Goal: Transaction & Acquisition: Purchase product/service

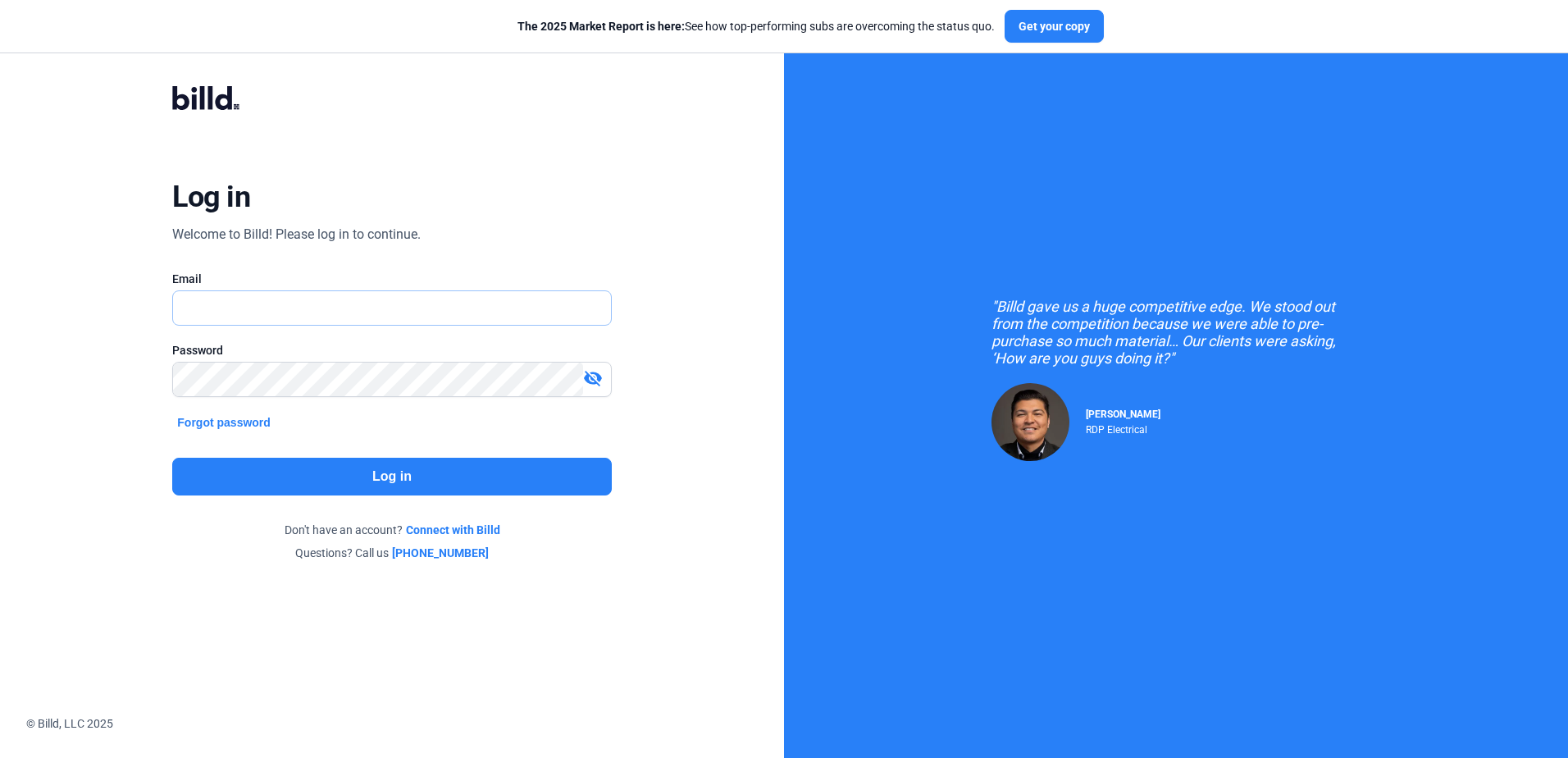
type input "[PERSON_NAME][EMAIL_ADDRESS][PERSON_NAME][DOMAIN_NAME]"
click at [385, 455] on div "Log in Welcome to Billd! Please log in to continue. Email [PERSON_NAME][EMAIL_A…" at bounding box center [392, 323] width 564 height 537
drag, startPoint x: 385, startPoint y: 455, endPoint x: 383, endPoint y: 469, distance: 14.1
click at [383, 469] on button "Log in" at bounding box center [392, 476] width 439 height 38
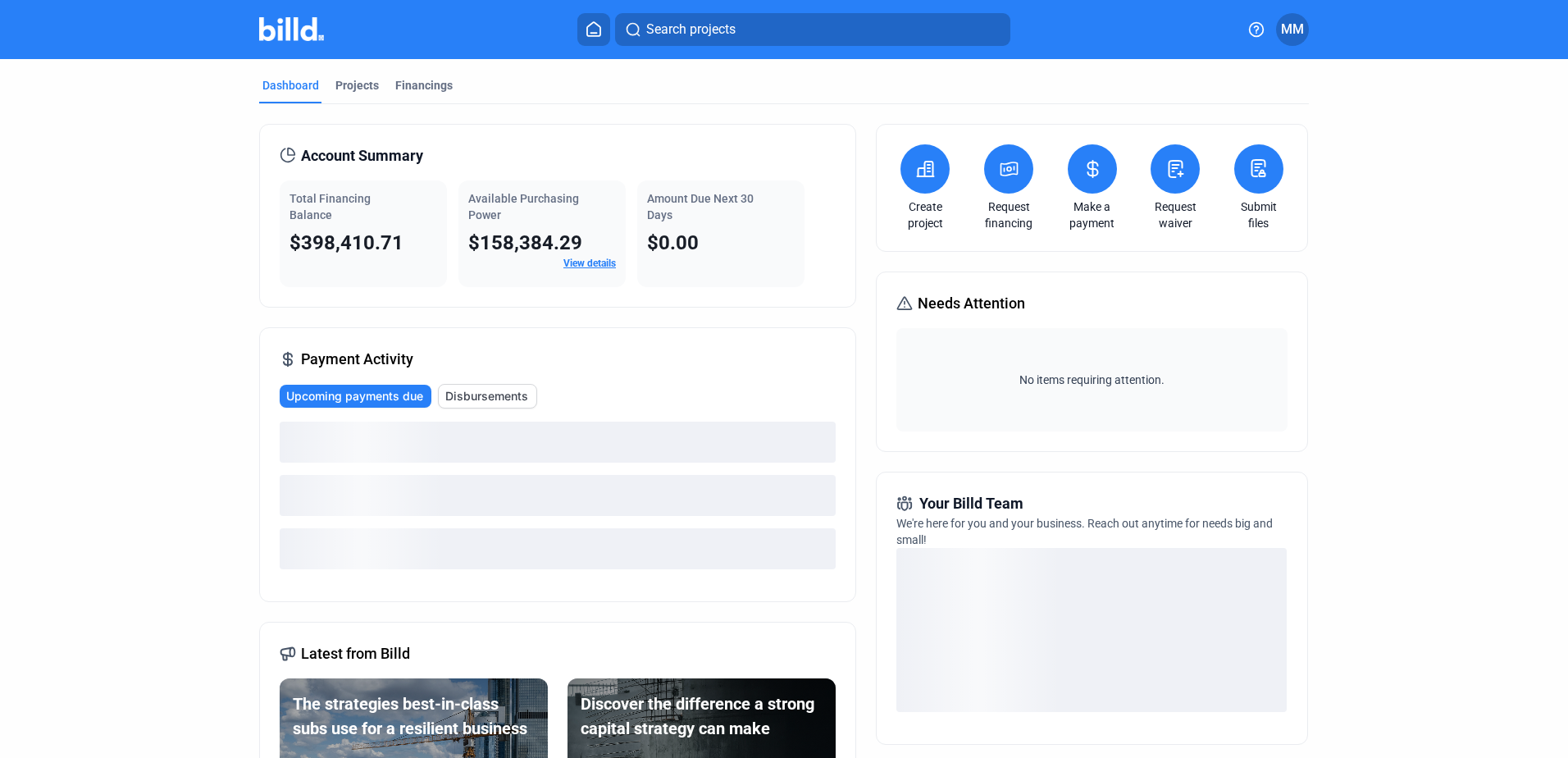
click at [1017, 182] on button at bounding box center [1009, 169] width 49 height 49
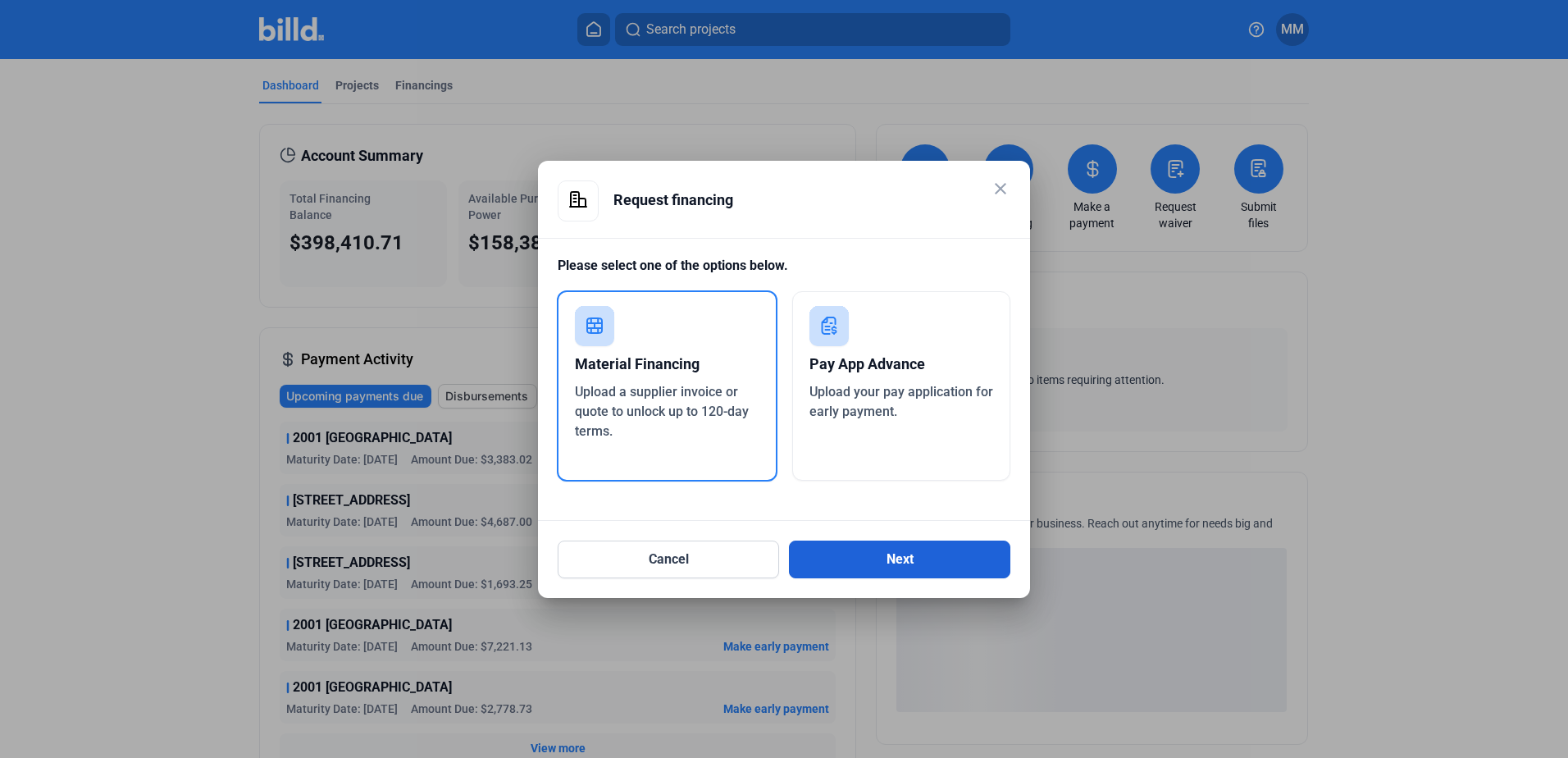
click at [872, 570] on button "Next" at bounding box center [899, 559] width 222 height 38
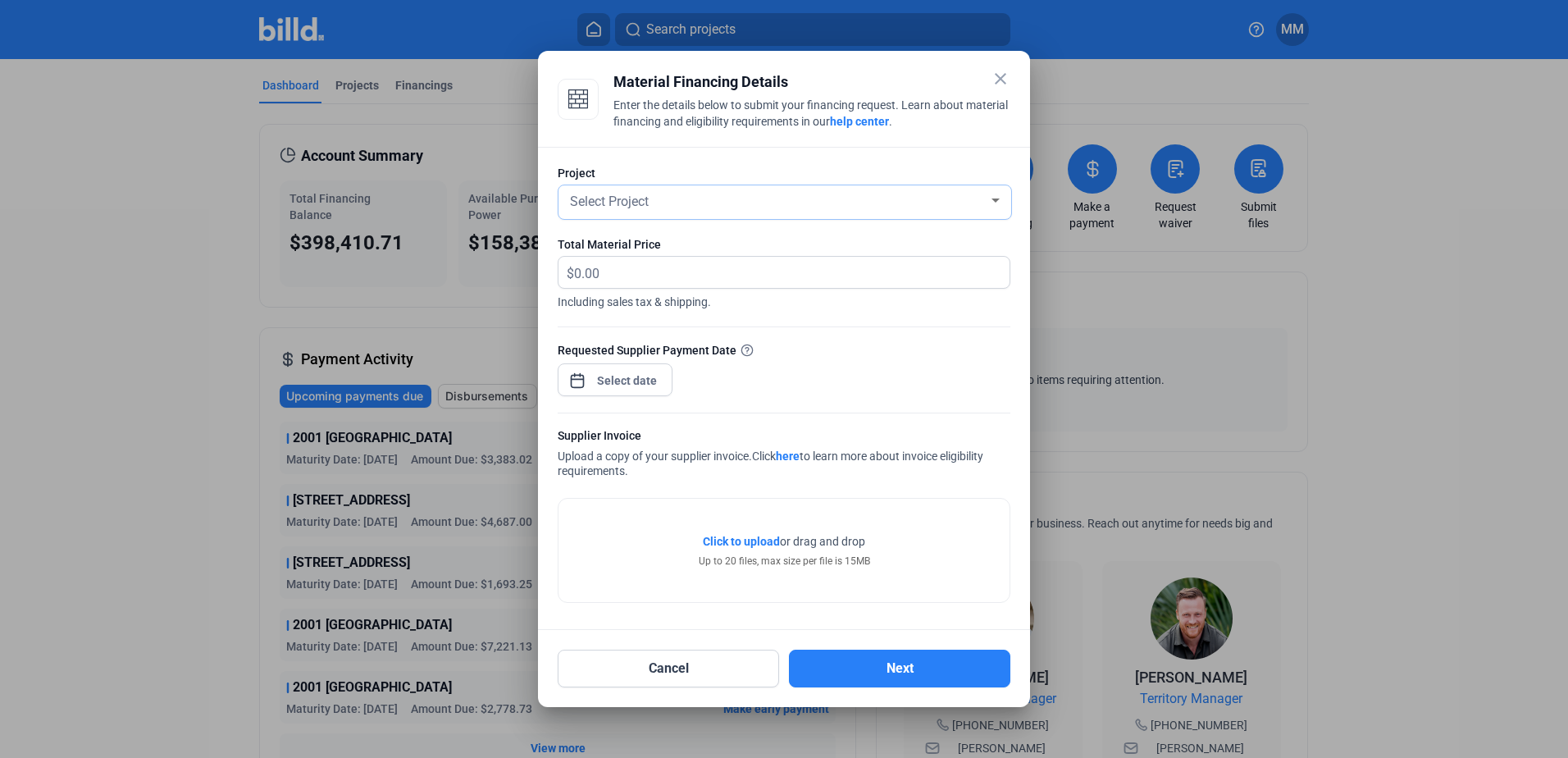
click at [650, 213] on div "Select Project" at bounding box center [785, 202] width 436 height 33
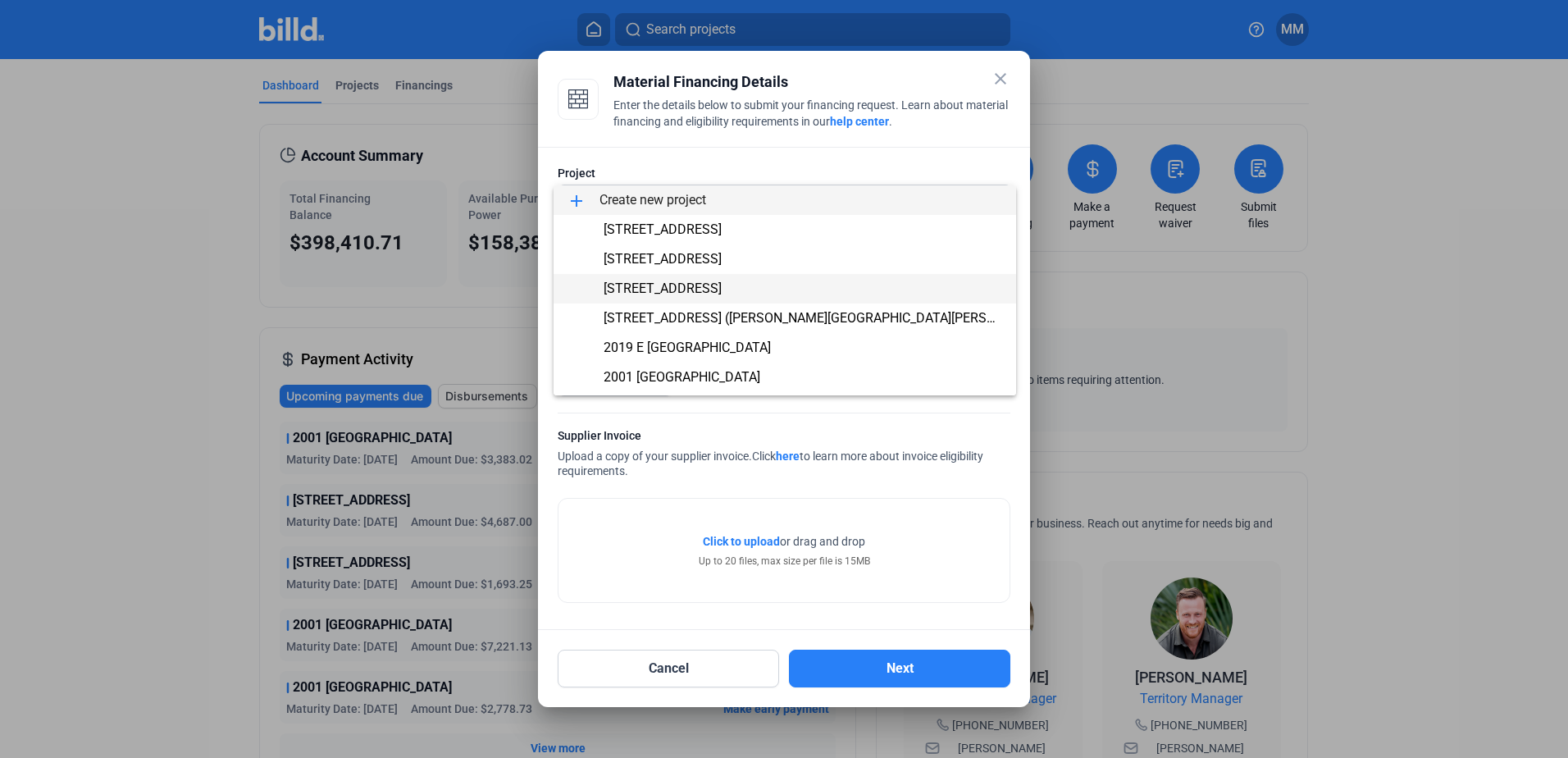
click at [653, 289] on span "[STREET_ADDRESS]" at bounding box center [662, 288] width 118 height 16
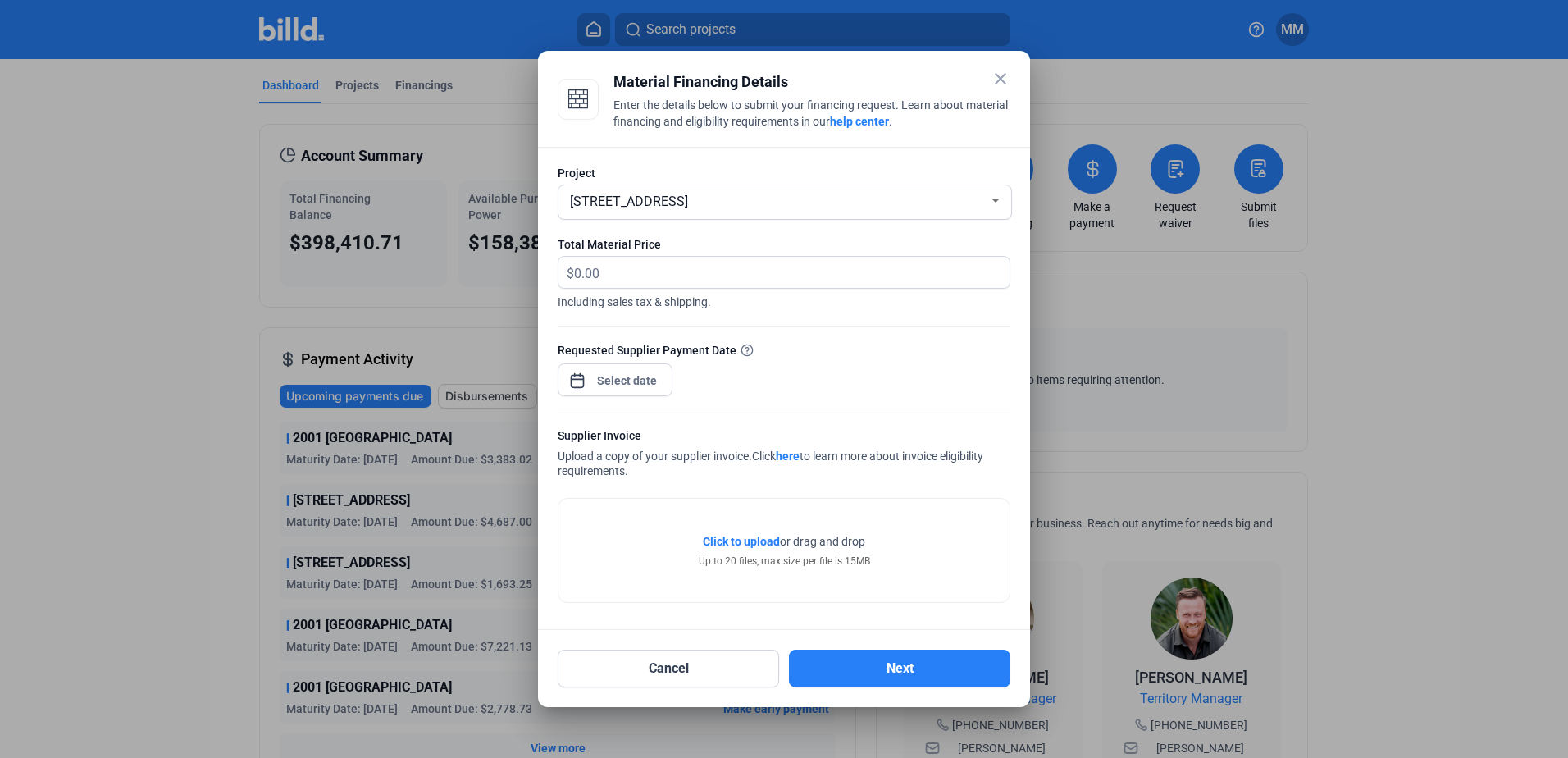
click at [649, 293] on span "Including sales tax & shipping." at bounding box center [784, 299] width 453 height 21
click at [650, 275] on input "text" at bounding box center [782, 273] width 417 height 32
type input "11,165.71"
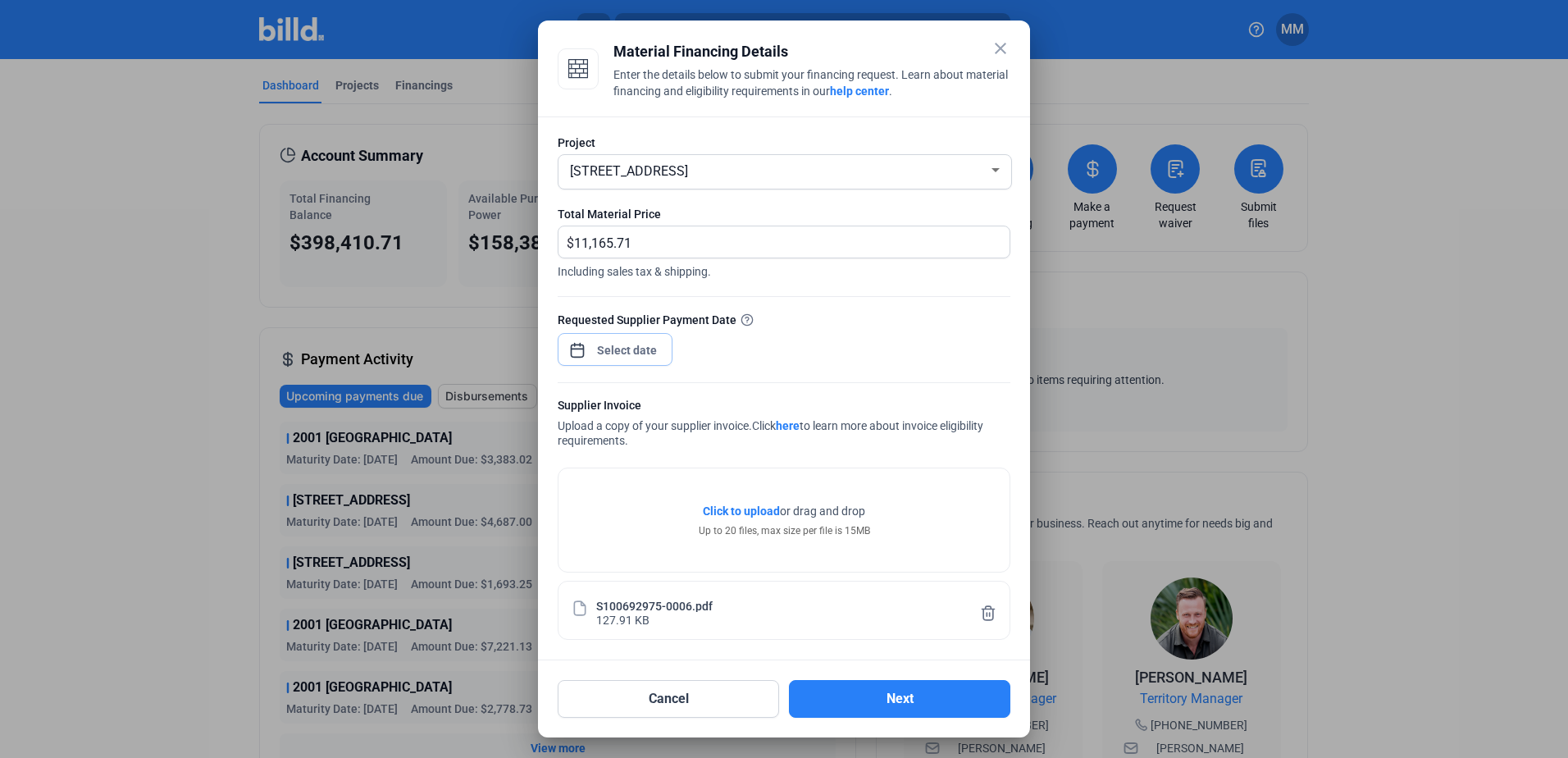
click at [639, 353] on div "close Material Financing Details Enter the details below to submit your financi…" at bounding box center [784, 379] width 1568 height 758
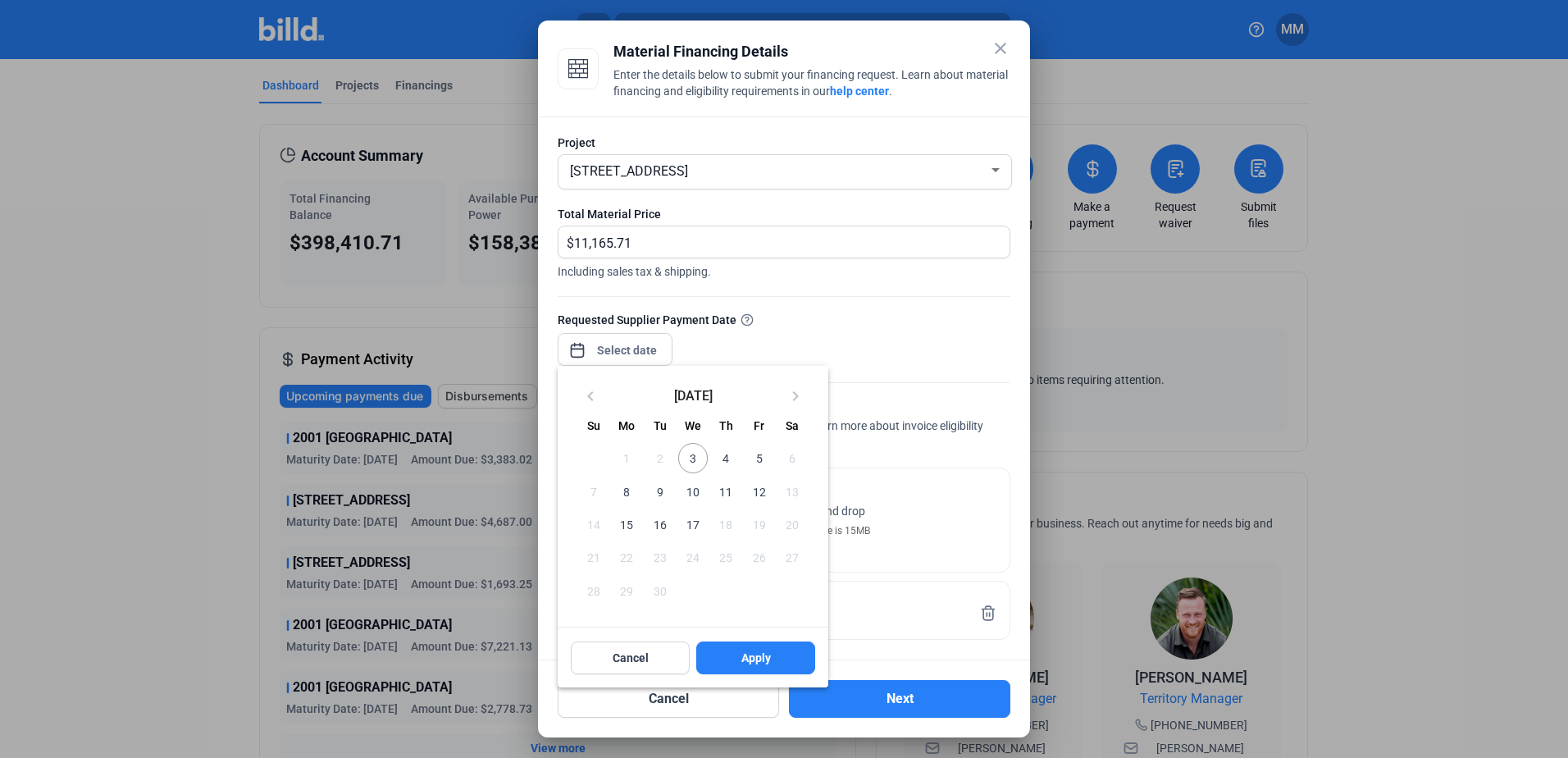
click at [692, 453] on span "3" at bounding box center [693, 457] width 30 height 30
click at [776, 660] on button "Apply" at bounding box center [755, 657] width 119 height 32
type input "[DATE]"
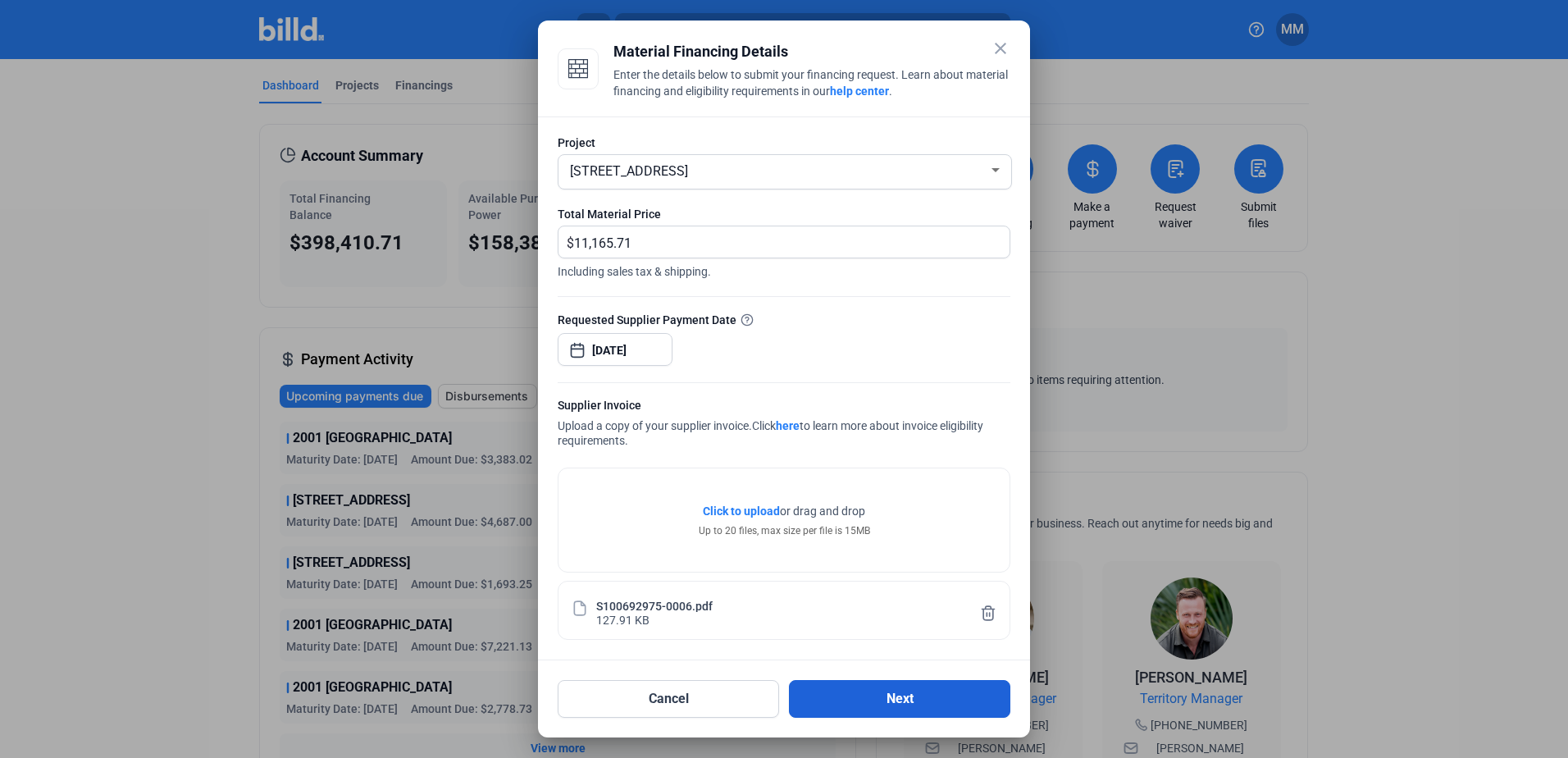
click at [835, 704] on button "Next" at bounding box center [899, 699] width 222 height 38
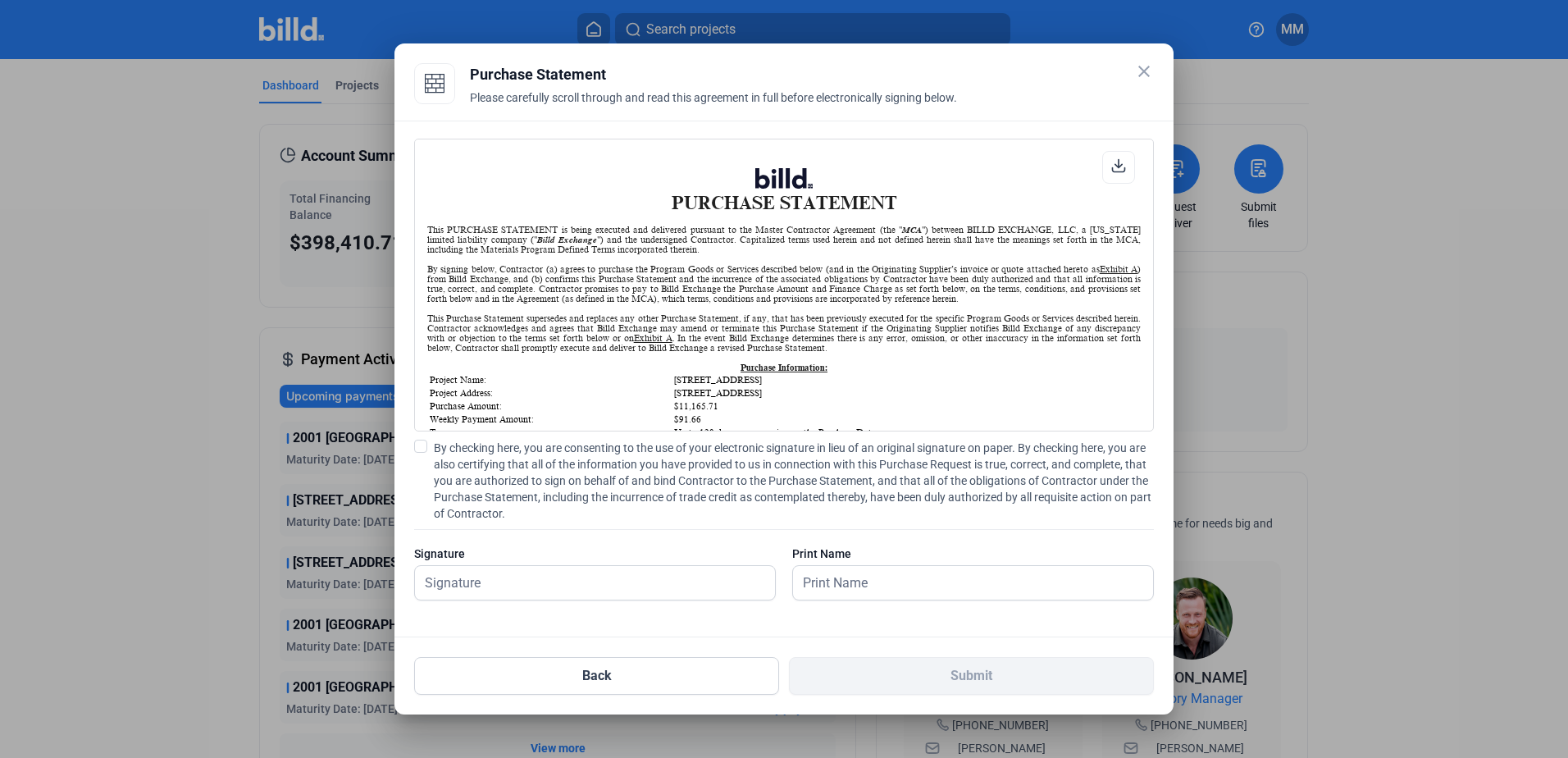
scroll to position [1, 0]
drag, startPoint x: 639, startPoint y: 447, endPoint x: 655, endPoint y: 501, distance: 56.3
click at [639, 447] on span "By checking here, you are consenting to the use of your electronic signature in…" at bounding box center [794, 481] width 720 height 82
click at [0, 0] on input "By checking here, you are consenting to the use of your electronic signature in…" at bounding box center [0, 0] width 0 height 0
click at [630, 597] on input "text" at bounding box center [585, 583] width 342 height 33
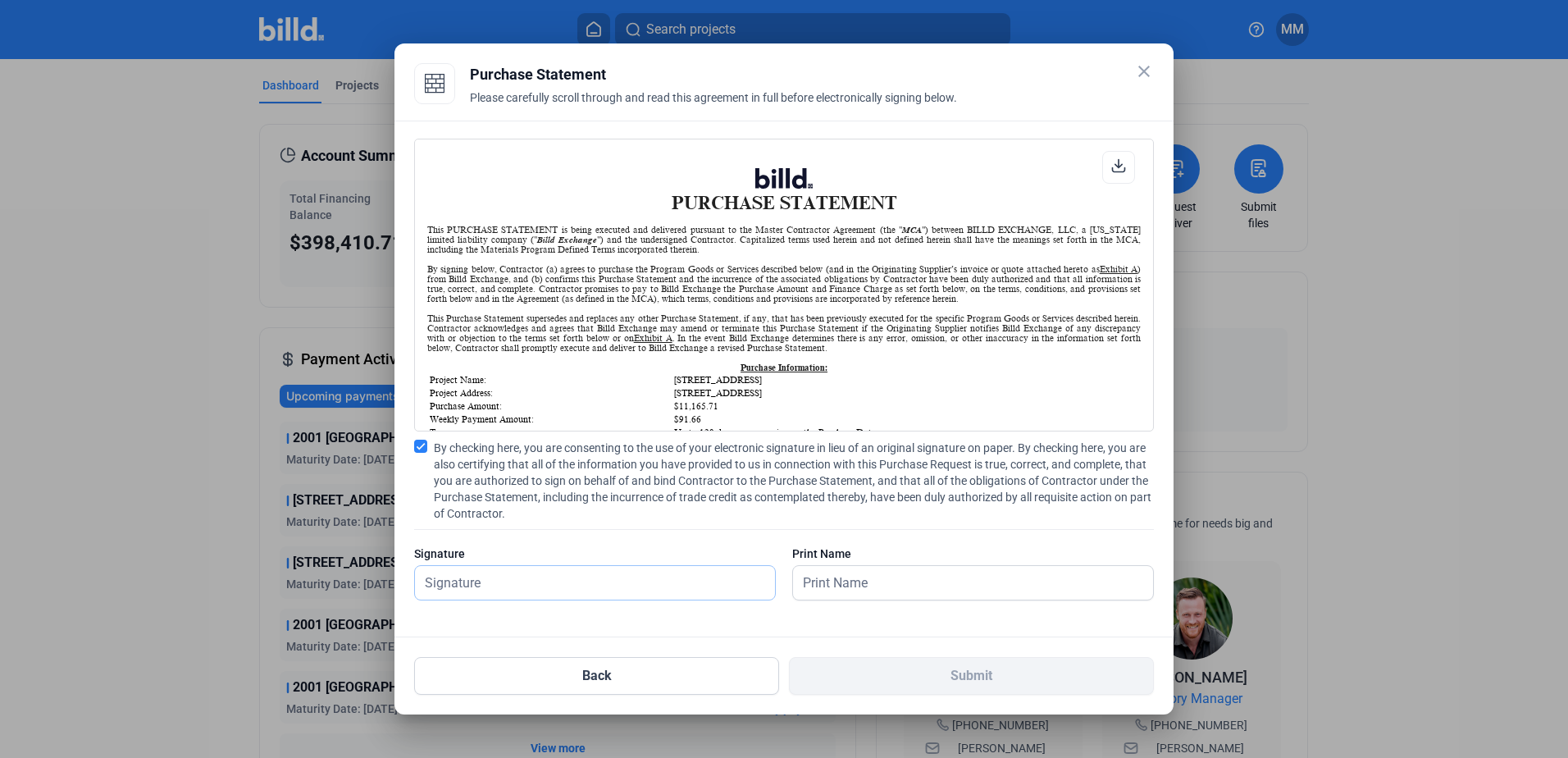
type input "[PERSON_NAME][DATE]"
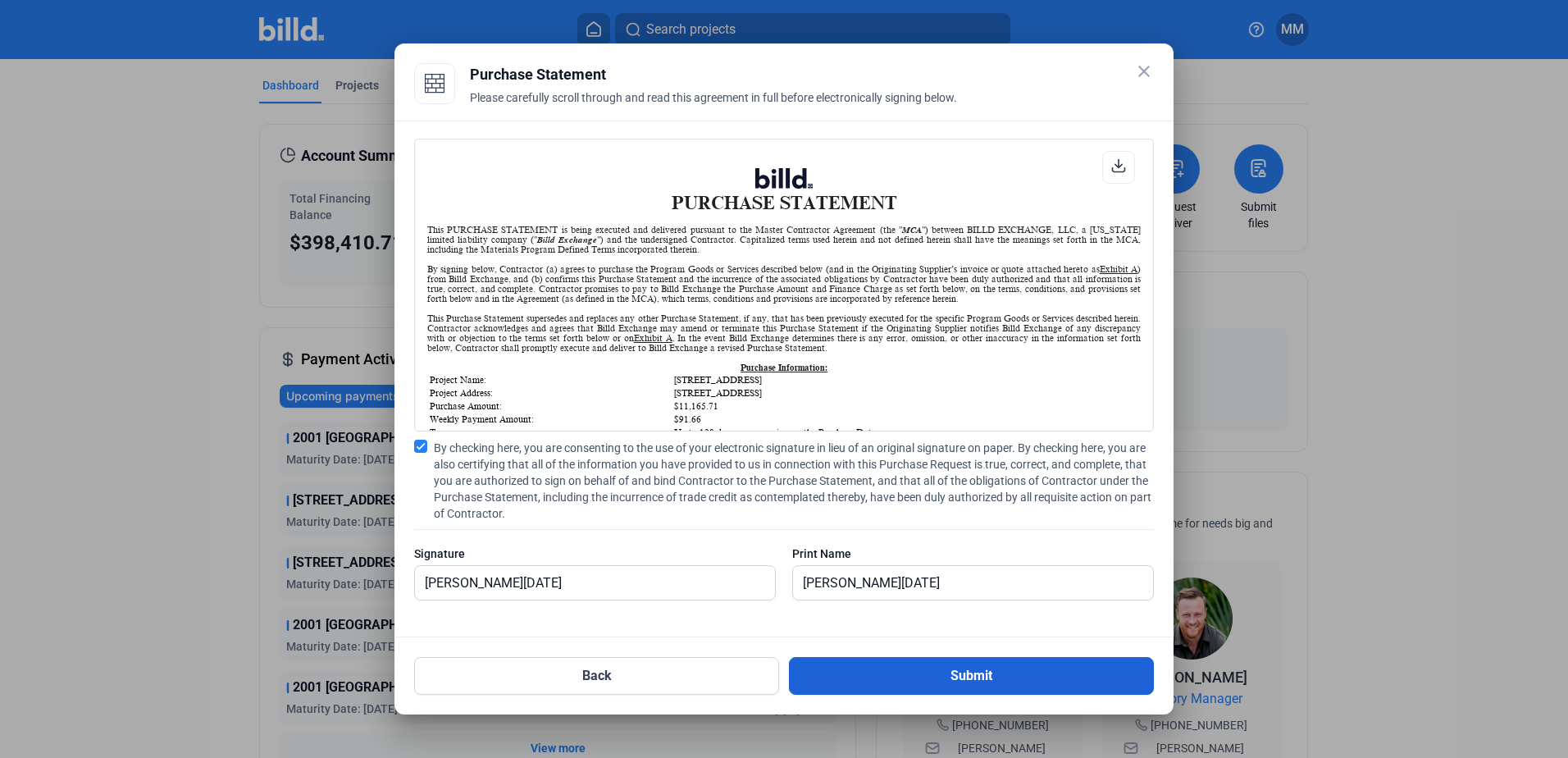
click at [910, 687] on button "Submit" at bounding box center [970, 675] width 365 height 38
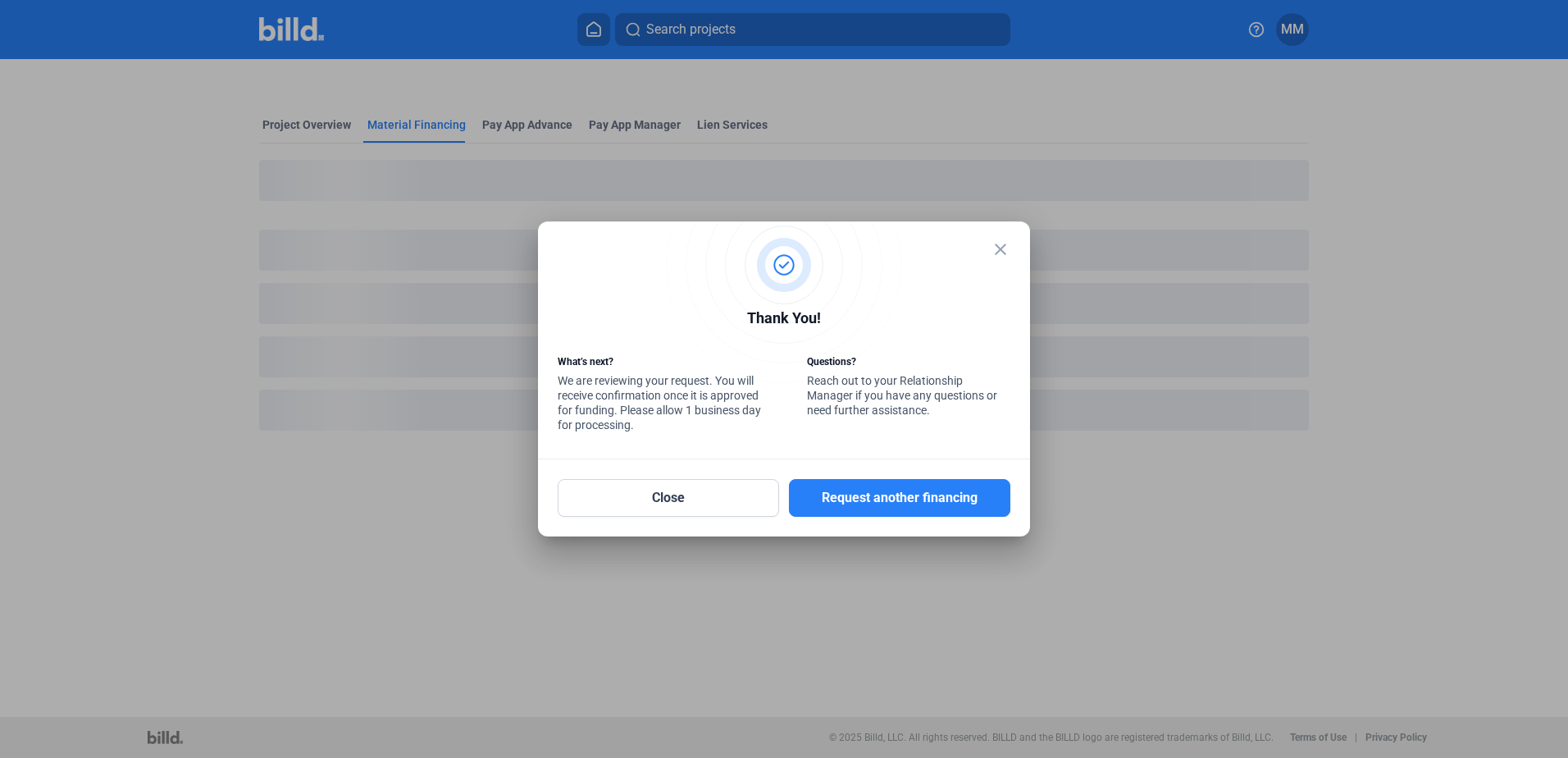
click at [855, 517] on mat-dialog-container "close Thank You! What’s next? We are reviewing your request. You will receive c…" at bounding box center [784, 379] width 492 height 315
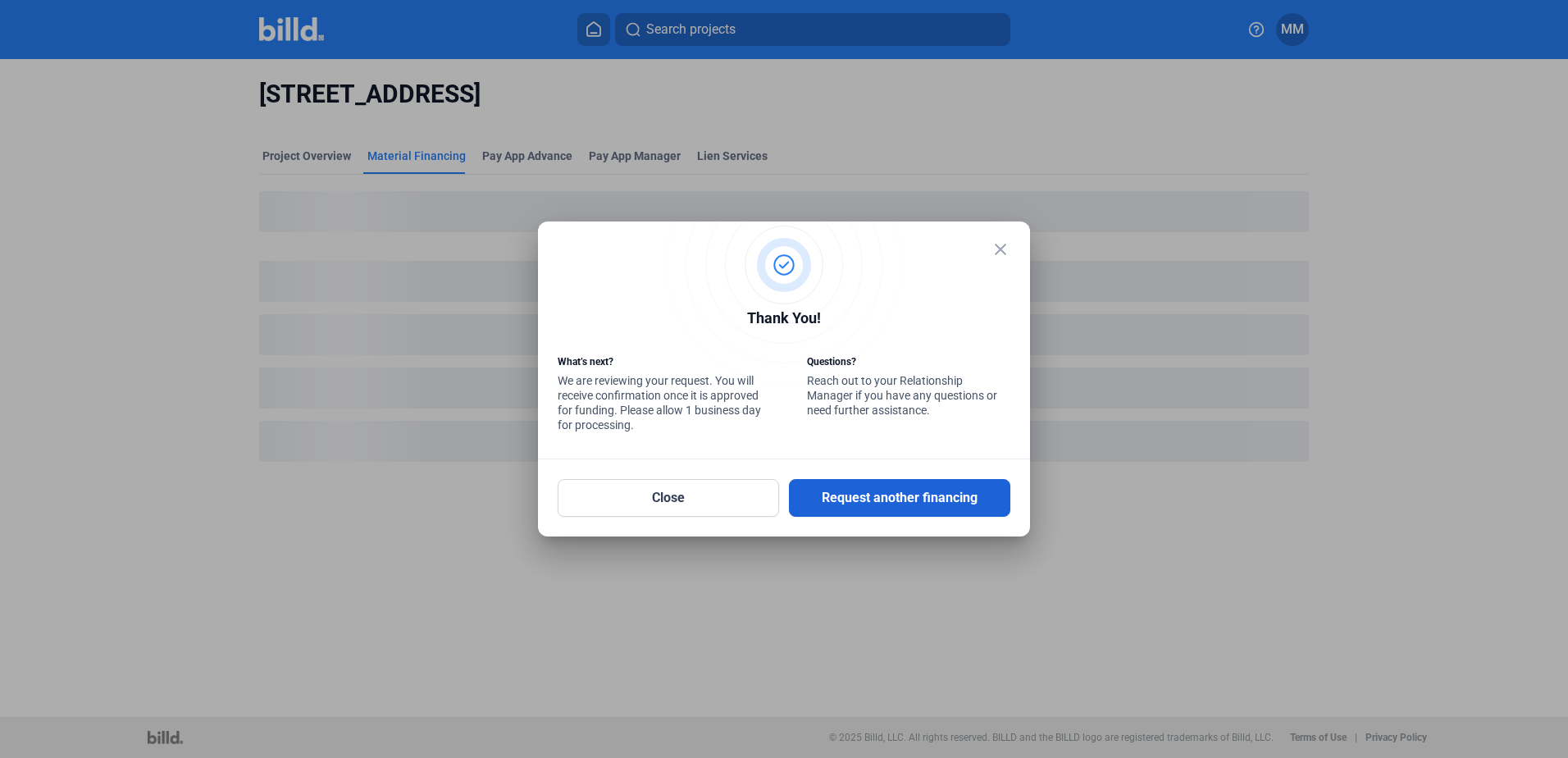
click at [856, 507] on button "Request another financing" at bounding box center [899, 497] width 222 height 38
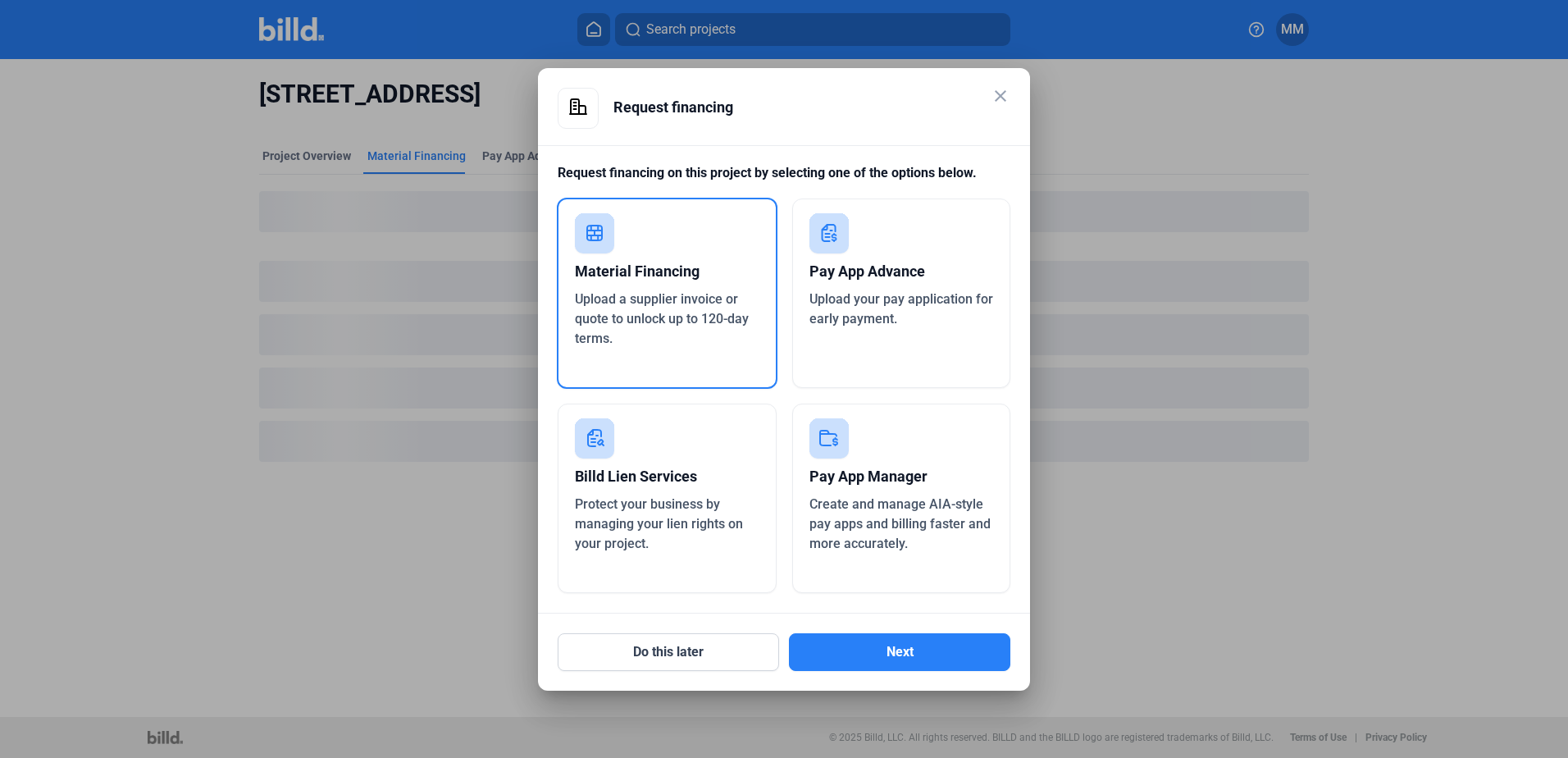
click at [898, 632] on div "Do this later Next" at bounding box center [784, 642] width 453 height 58
click at [896, 643] on button "Next" at bounding box center [899, 651] width 222 height 38
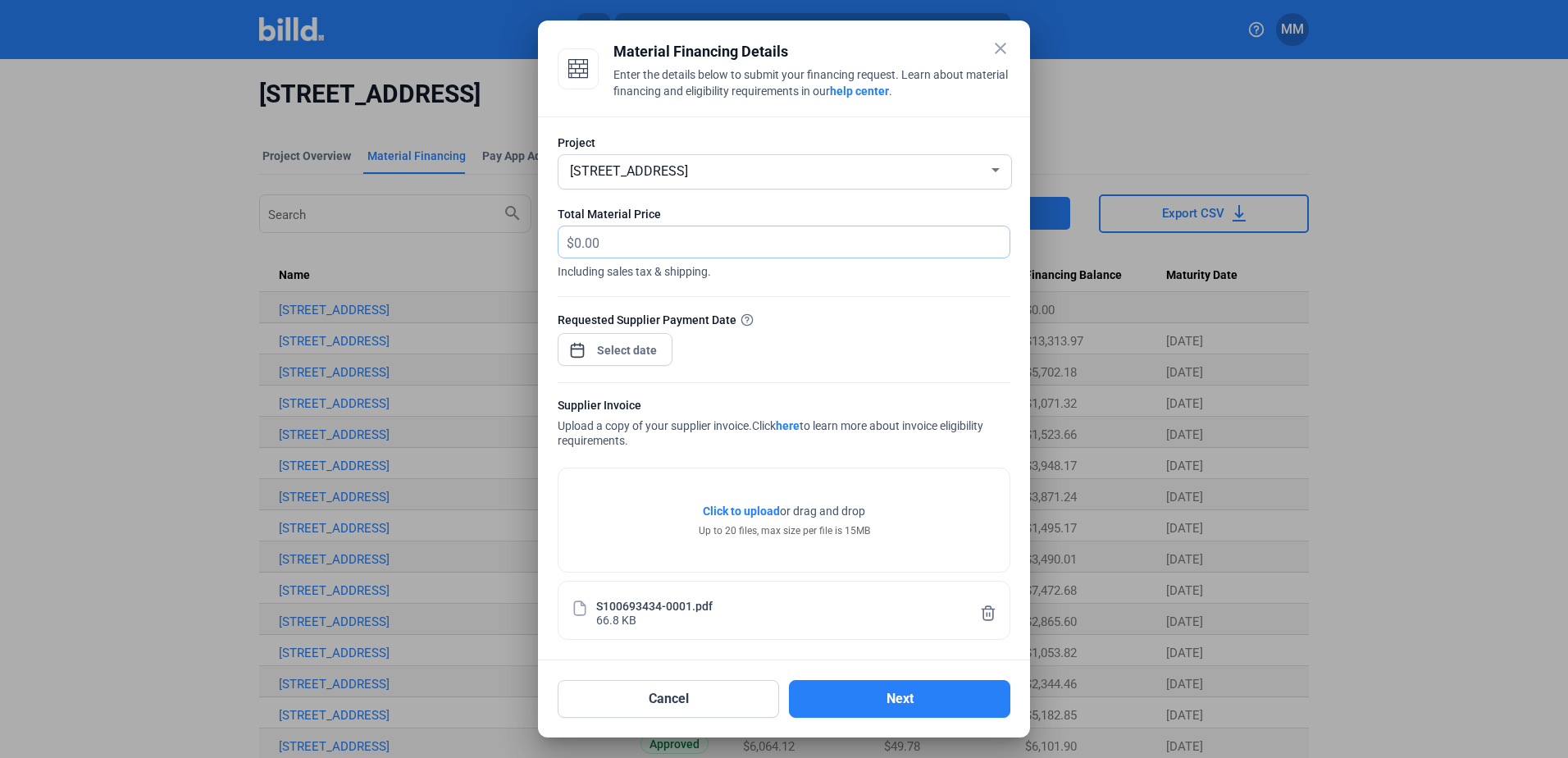
click at [663, 255] on input "text" at bounding box center [791, 242] width 435 height 32
type input "2,621.35"
click at [609, 359] on div "close Material Financing Details Enter the details below to submit your financi…" at bounding box center [784, 379] width 1568 height 758
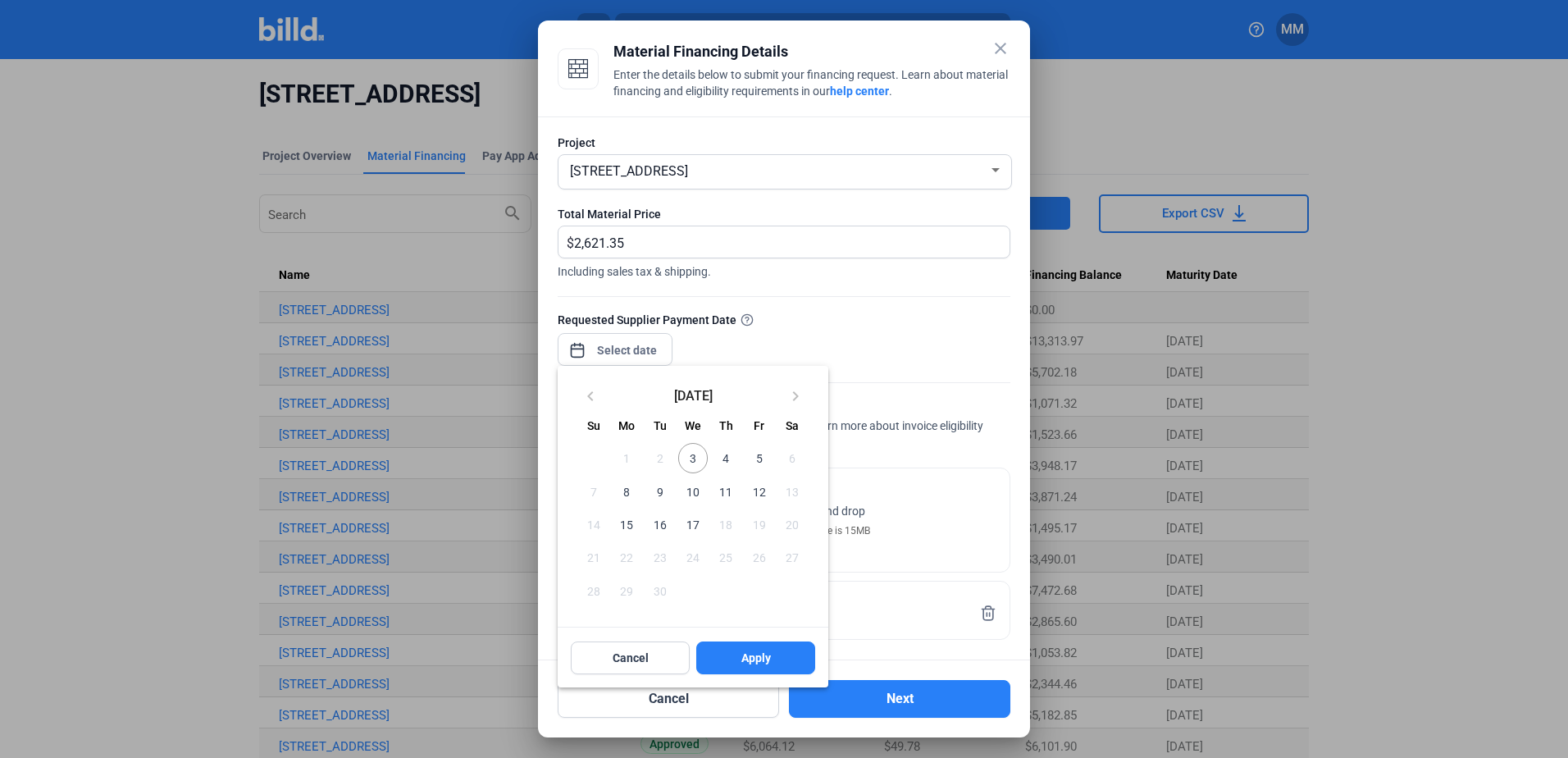
click at [694, 460] on span "3" at bounding box center [693, 457] width 30 height 30
click at [735, 666] on button "Apply" at bounding box center [755, 657] width 119 height 32
type input "[DATE]"
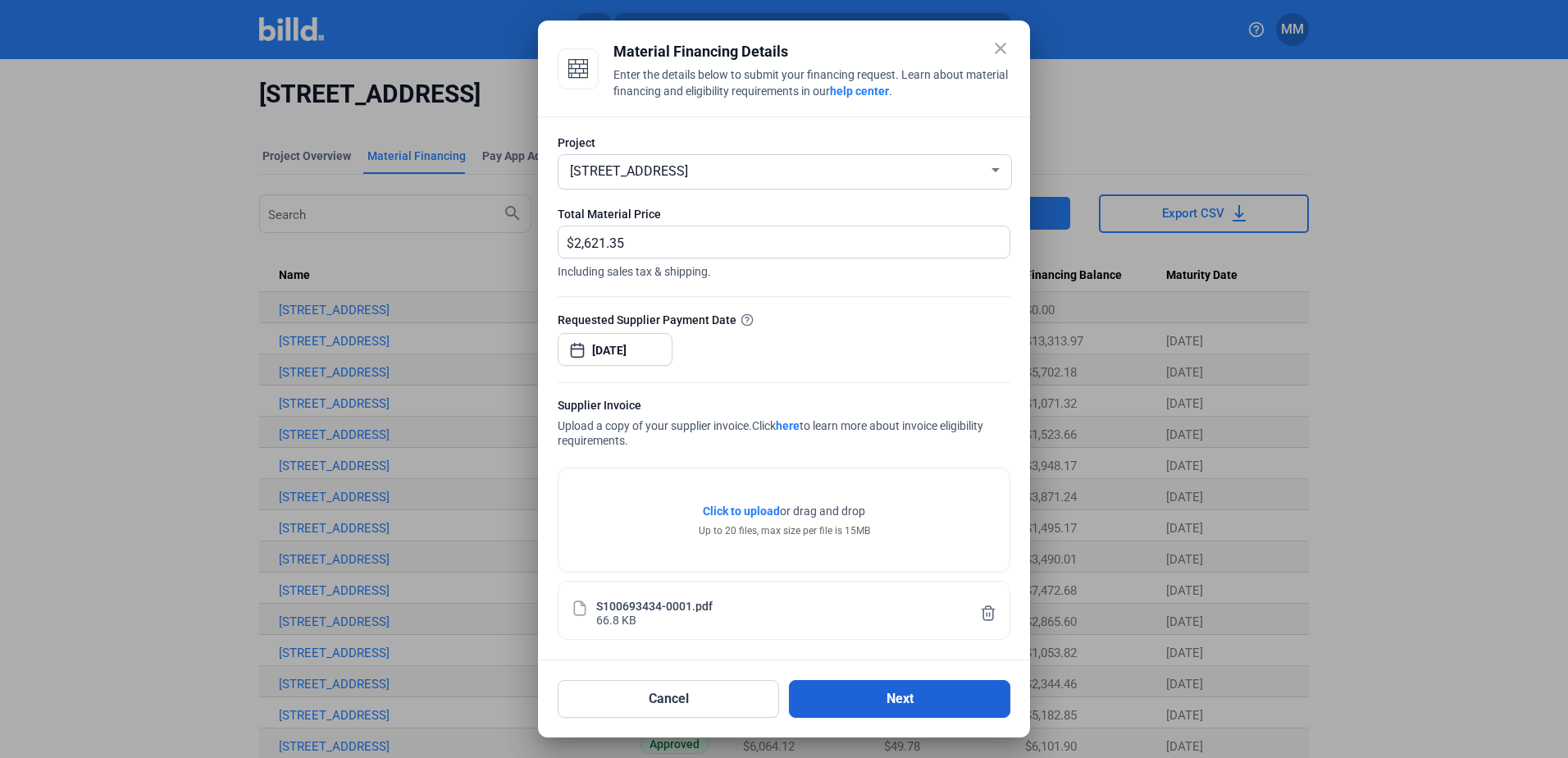
click at [832, 683] on button "Next" at bounding box center [899, 699] width 222 height 38
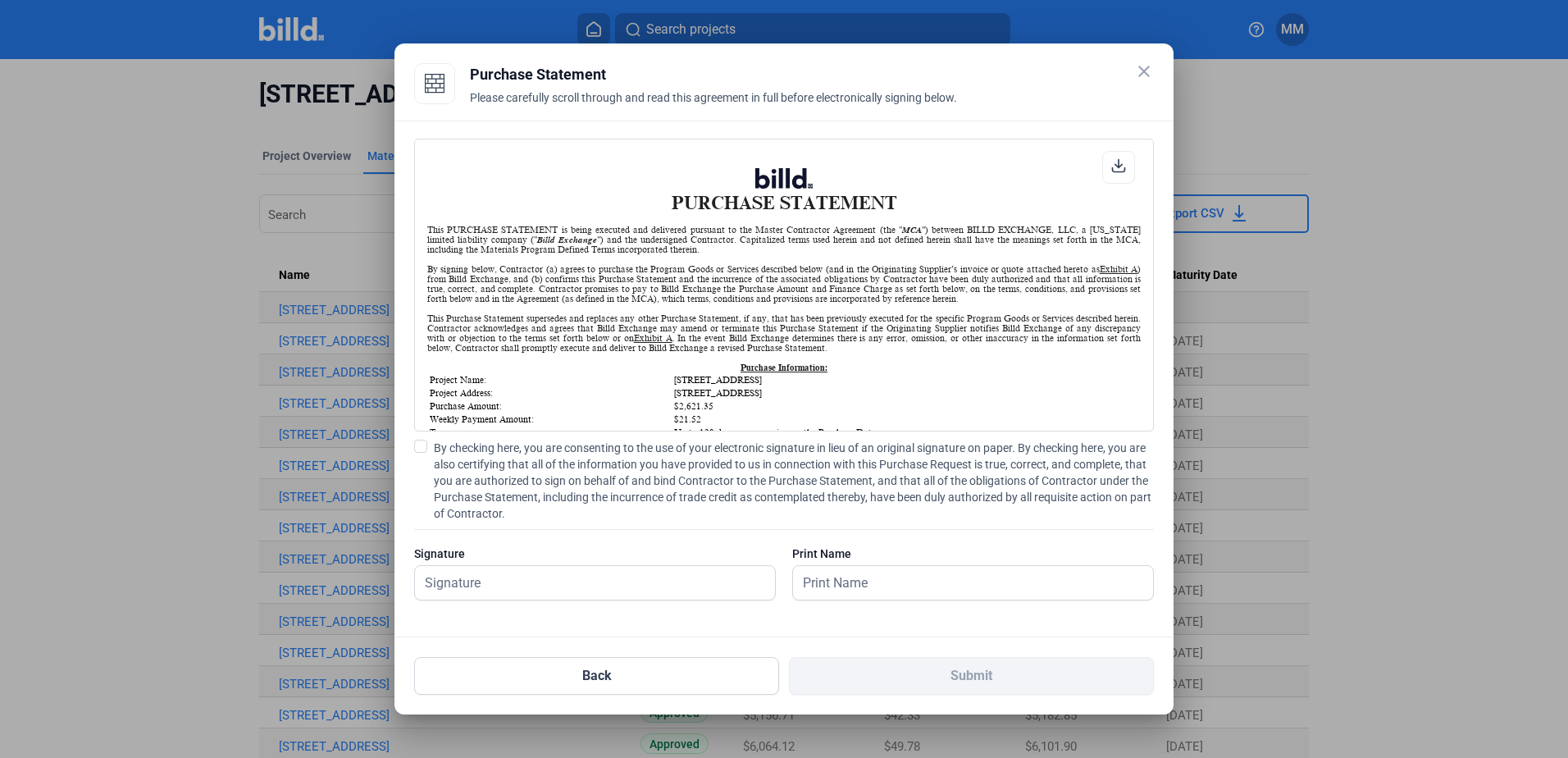
scroll to position [1, 0]
click at [569, 524] on div "By checking here, you are consenting to the use of your electronic signature in…" at bounding box center [783, 528] width 739 height 177
click at [561, 483] on span "By checking here, you are consenting to the use of your electronic signature in…" at bounding box center [794, 481] width 720 height 82
click at [0, 0] on input "By checking here, you are consenting to the use of your electronic signature in…" at bounding box center [0, 0] width 0 height 0
click at [544, 604] on div at bounding box center [595, 609] width 362 height 17
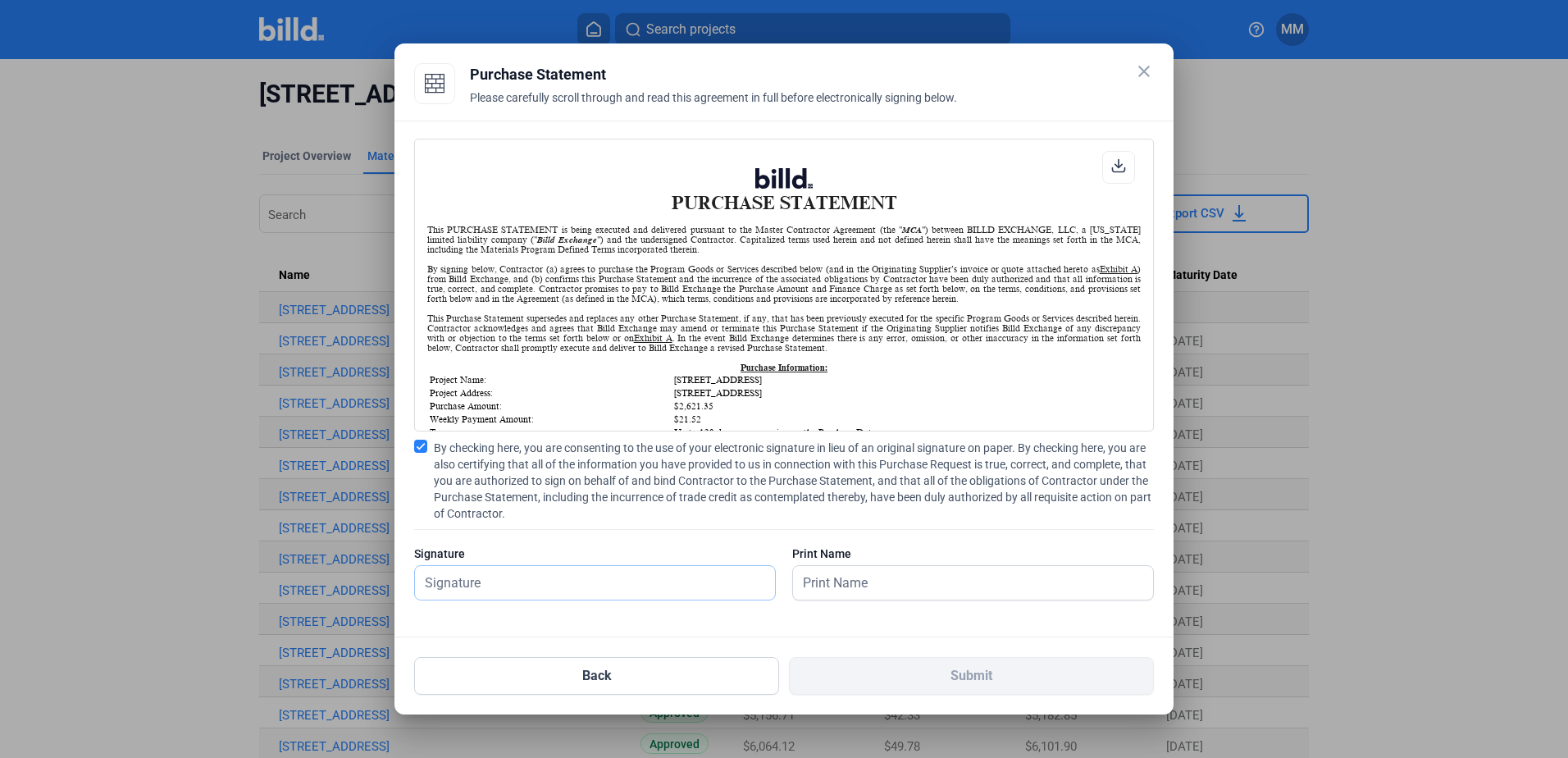
click at [540, 567] on input "text" at bounding box center [585, 583] width 342 height 33
type input "[PERSON_NAME][DATE]"
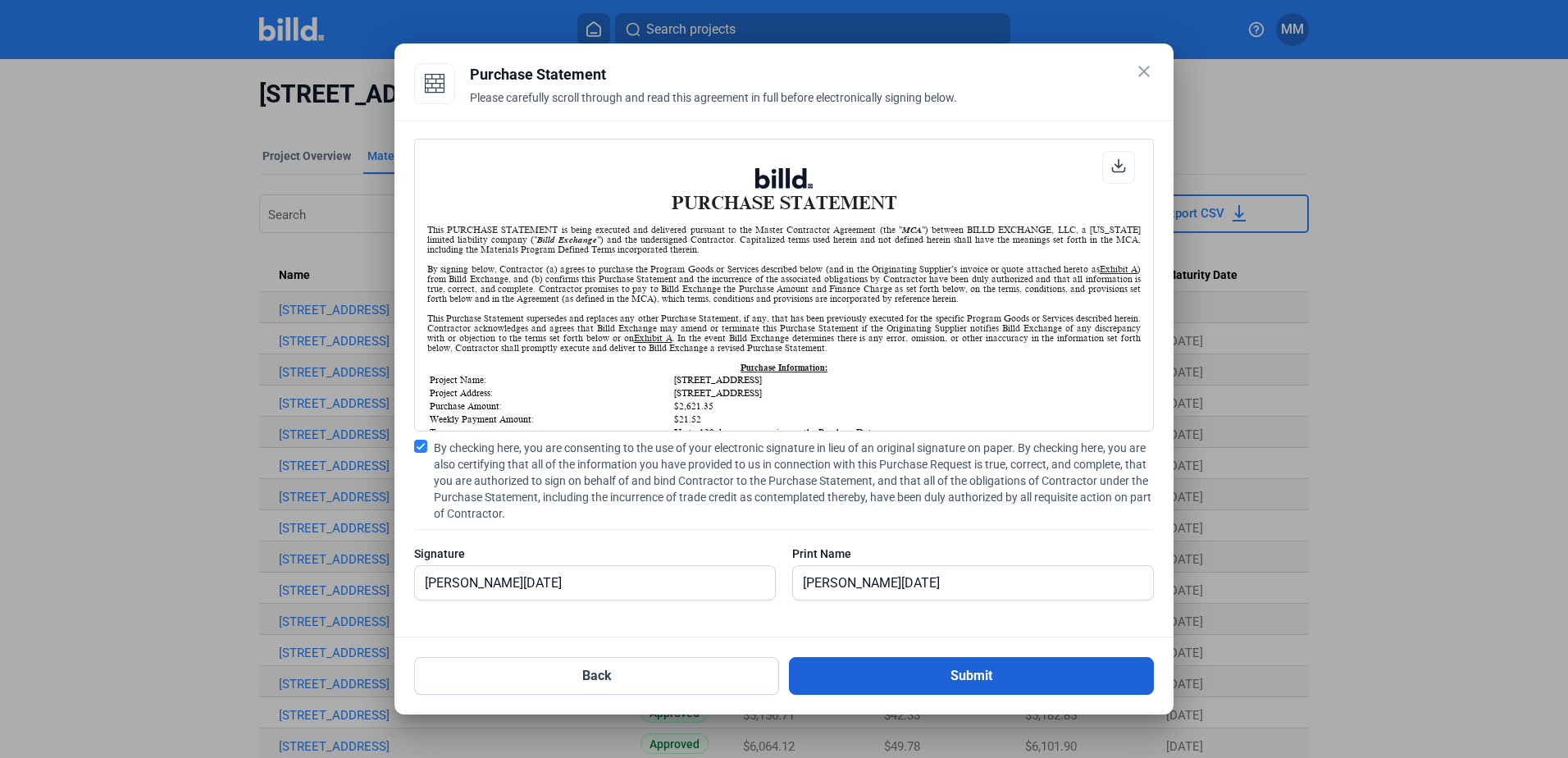
click at [826, 682] on button "Submit" at bounding box center [970, 675] width 365 height 38
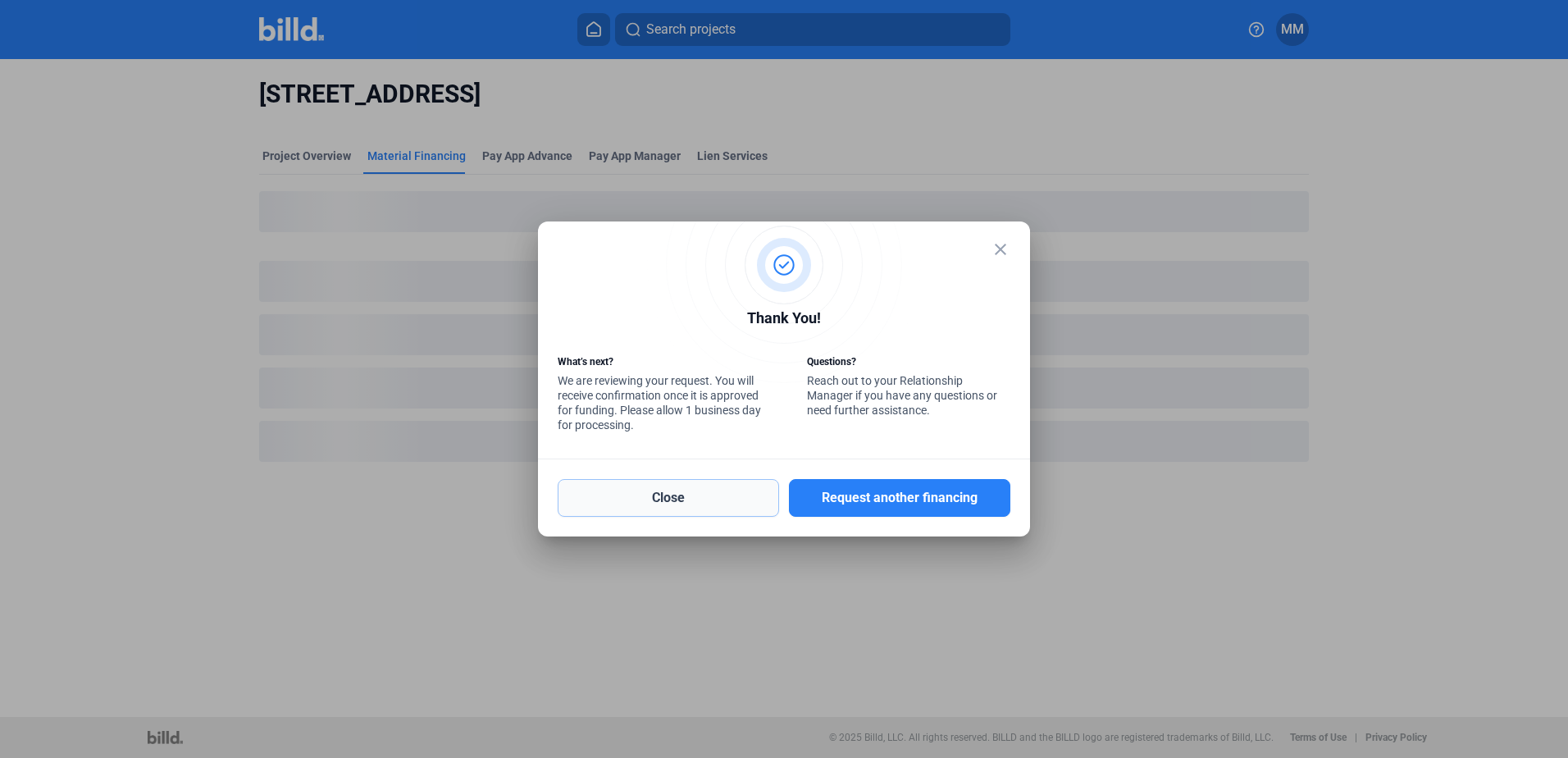
click at [680, 491] on button "Close" at bounding box center [668, 497] width 222 height 38
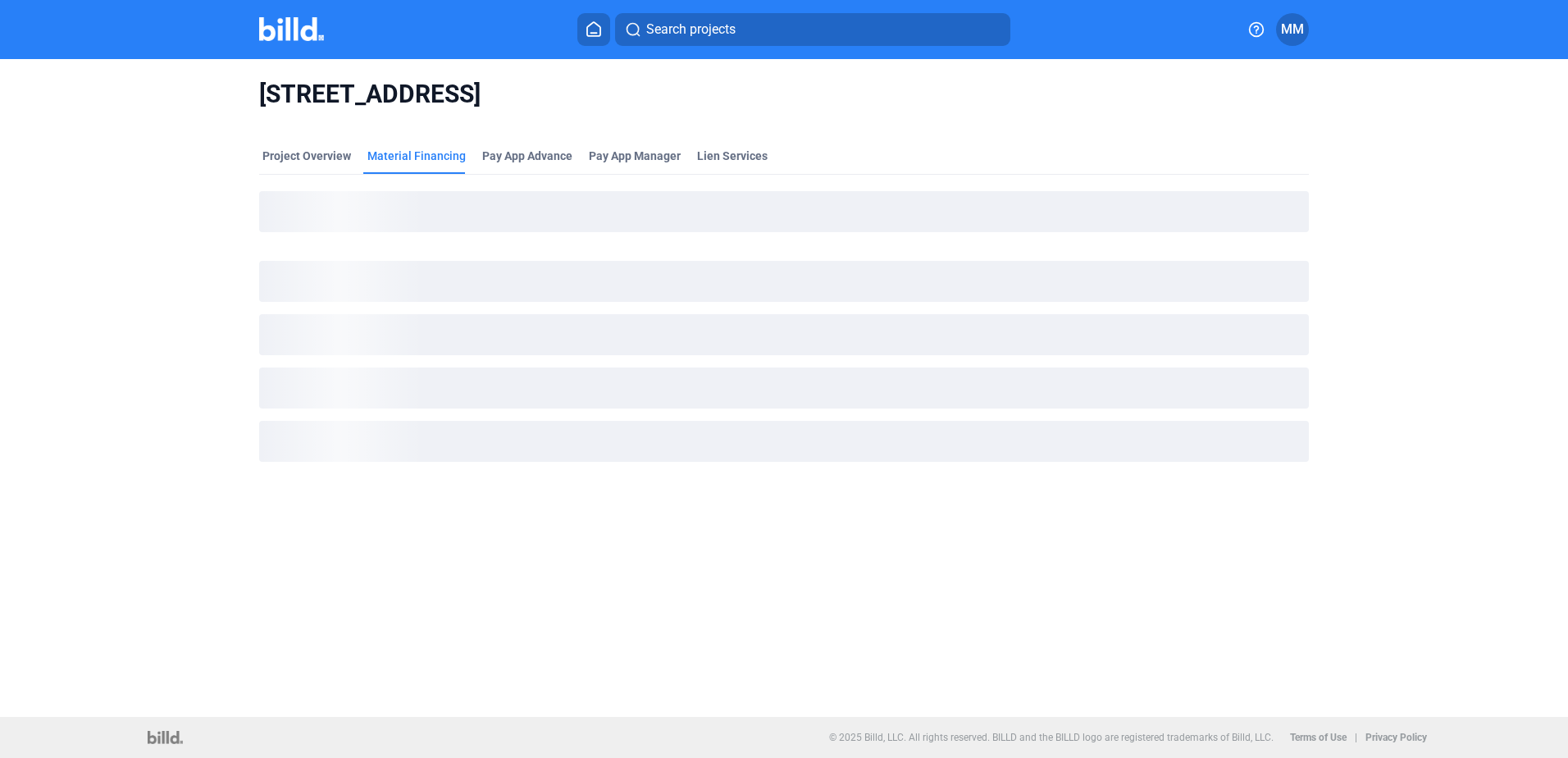
click at [590, 31] on icon at bounding box center [594, 29] width 17 height 16
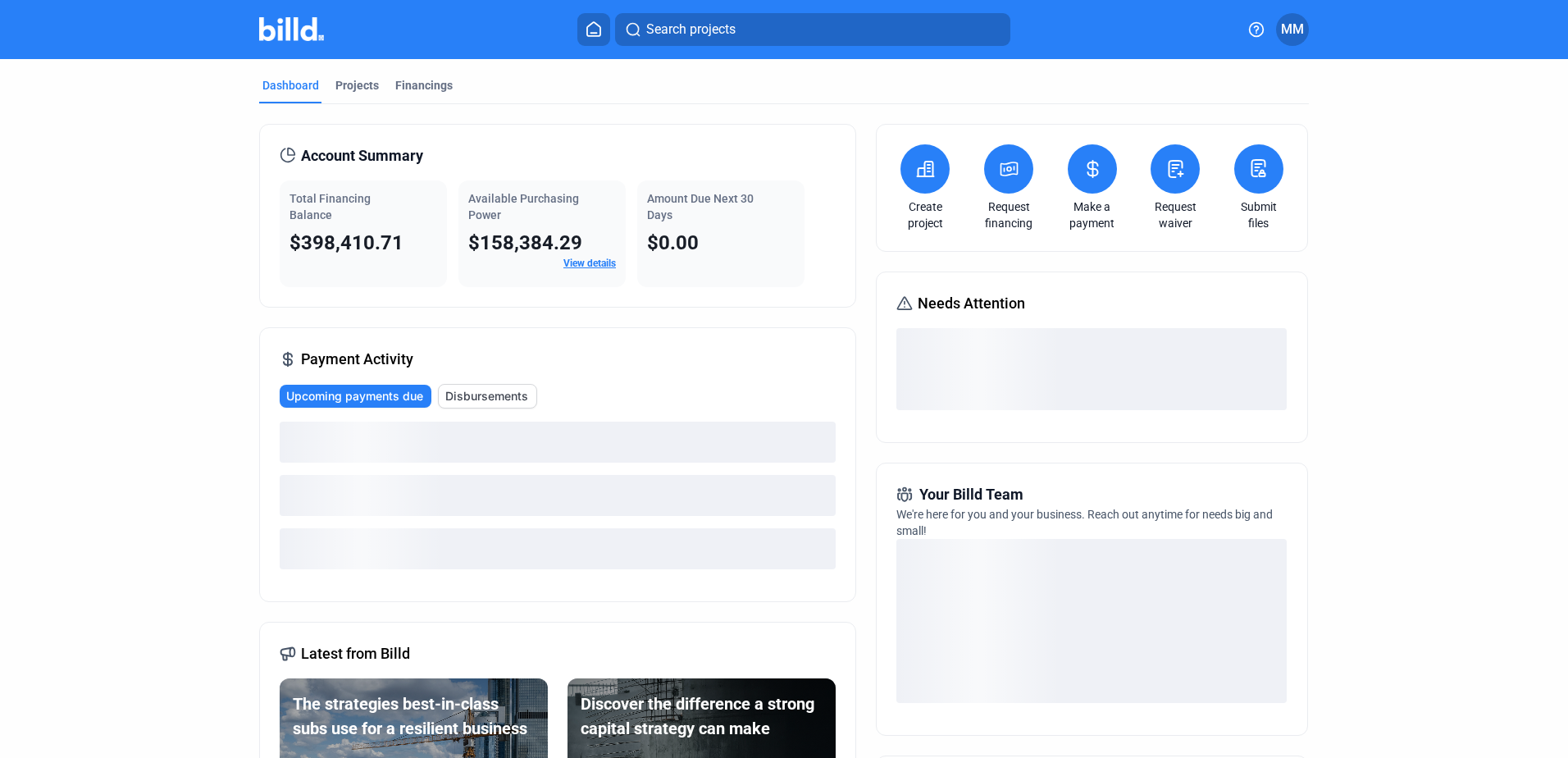
click at [1022, 174] on button at bounding box center [1009, 169] width 49 height 49
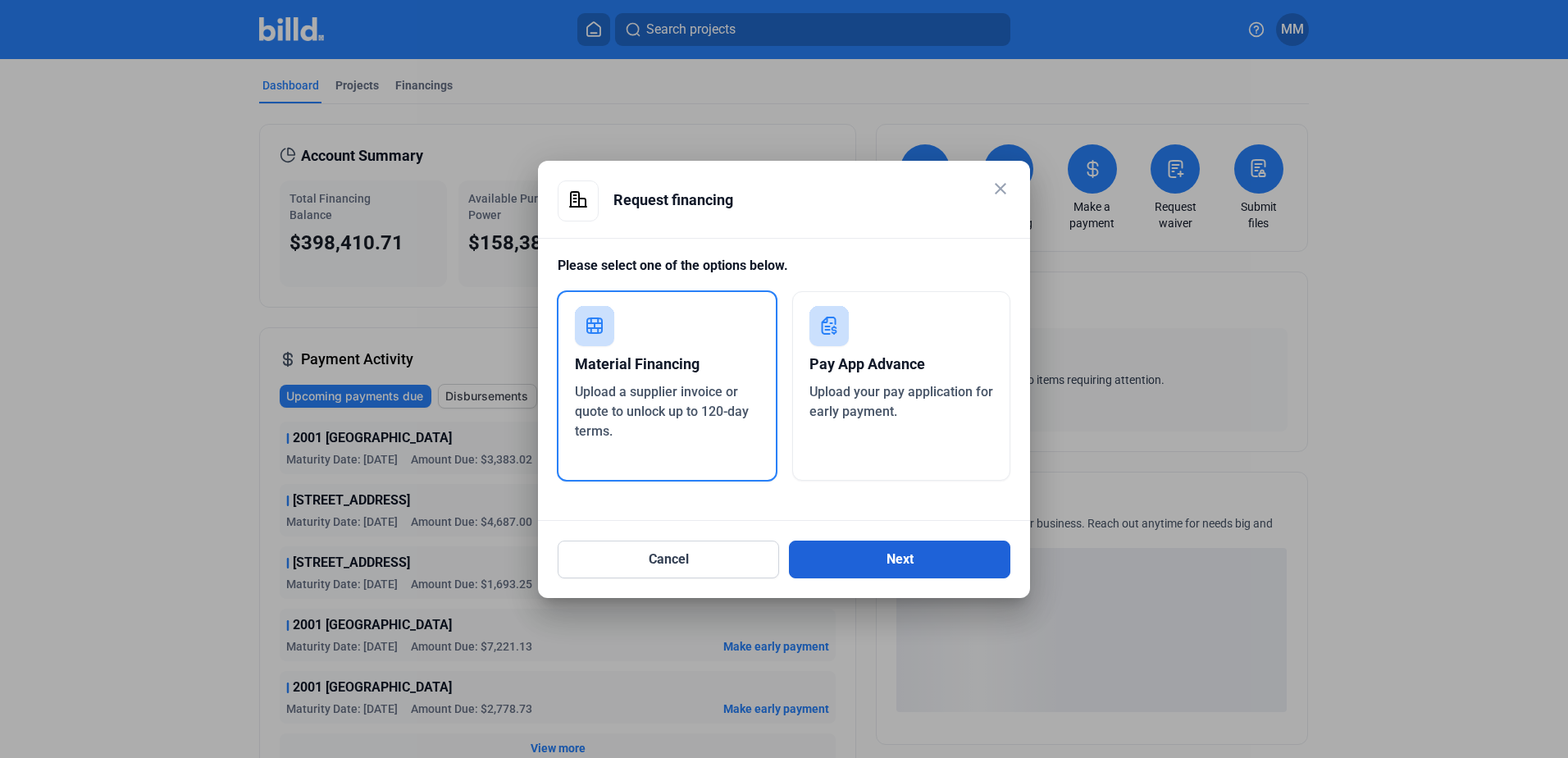
click at [816, 547] on button "Next" at bounding box center [899, 559] width 222 height 38
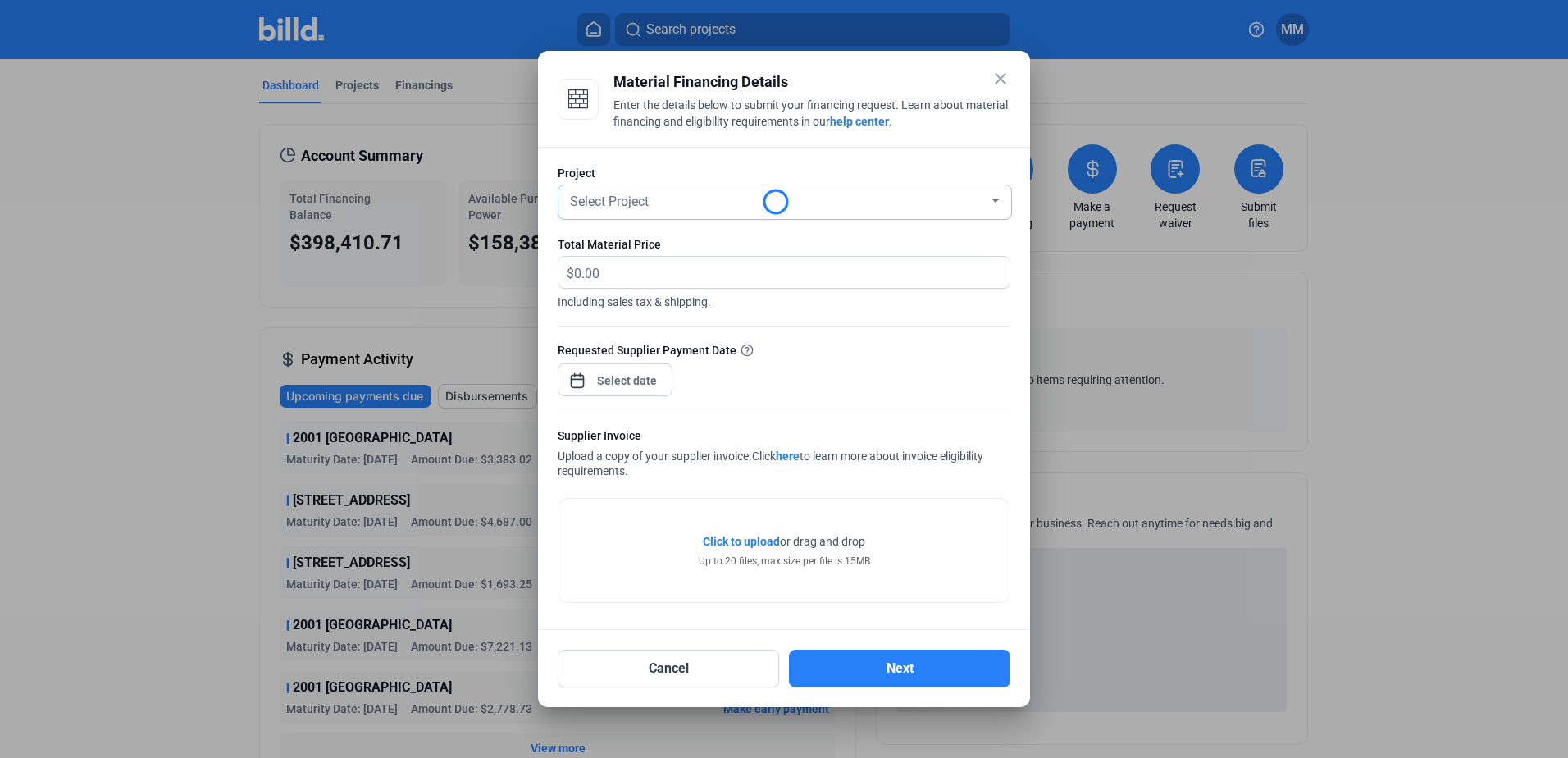
click at [724, 200] on div "Select Project" at bounding box center [778, 199] width 421 height 23
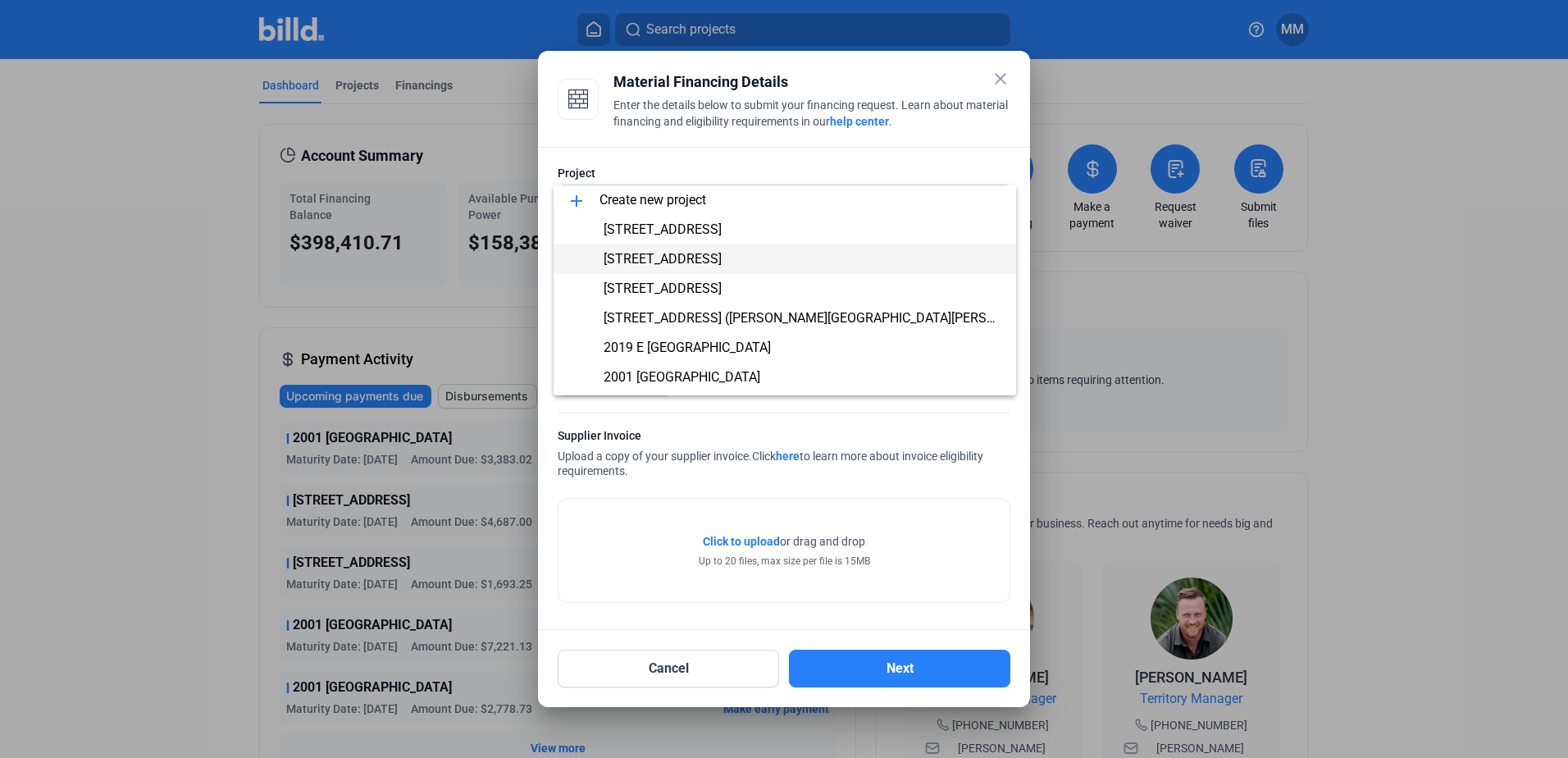
click at [794, 260] on span "[STREET_ADDRESS]" at bounding box center [785, 259] width 436 height 30
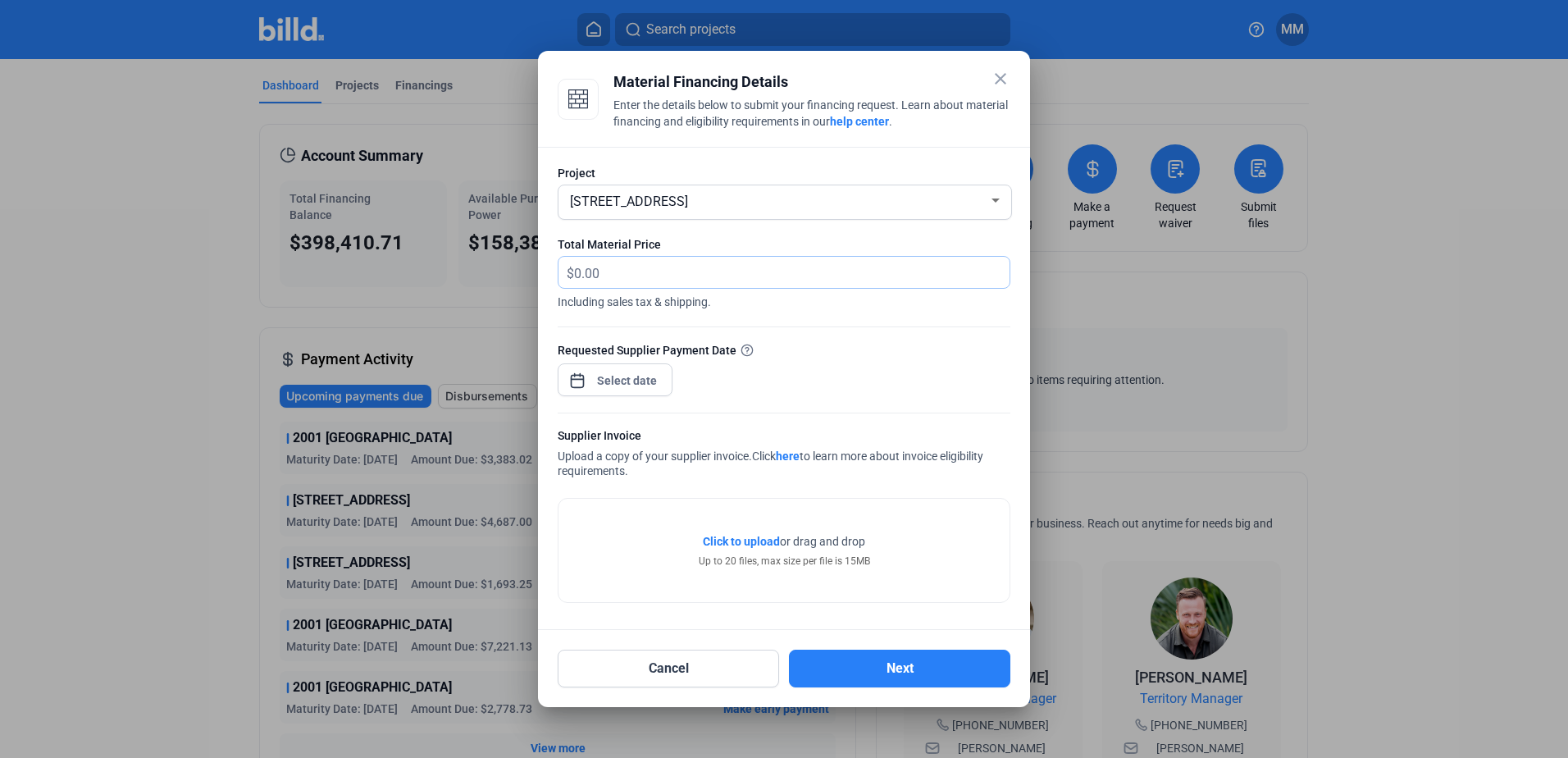
click at [772, 275] on input "text" at bounding box center [791, 273] width 435 height 32
type input "2,430.57"
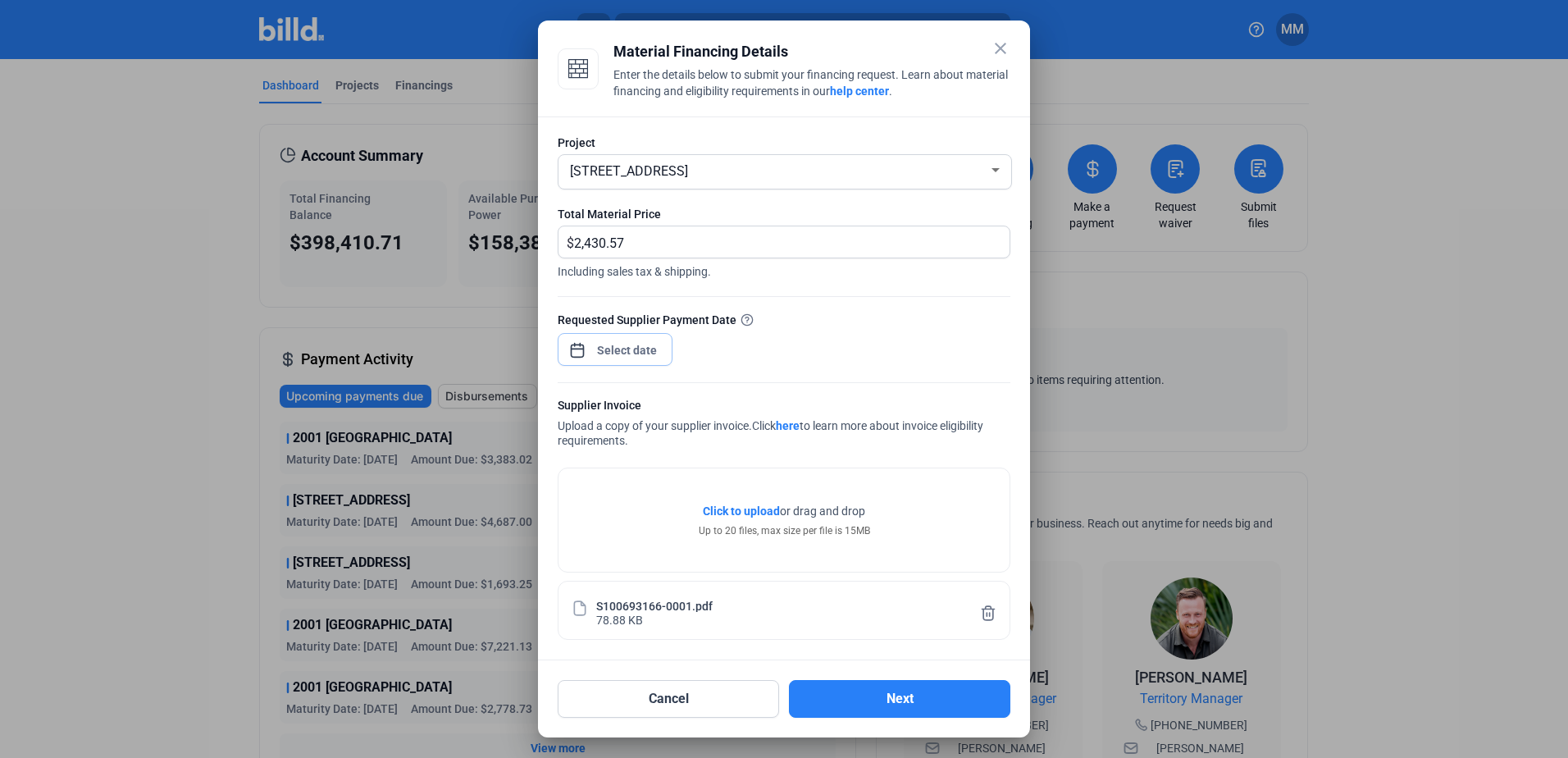
click at [615, 355] on div "close Material Financing Details Enter the details below to submit your financi…" at bounding box center [784, 379] width 1568 height 758
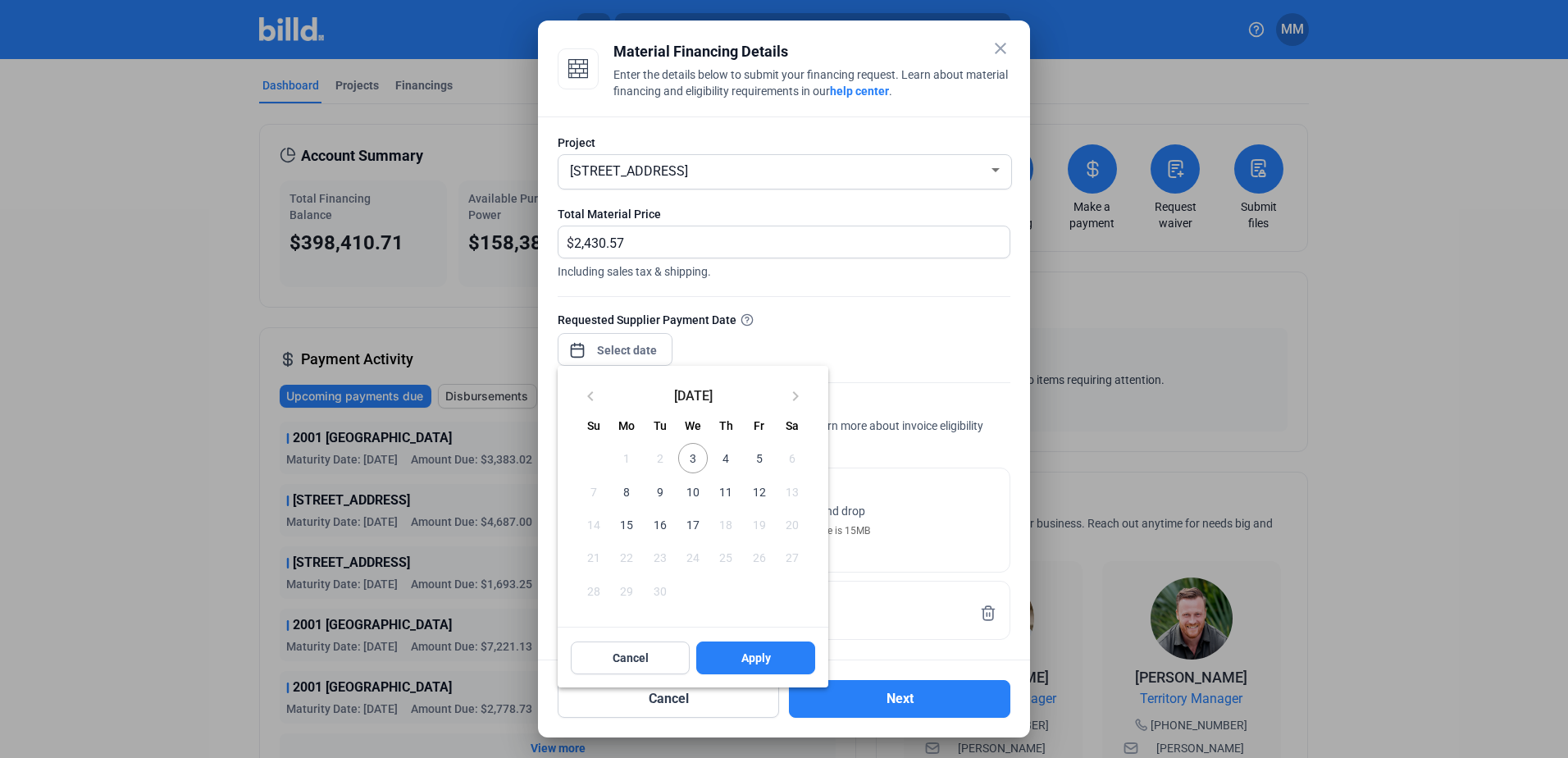
click at [708, 450] on button "3" at bounding box center [692, 457] width 32 height 32
click at [731, 656] on button "Apply" at bounding box center [755, 657] width 119 height 32
type input "[DATE]"
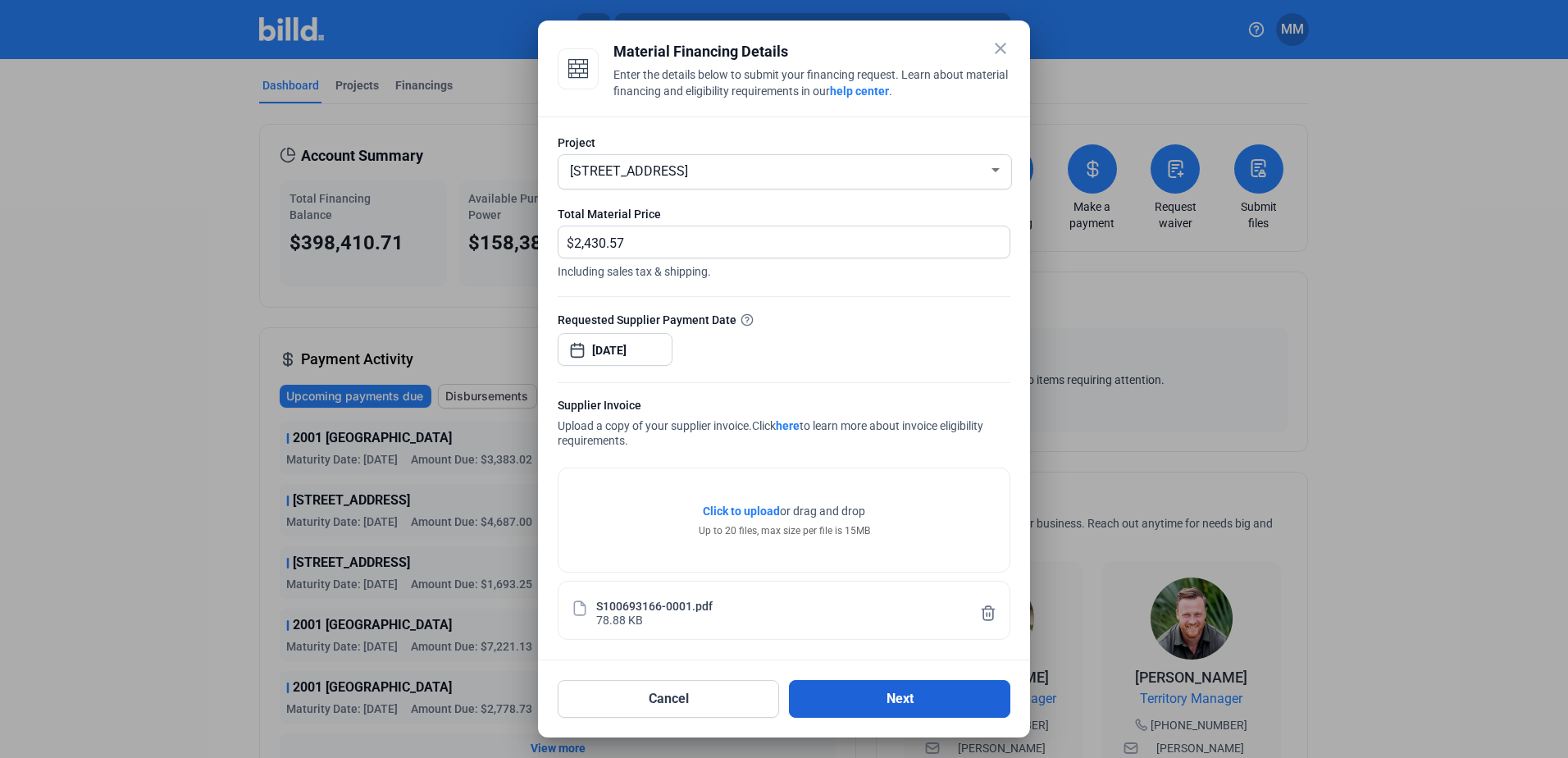
click at [855, 695] on button "Next" at bounding box center [899, 699] width 222 height 38
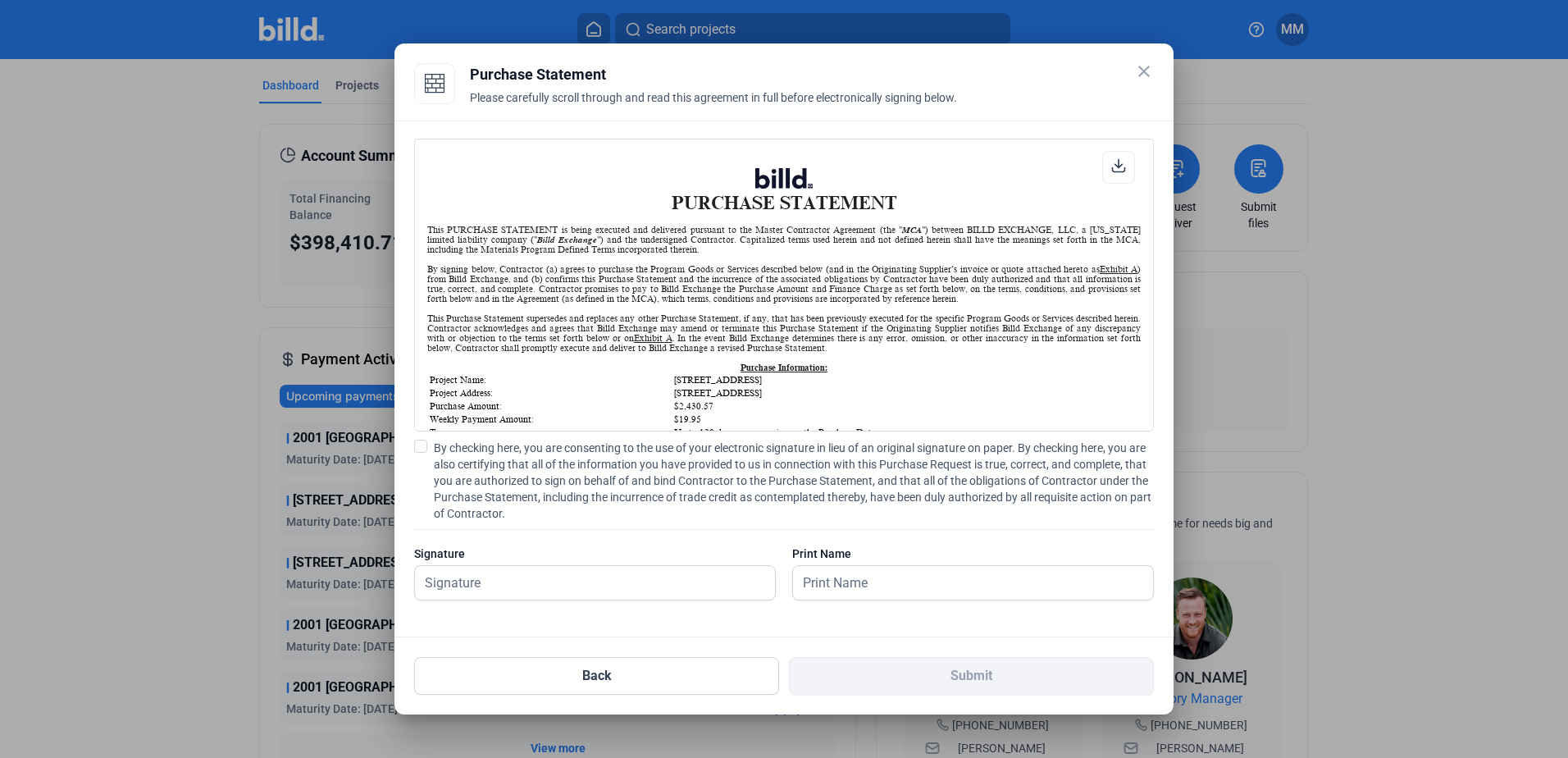
scroll to position [1, 0]
click at [515, 466] on span "By checking here, you are consenting to the use of your electronic signature in…" at bounding box center [794, 481] width 720 height 82
click at [0, 0] on input "By checking here, you are consenting to the use of your electronic signature in…" at bounding box center [0, 0] width 0 height 0
click at [510, 584] on input "text" at bounding box center [585, 583] width 342 height 33
type input "[PERSON_NAME][DATE]"
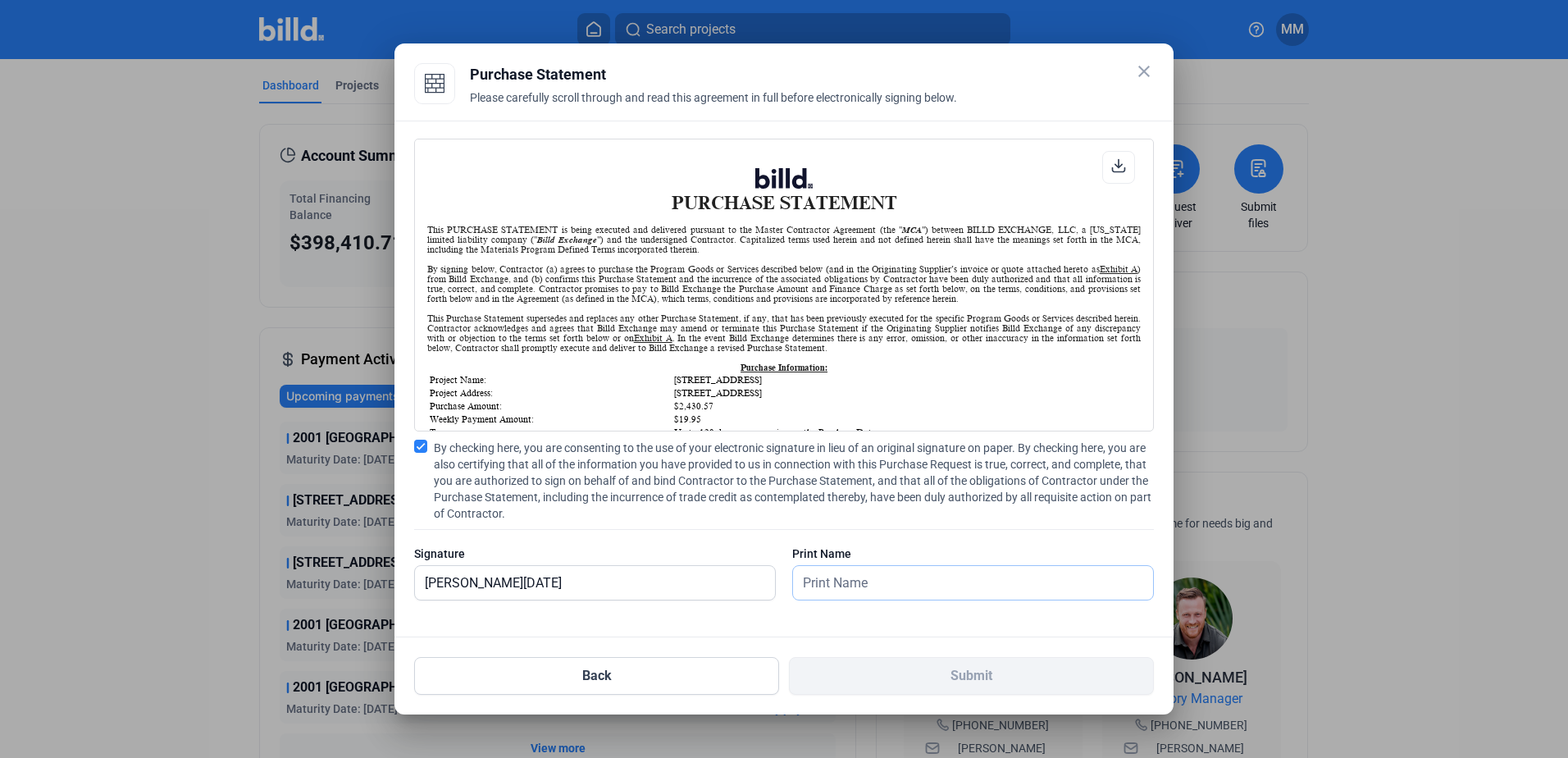
type input "[PERSON_NAME][DATE]"
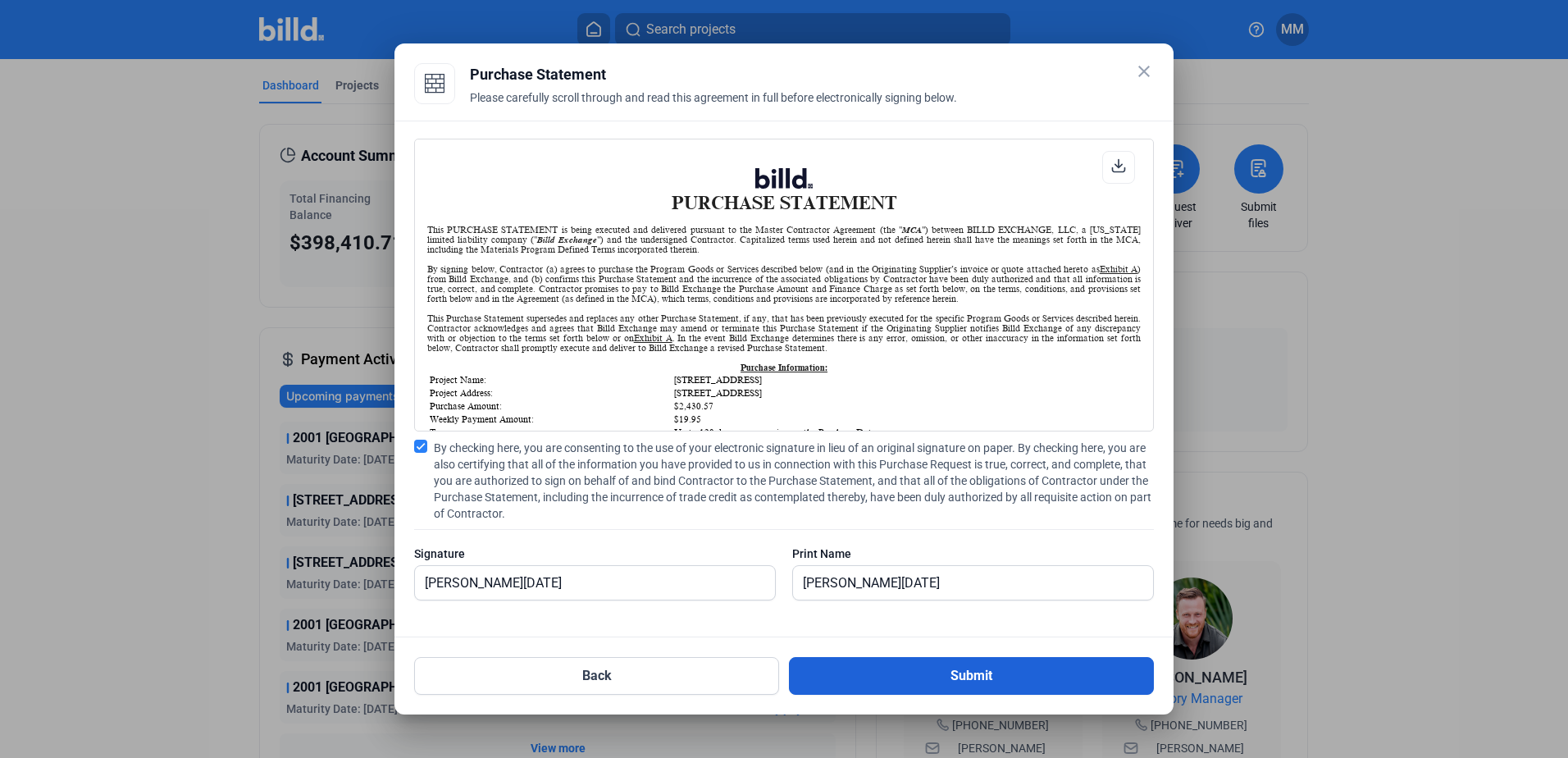
click at [844, 659] on button "Submit" at bounding box center [970, 675] width 365 height 38
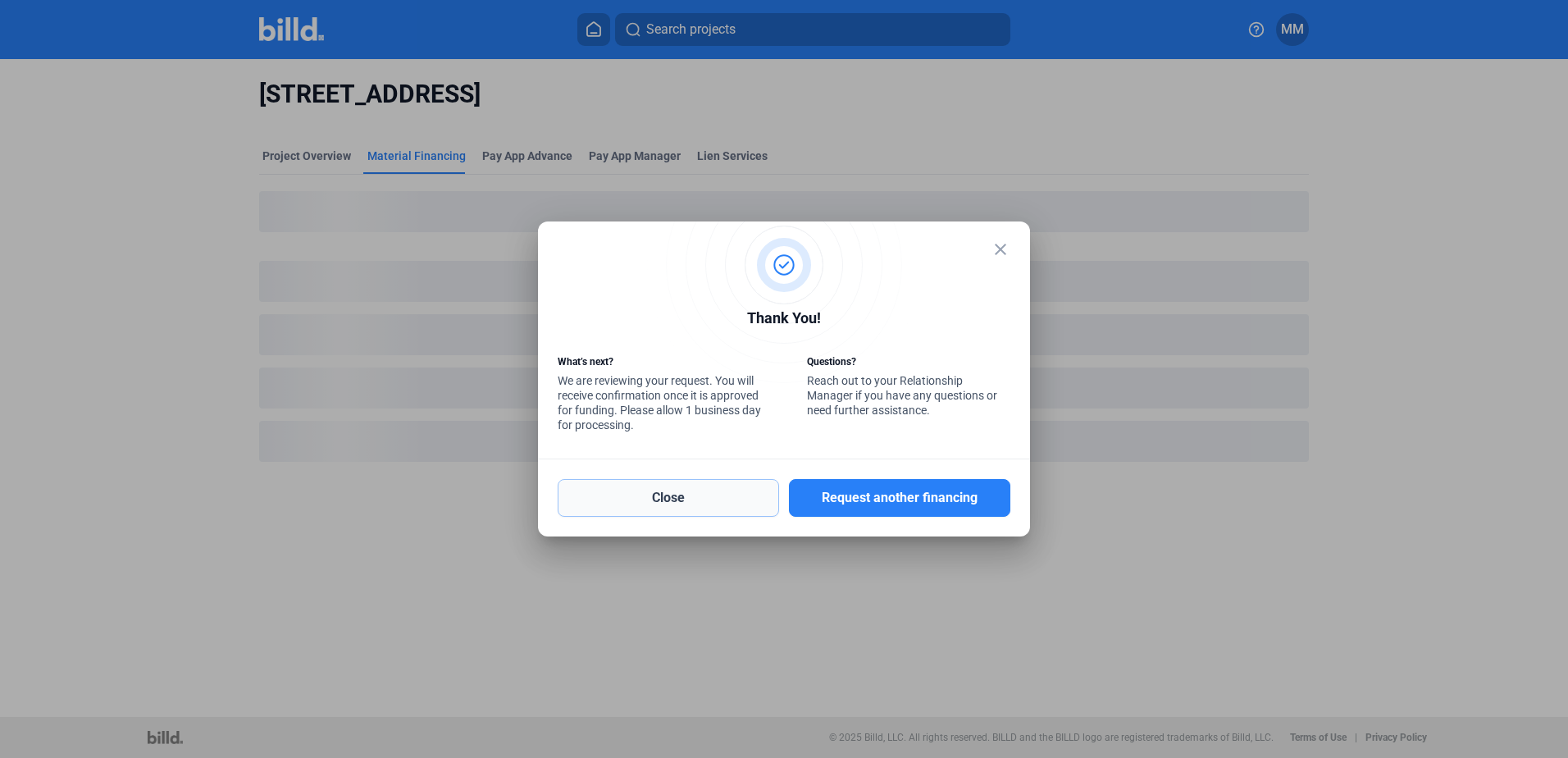
click at [703, 506] on button "Close" at bounding box center [668, 497] width 222 height 38
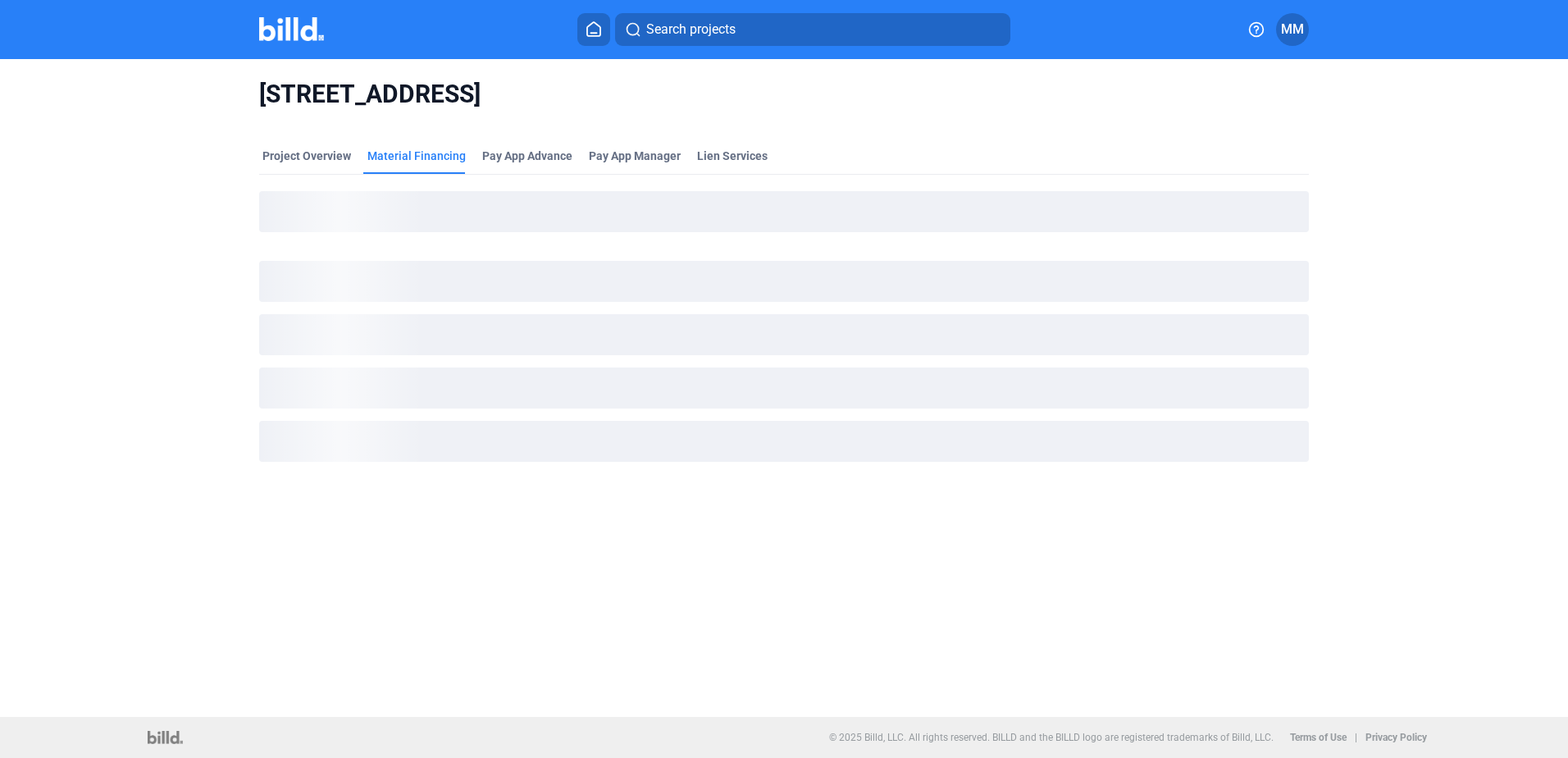
click at [583, 44] on button at bounding box center [593, 29] width 32 height 32
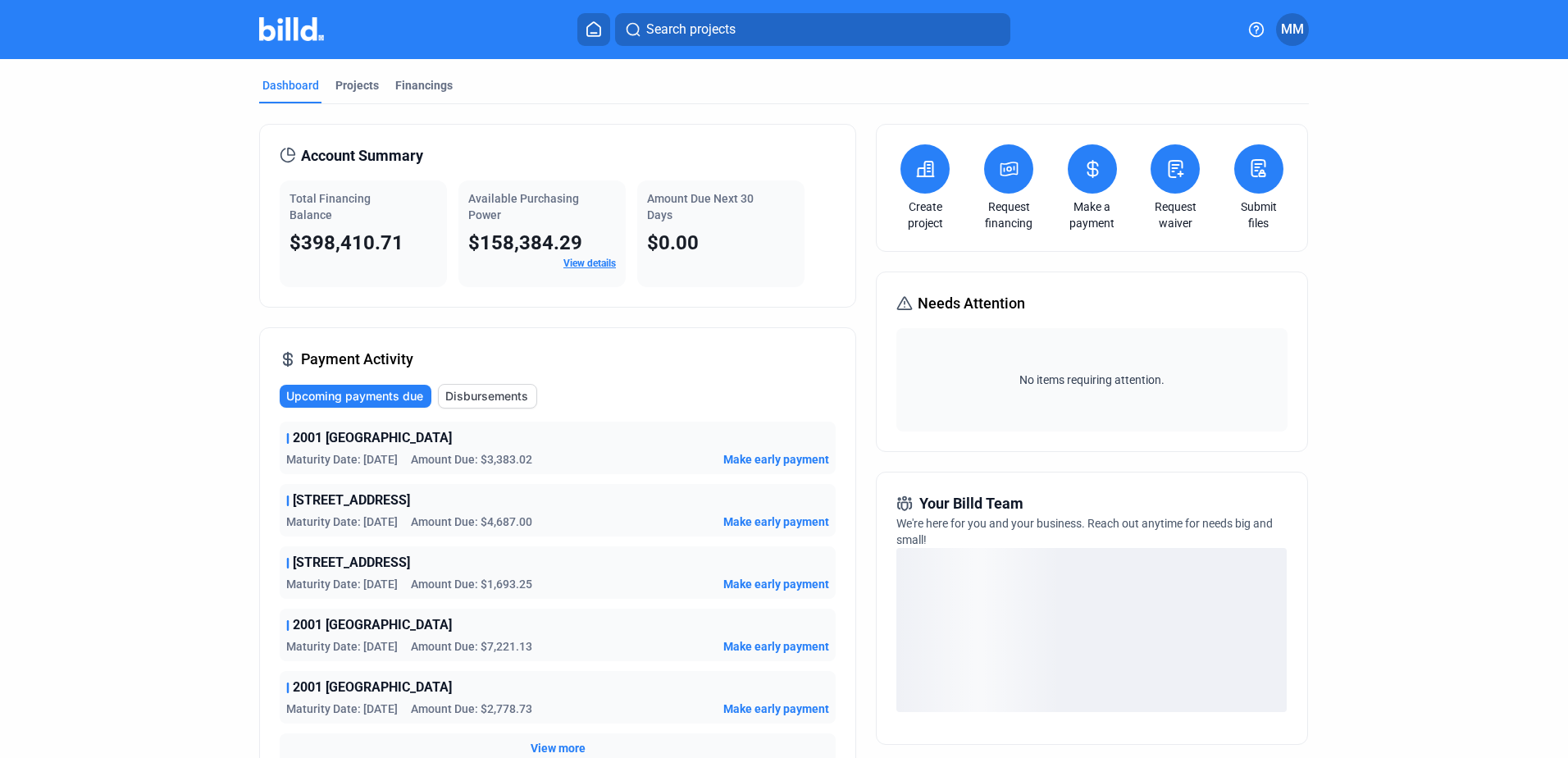
click at [1012, 175] on icon at bounding box center [1009, 168] width 20 height 19
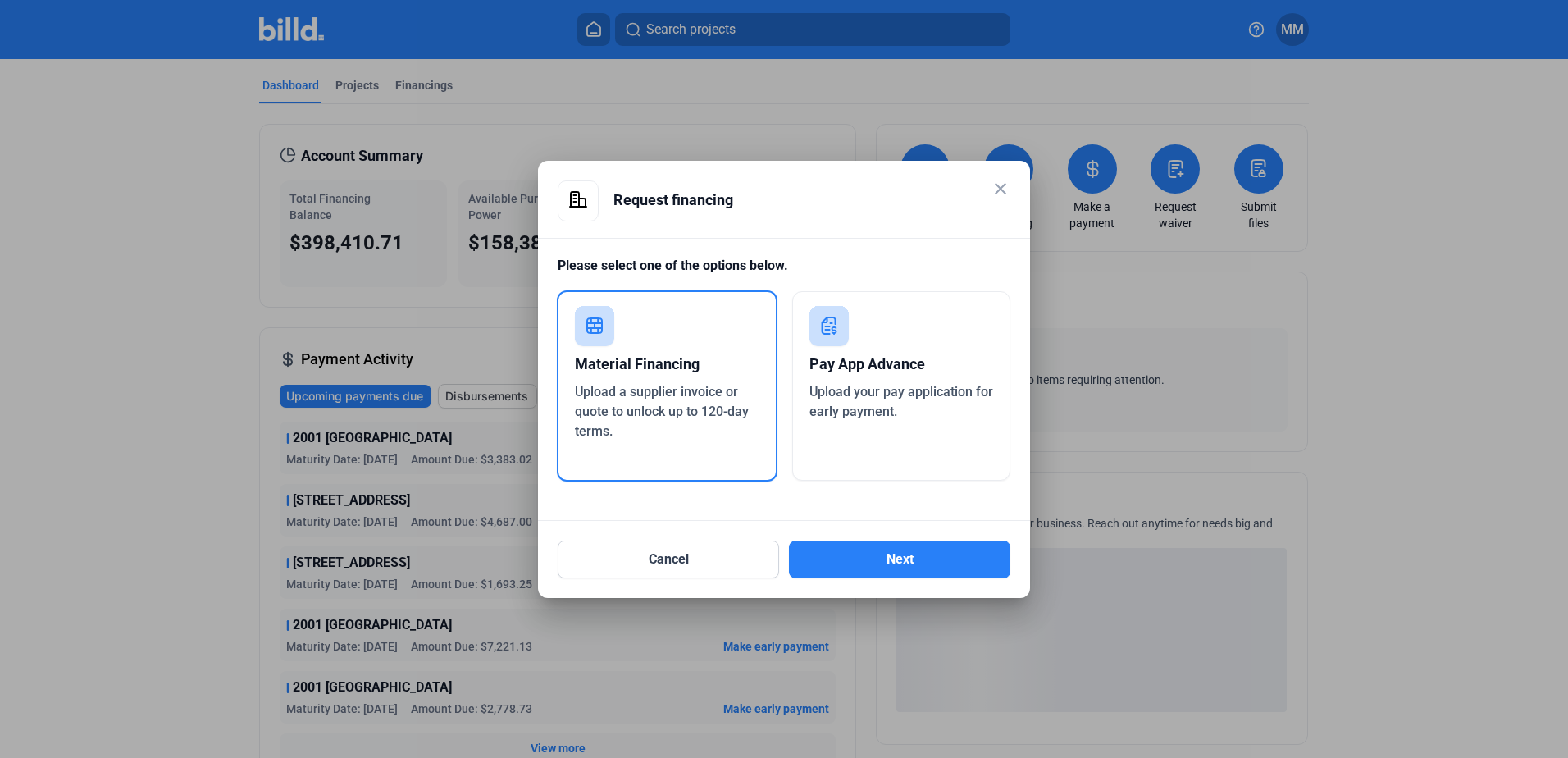
click at [823, 578] on mat-dialog-container "close Request financing Please select one of the options below. Material Financ…" at bounding box center [784, 379] width 492 height 437
click at [832, 566] on button "Next" at bounding box center [899, 559] width 222 height 38
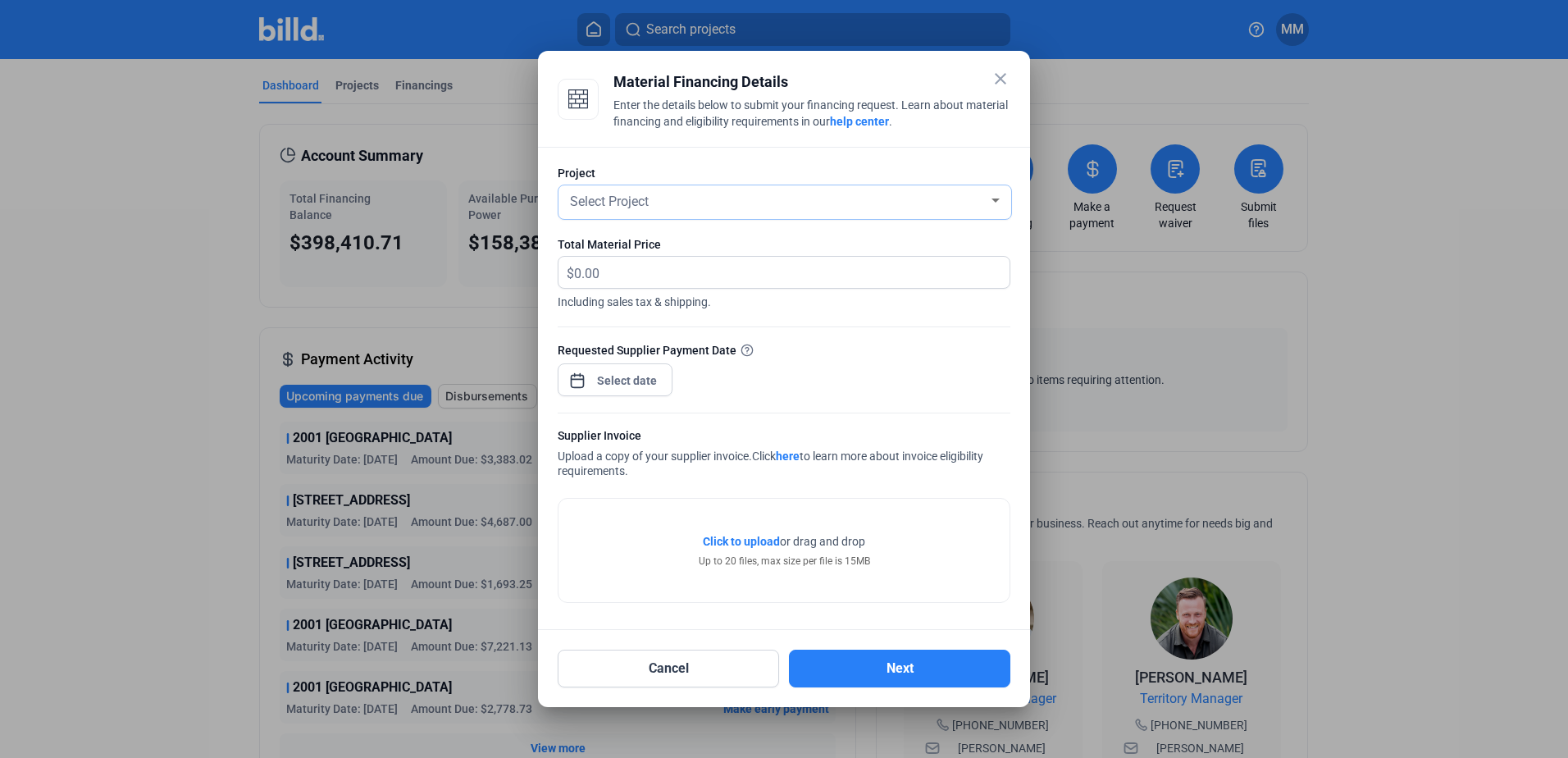
click at [583, 186] on div "Select Project" at bounding box center [785, 202] width 436 height 33
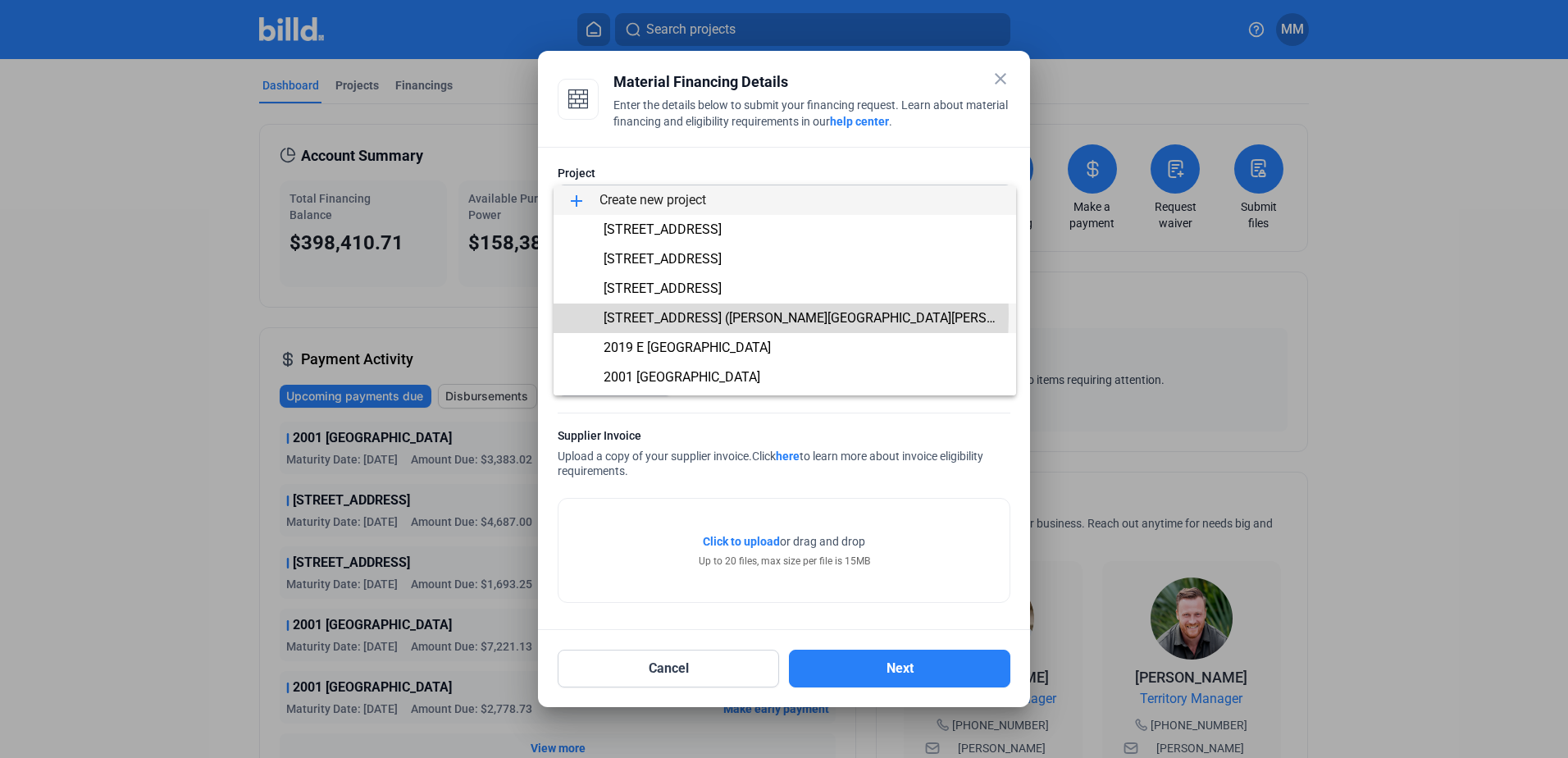
click at [673, 315] on span "[STREET_ADDRESS] ([PERSON_NAME][GEOGRAPHIC_DATA][PERSON_NAME])" at bounding box center [829, 317] width 451 height 16
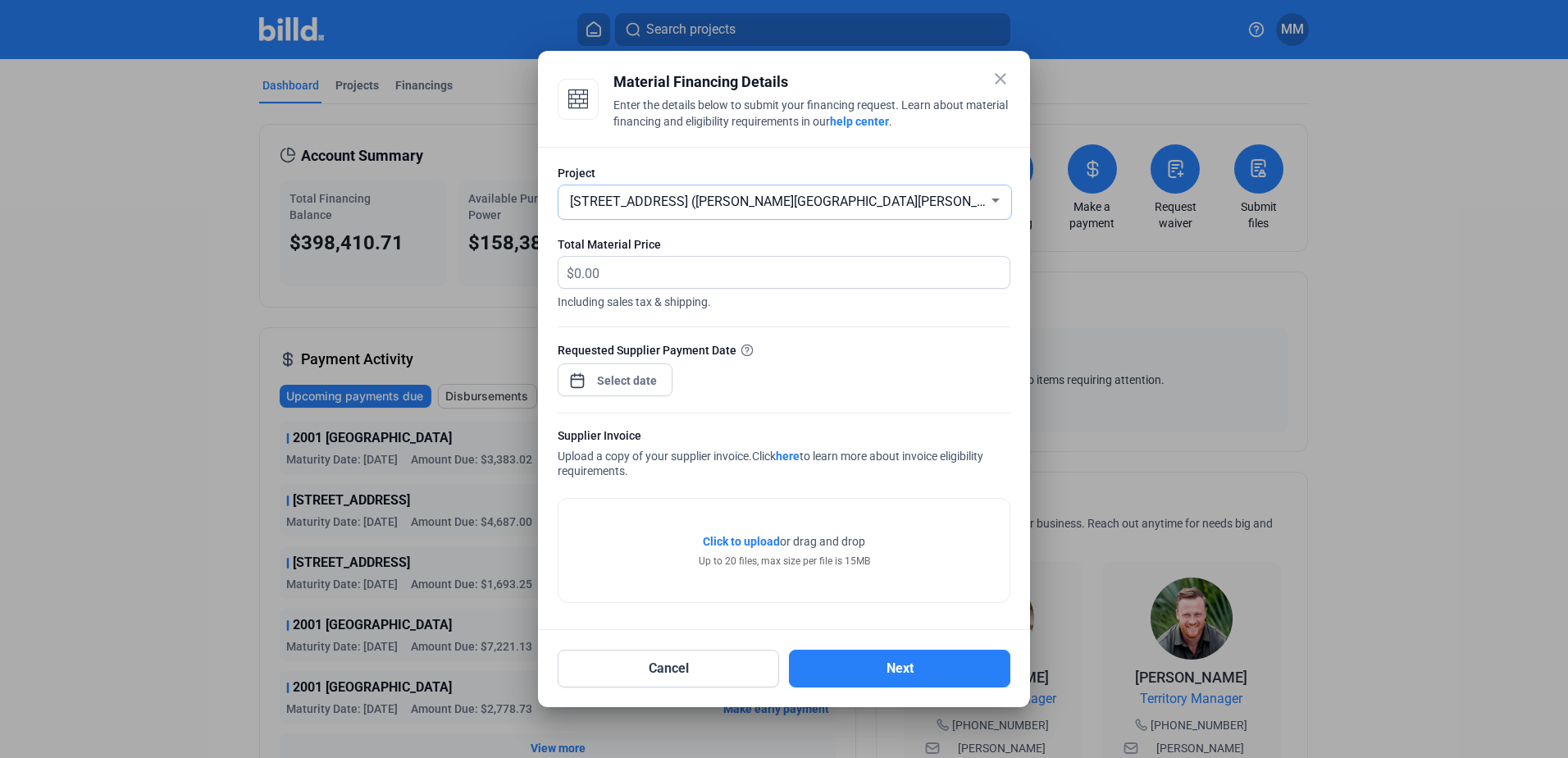
click at [936, 186] on div "[STREET_ADDRESS] ([PERSON_NAME][GEOGRAPHIC_DATA][PERSON_NAME])" at bounding box center [785, 202] width 436 height 33
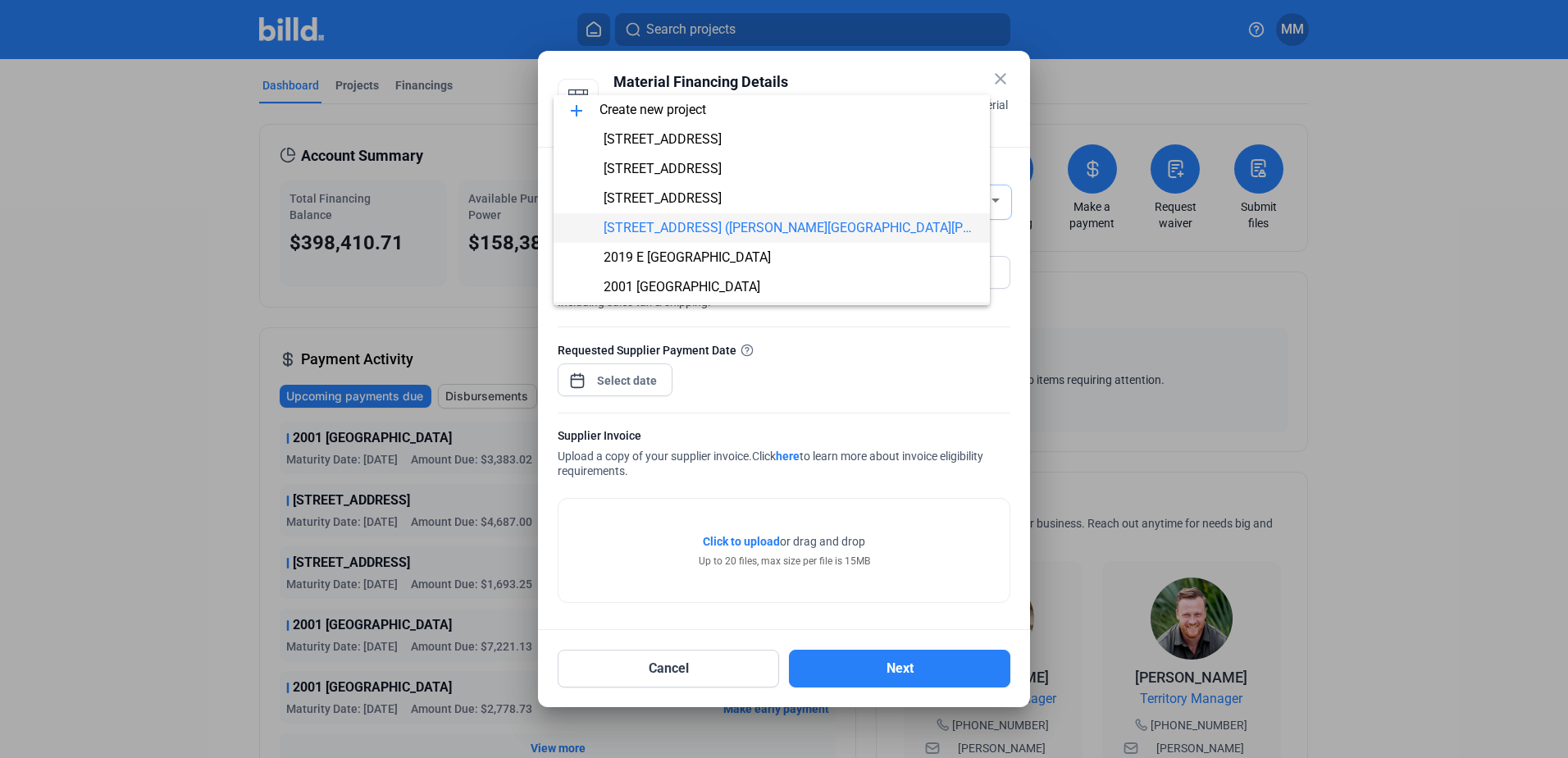
scroll to position [28, 0]
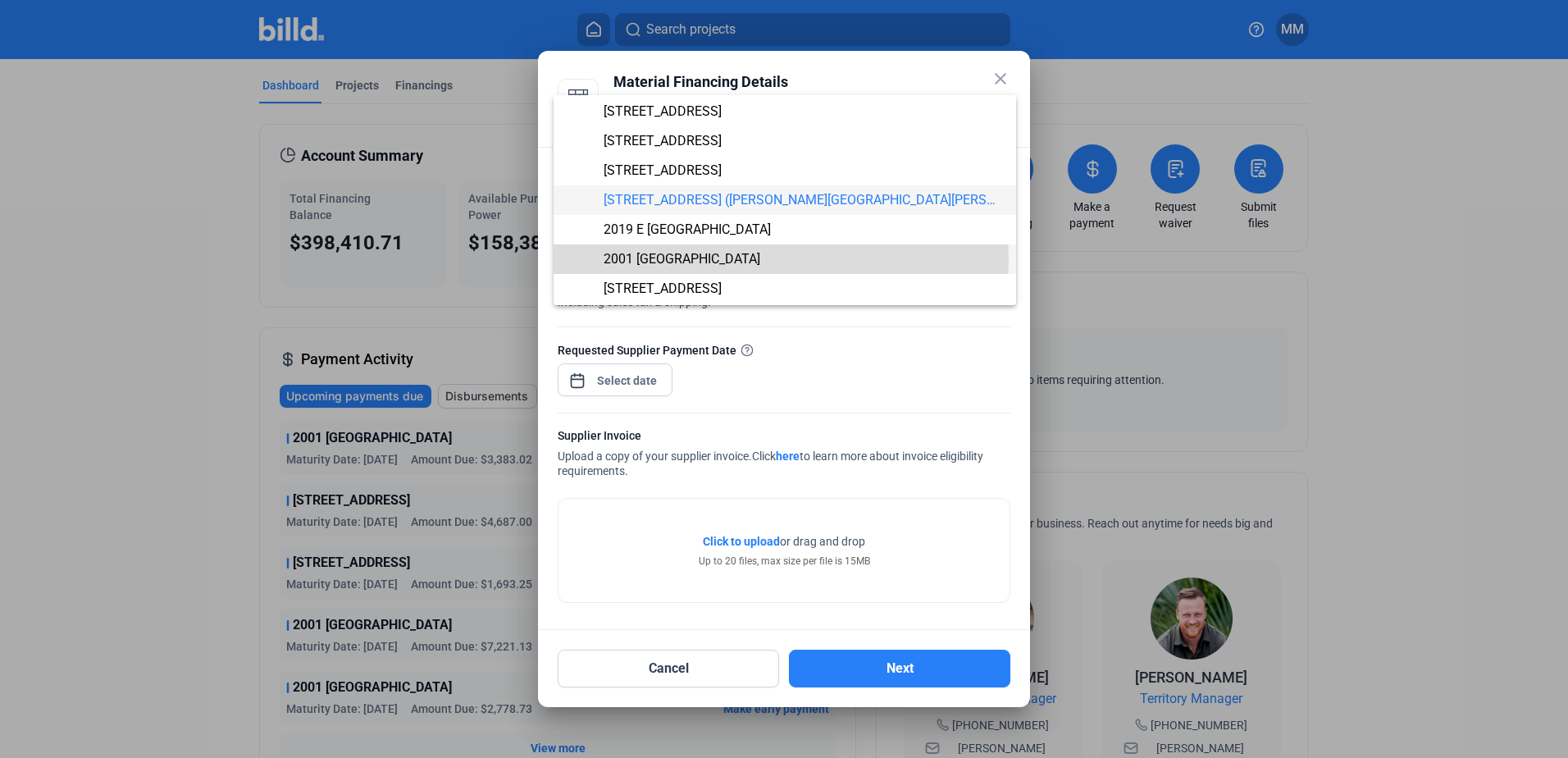
click at [701, 260] on span "2001 [GEOGRAPHIC_DATA]" at bounding box center [682, 258] width 157 height 16
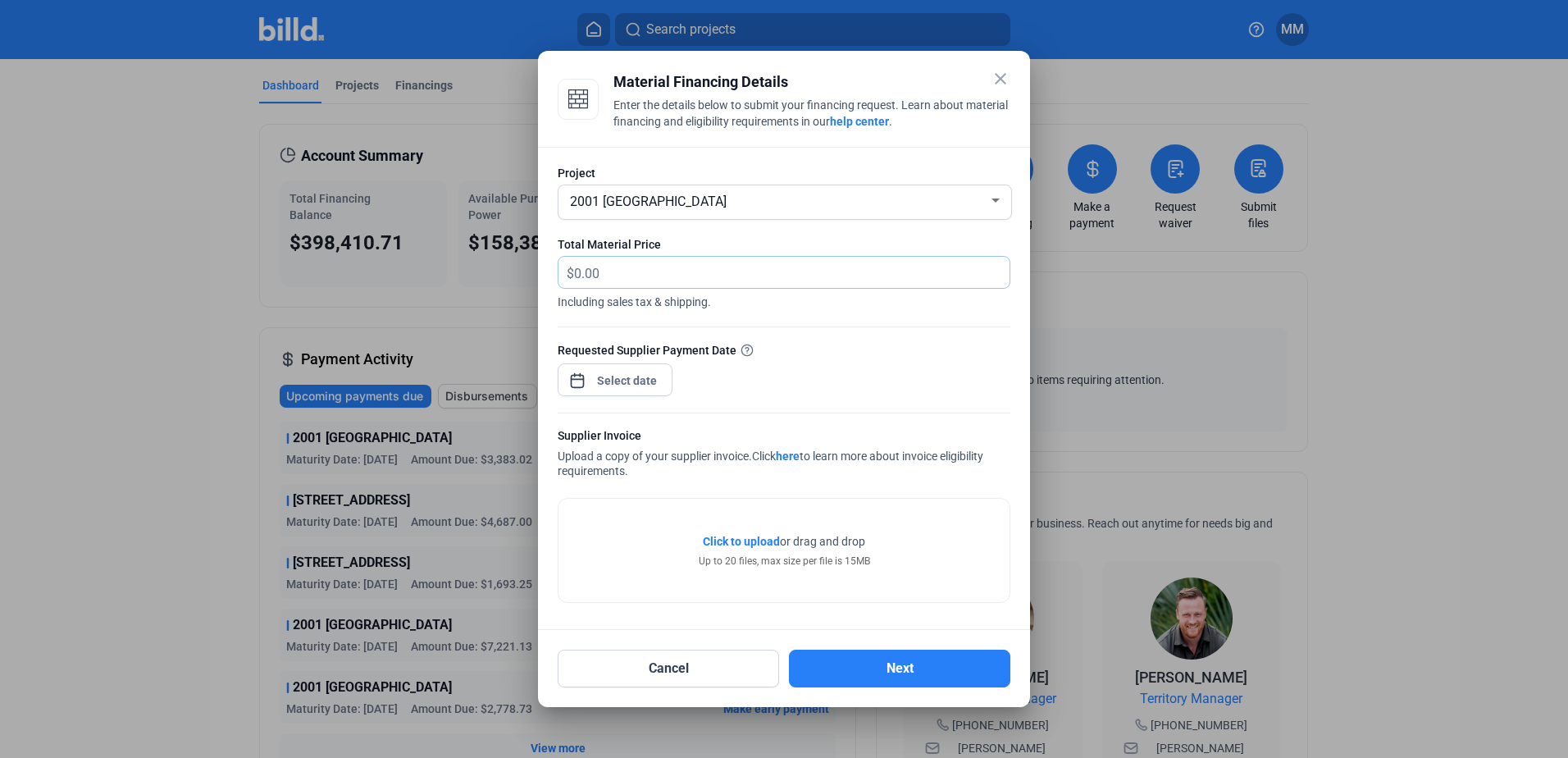
click at [688, 276] on input "text" at bounding box center [782, 273] width 417 height 32
type input "2,438.68"
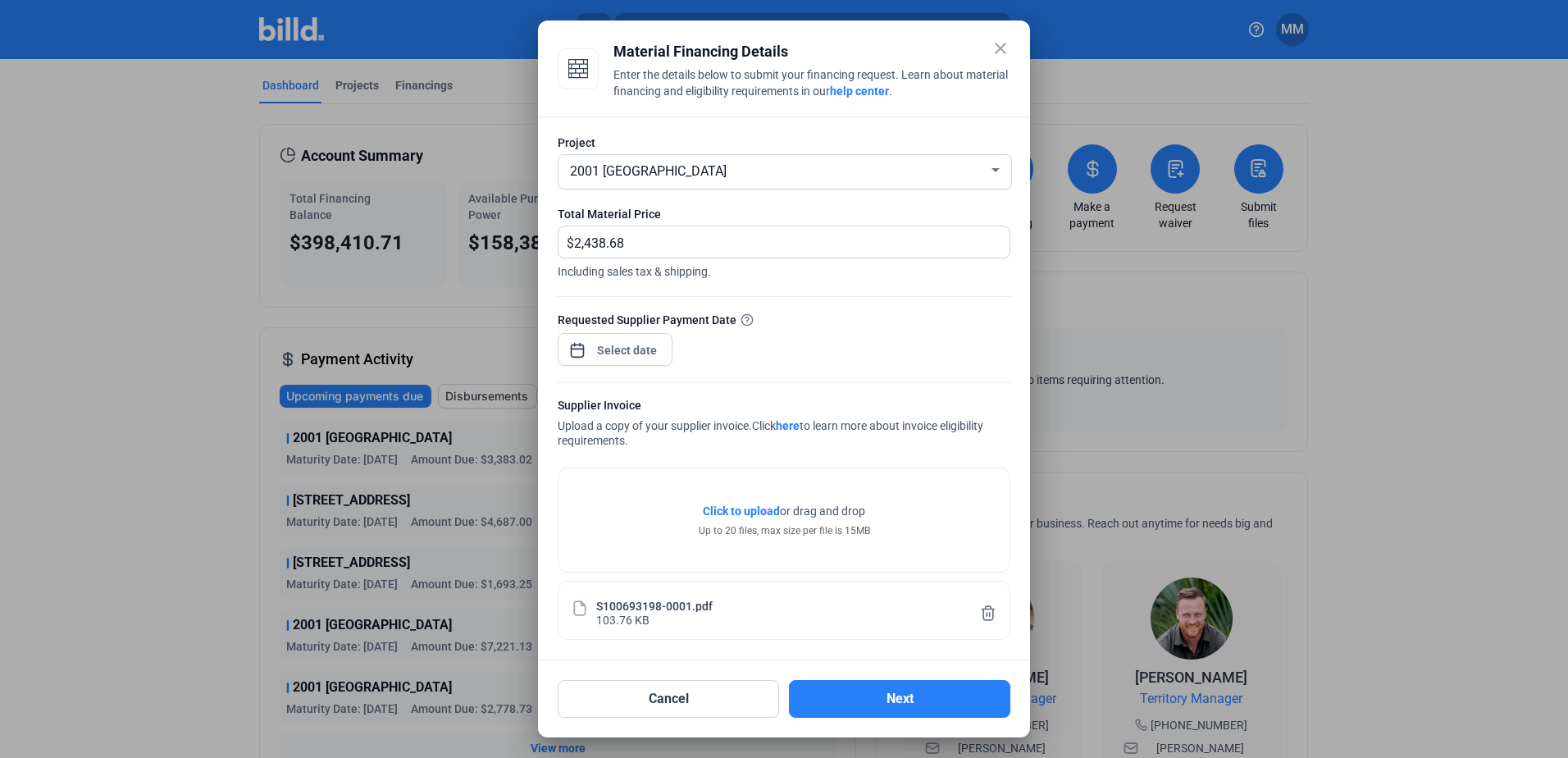
click at [618, 362] on div at bounding box center [627, 351] width 71 height 30
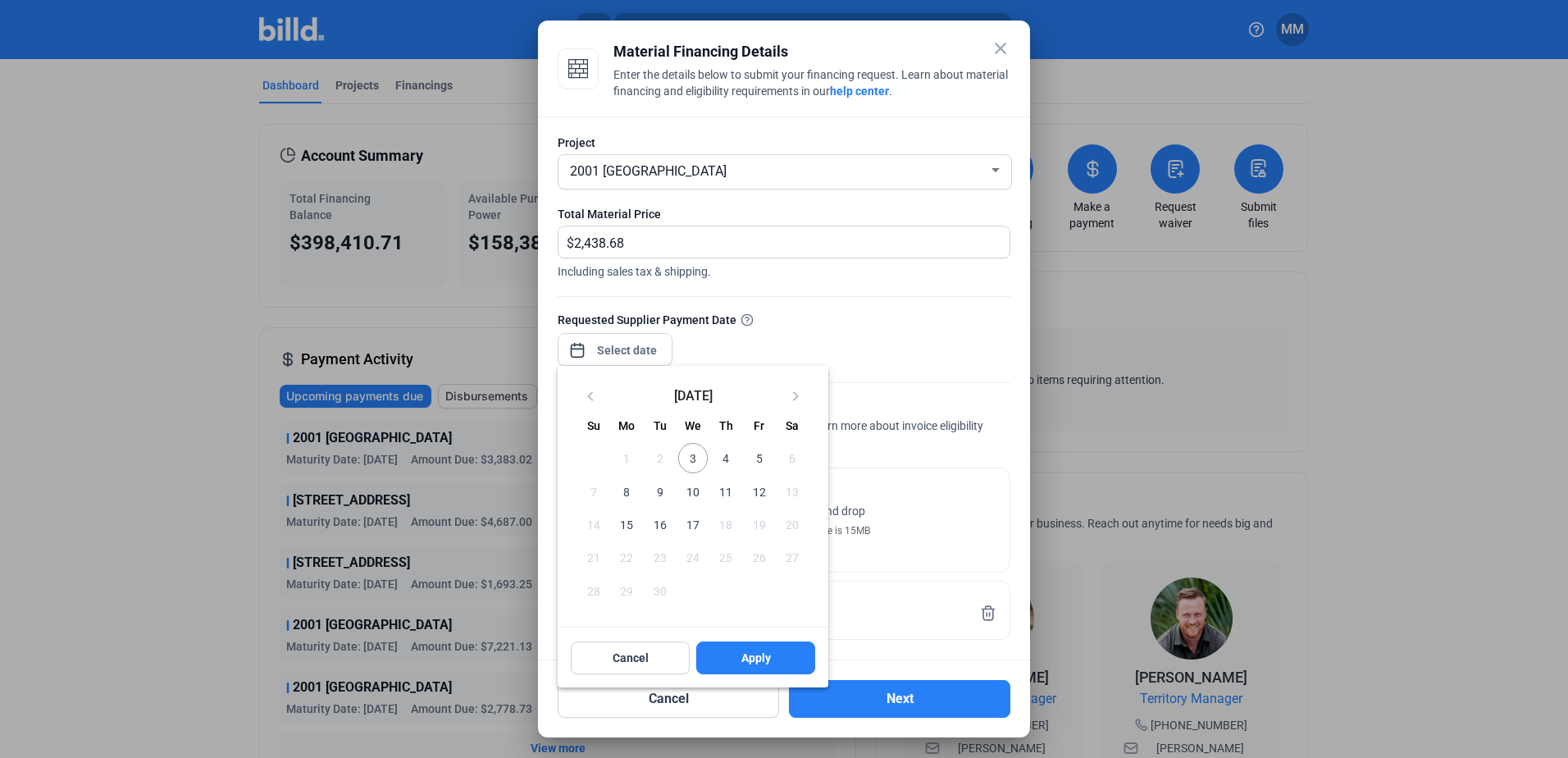
click at [694, 456] on span "3" at bounding box center [693, 457] width 30 height 30
click at [765, 666] on span "Apply" at bounding box center [756, 658] width 30 height 17
type input "[DATE]"
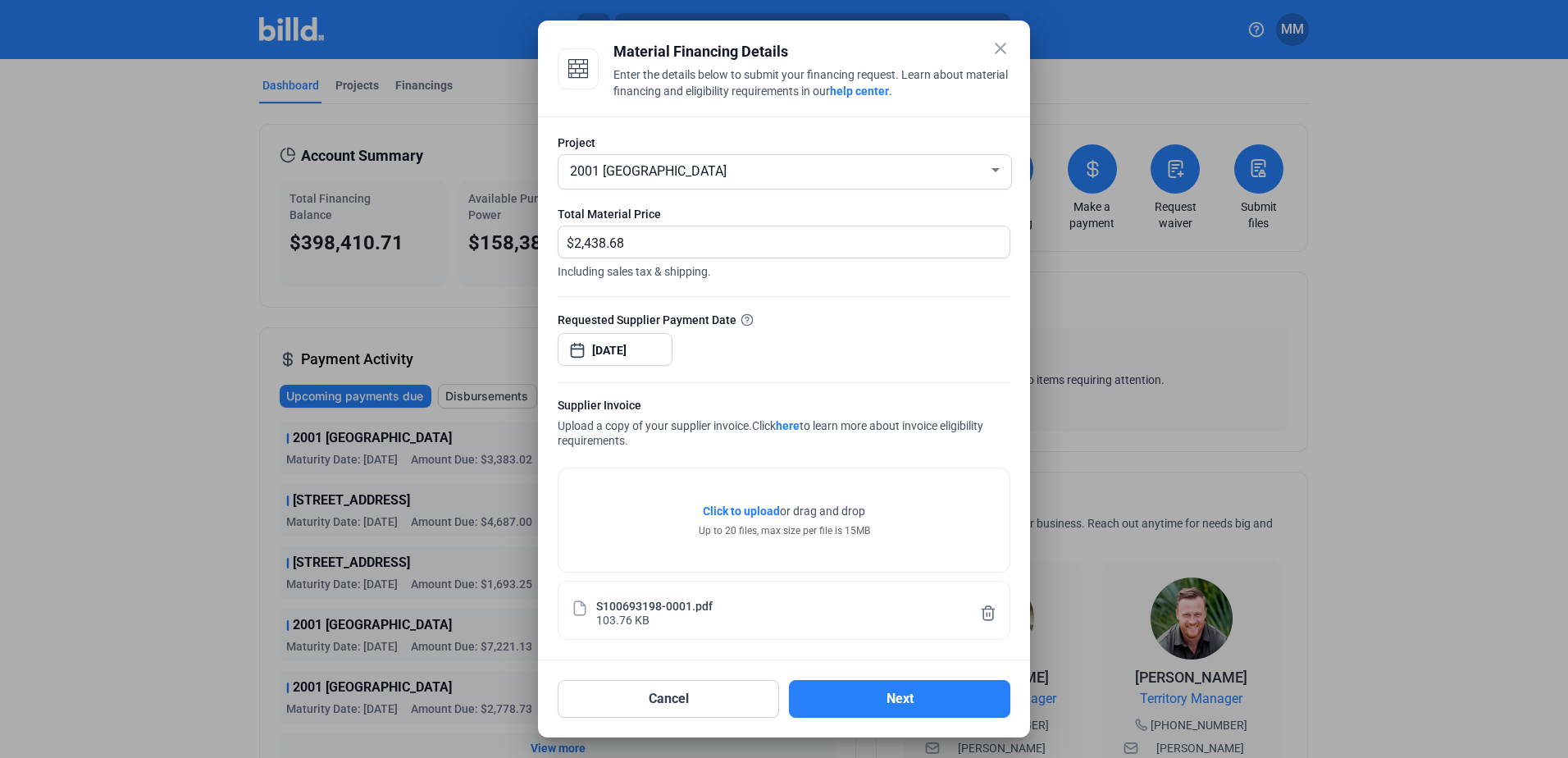
click at [815, 679] on div "Cancel Next" at bounding box center [784, 689] width 453 height 58
click at [814, 702] on button "Next" at bounding box center [899, 699] width 222 height 38
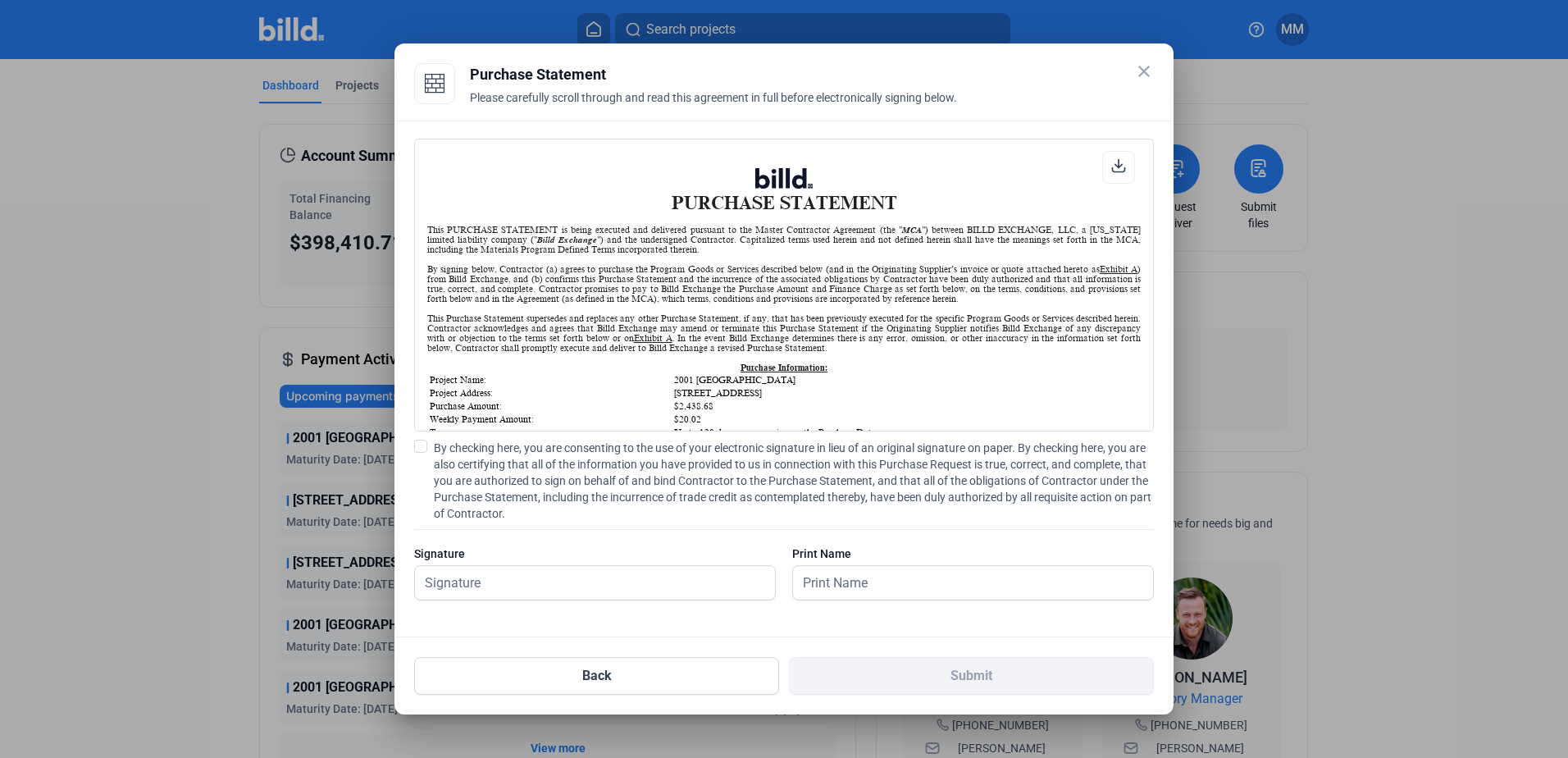
scroll to position [1, 0]
click at [582, 473] on span "By checking here, you are consenting to the use of your electronic signature in…" at bounding box center [794, 481] width 720 height 82
click at [0, 0] on input "By checking here, you are consenting to the use of your electronic signature in…" at bounding box center [0, 0] width 0 height 0
click at [556, 595] on input "text" at bounding box center [585, 583] width 342 height 33
type input "[PERSON_NAME][DATE]"
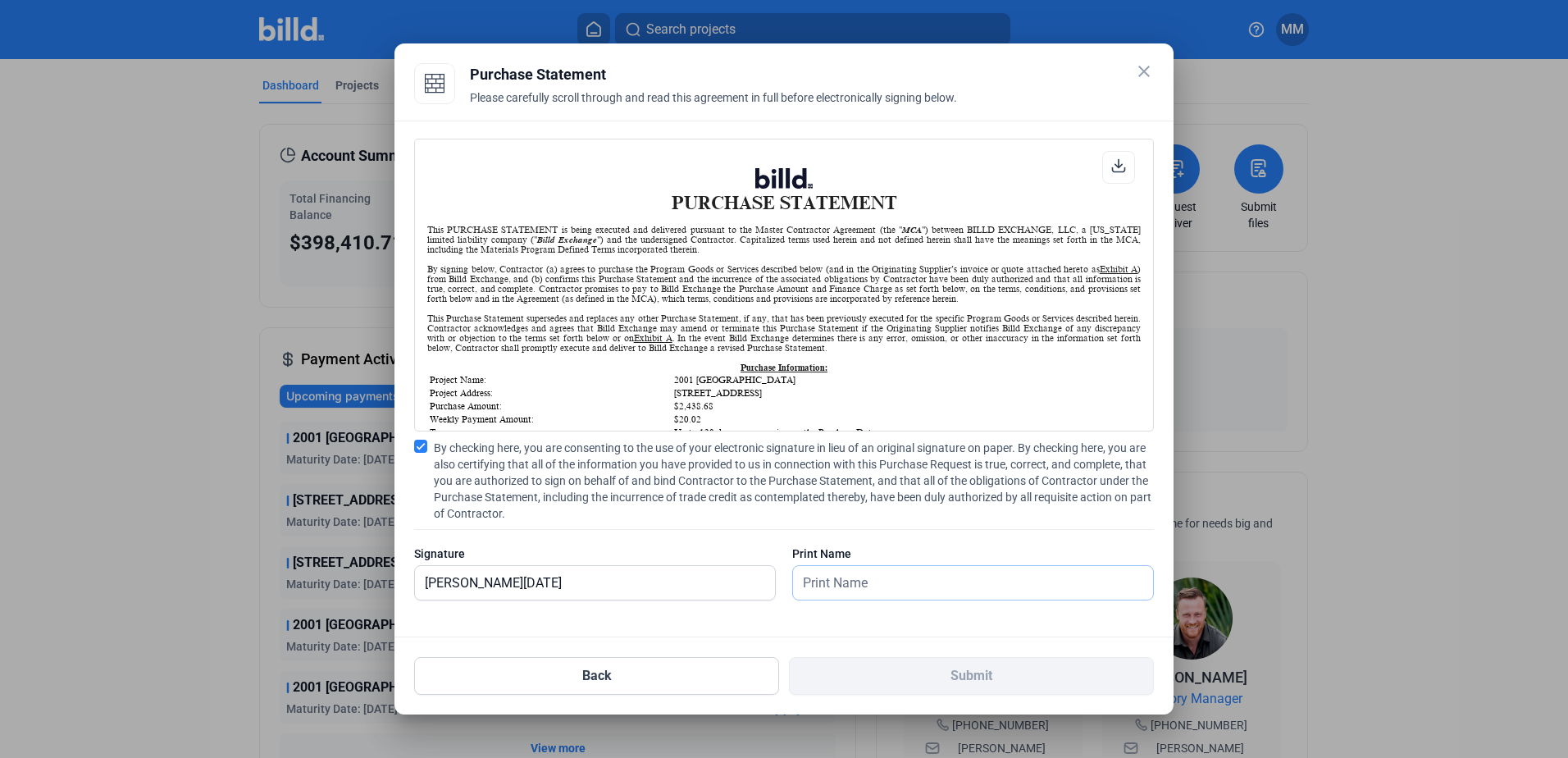
type input "[PERSON_NAME][DATE]"
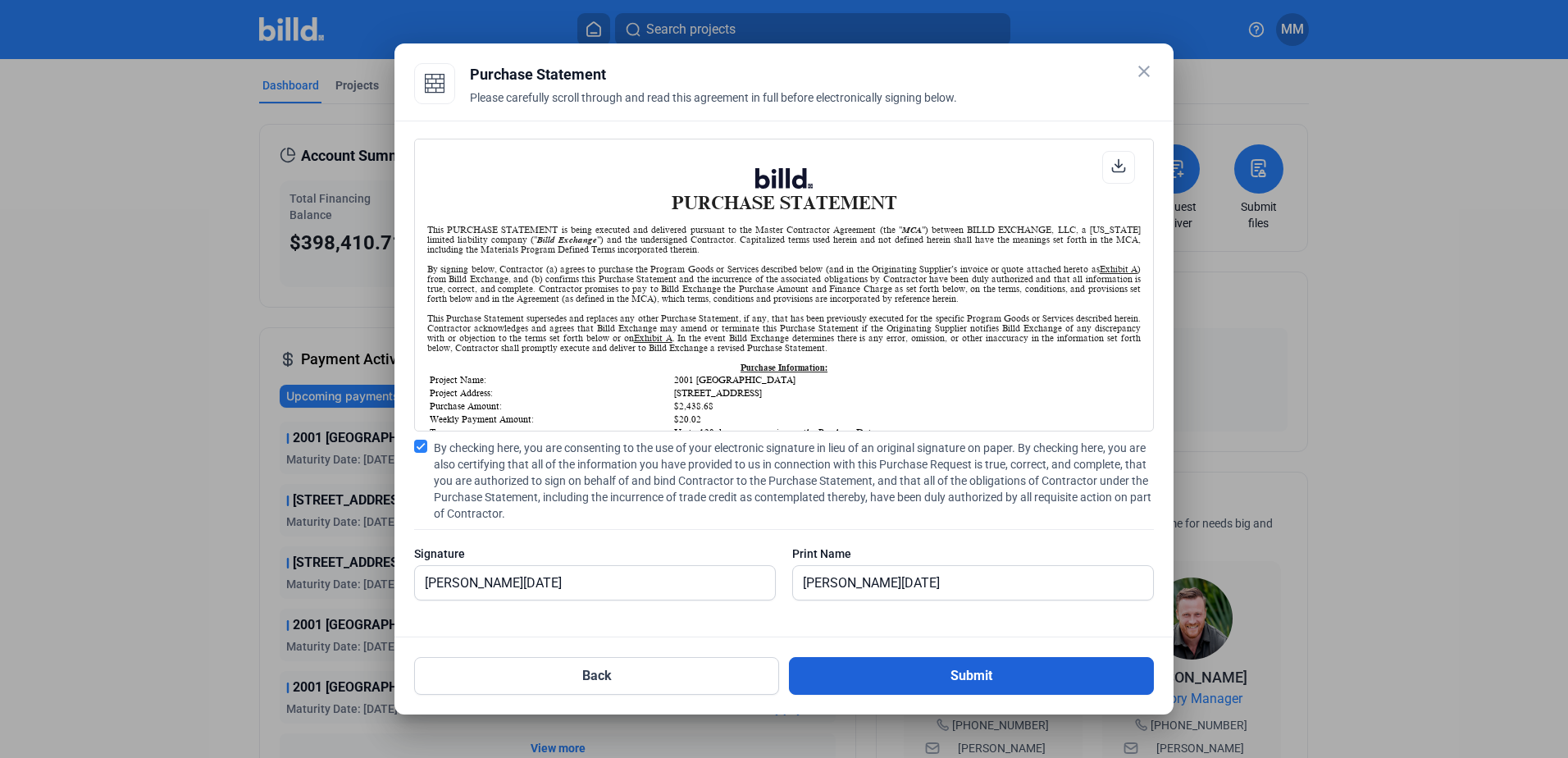
click at [919, 667] on button "Submit" at bounding box center [970, 675] width 365 height 38
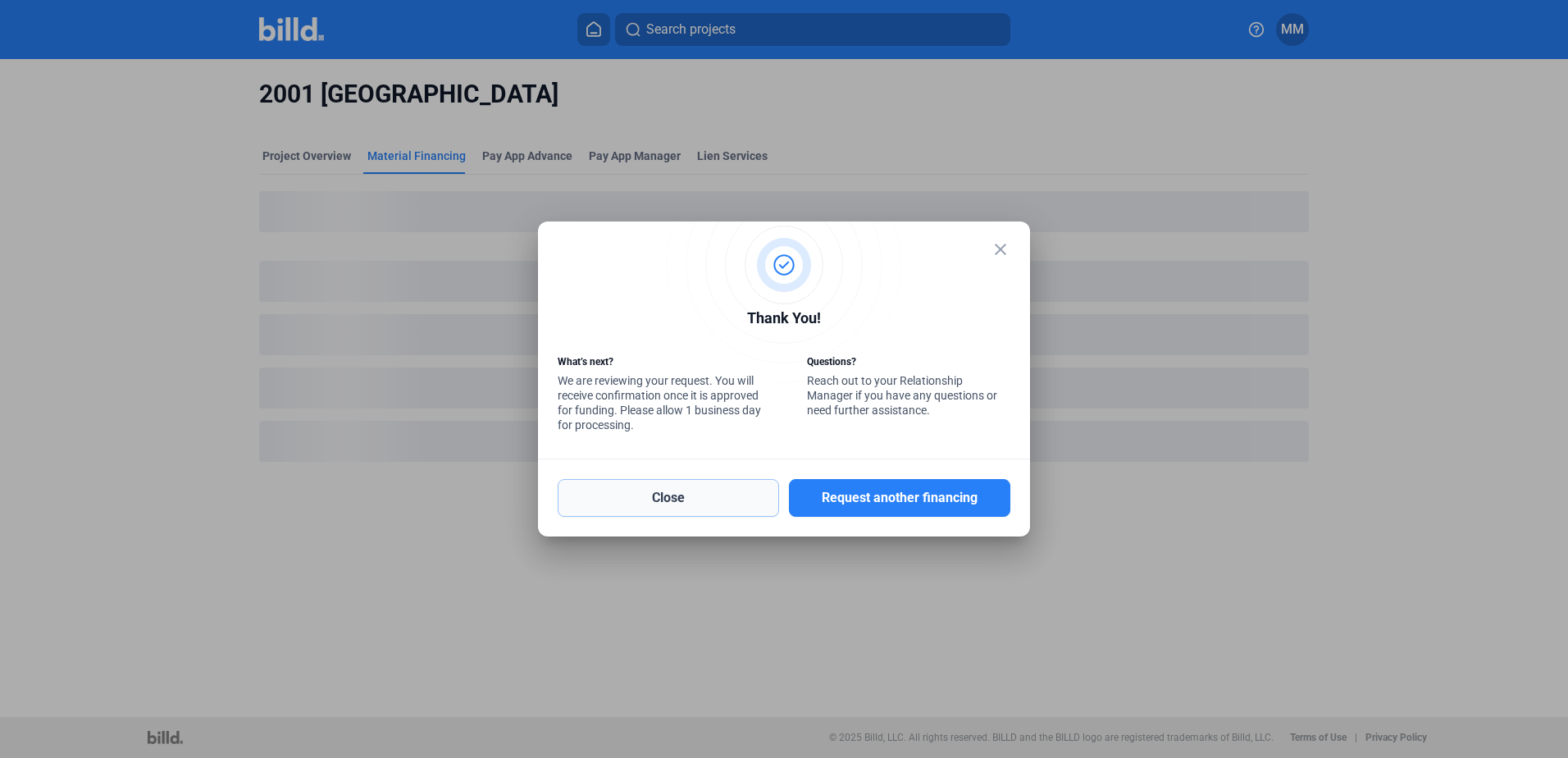
click at [591, 496] on button "Close" at bounding box center [668, 497] width 222 height 38
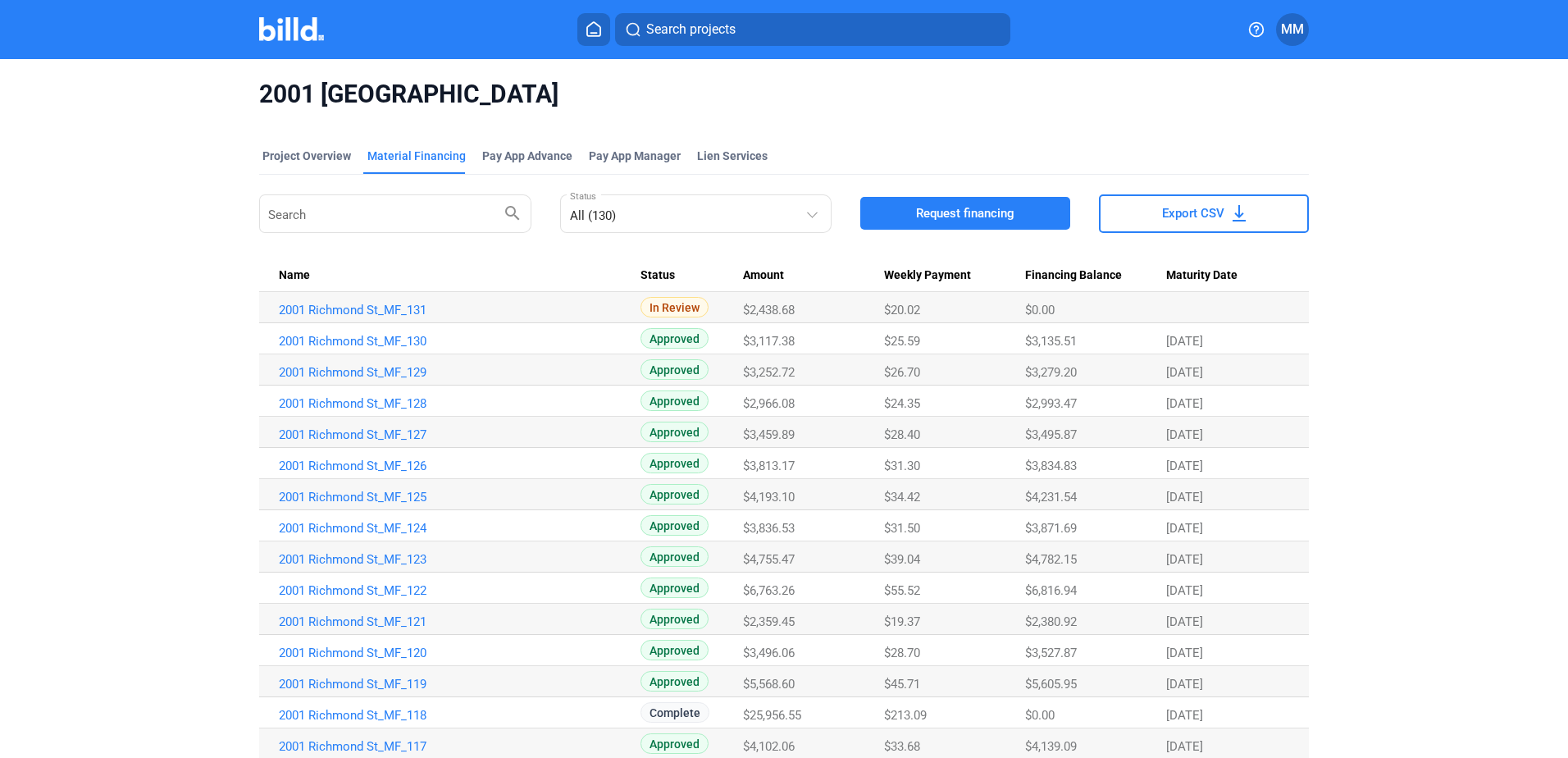
click at [597, 31] on icon at bounding box center [594, 29] width 17 height 16
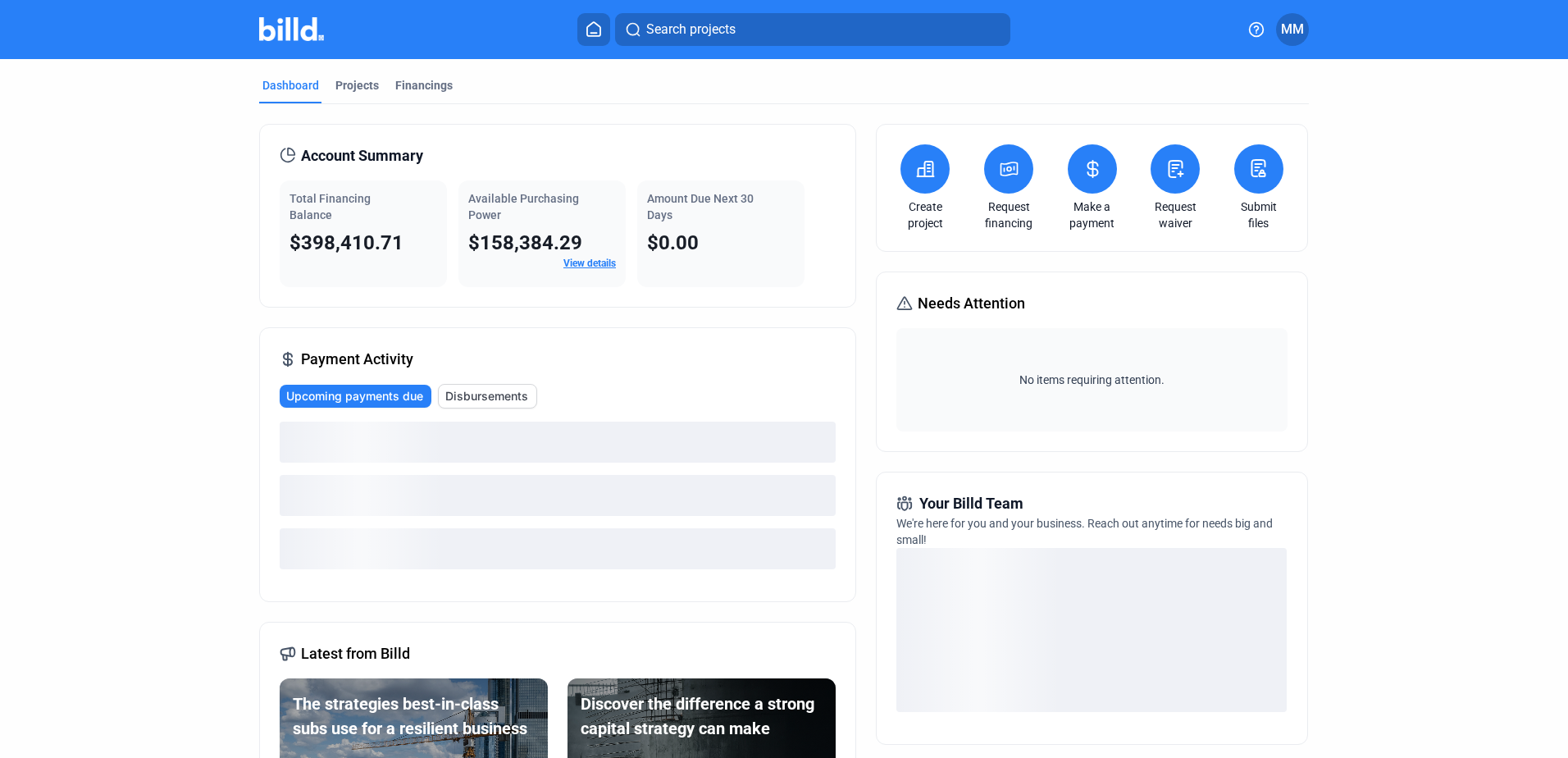
click at [1016, 176] on button at bounding box center [1009, 169] width 49 height 49
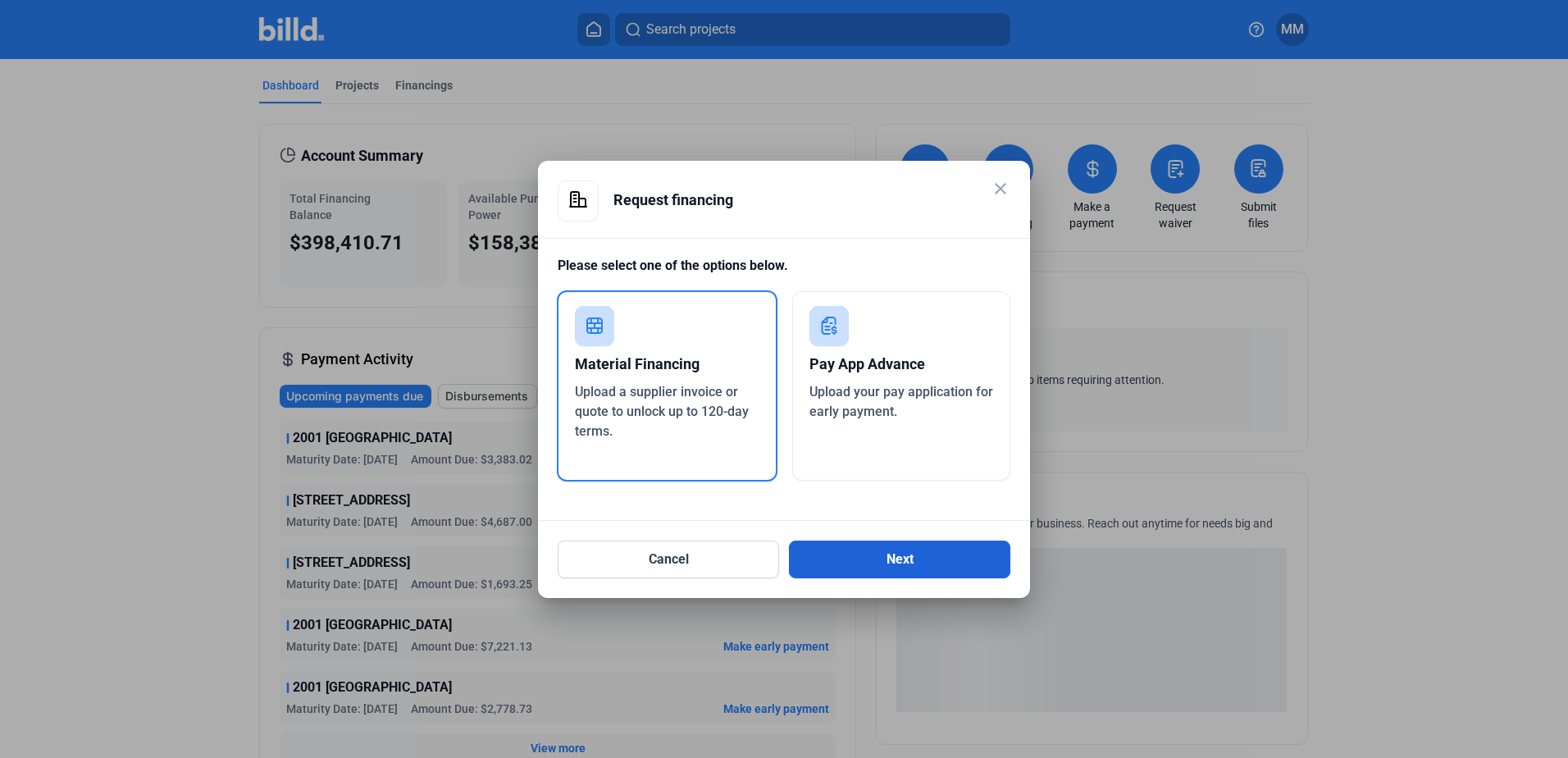
click at [885, 554] on button "Next" at bounding box center [899, 559] width 222 height 38
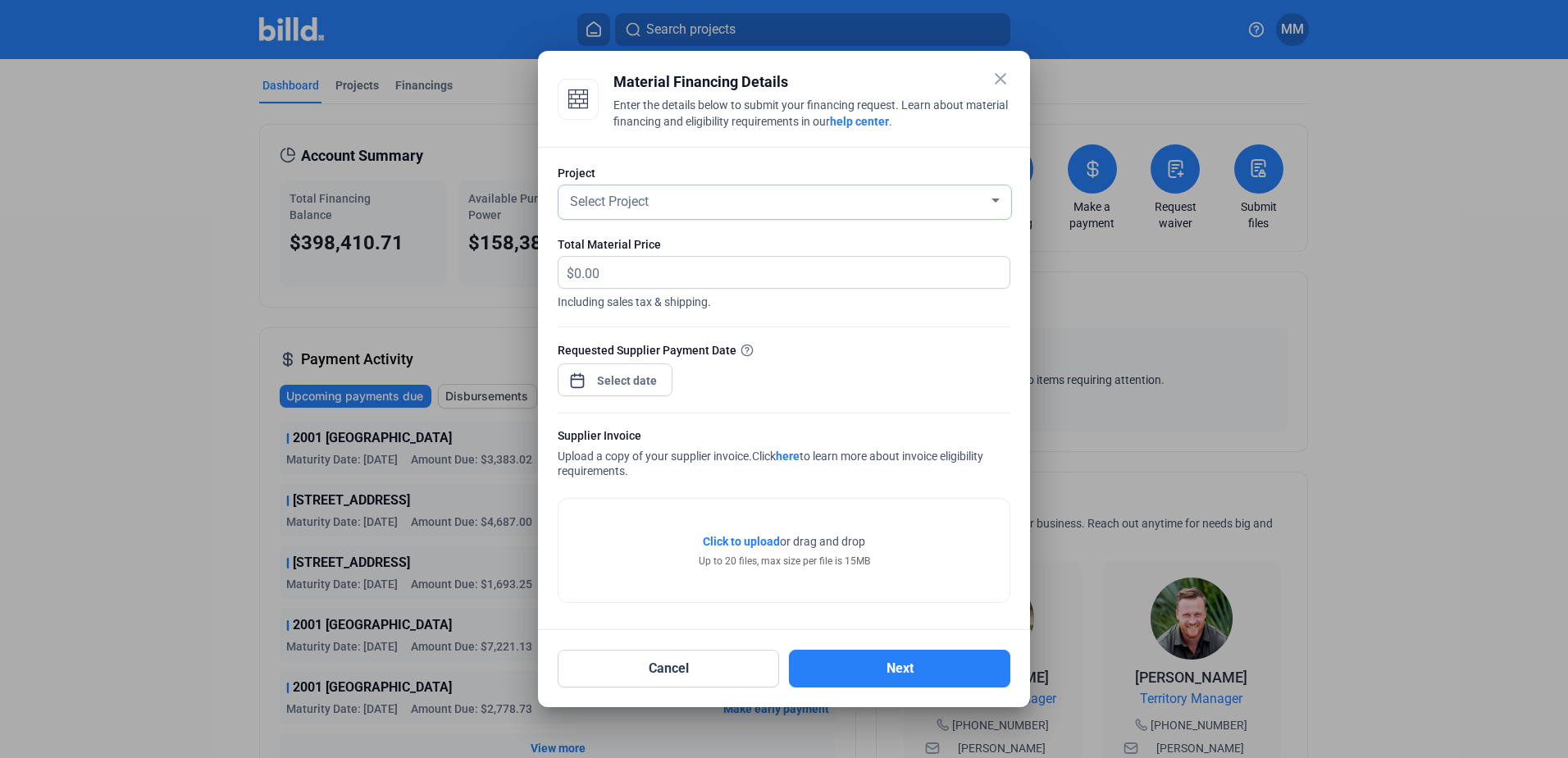
click at [615, 197] on span "Select Project" at bounding box center [609, 201] width 79 height 16
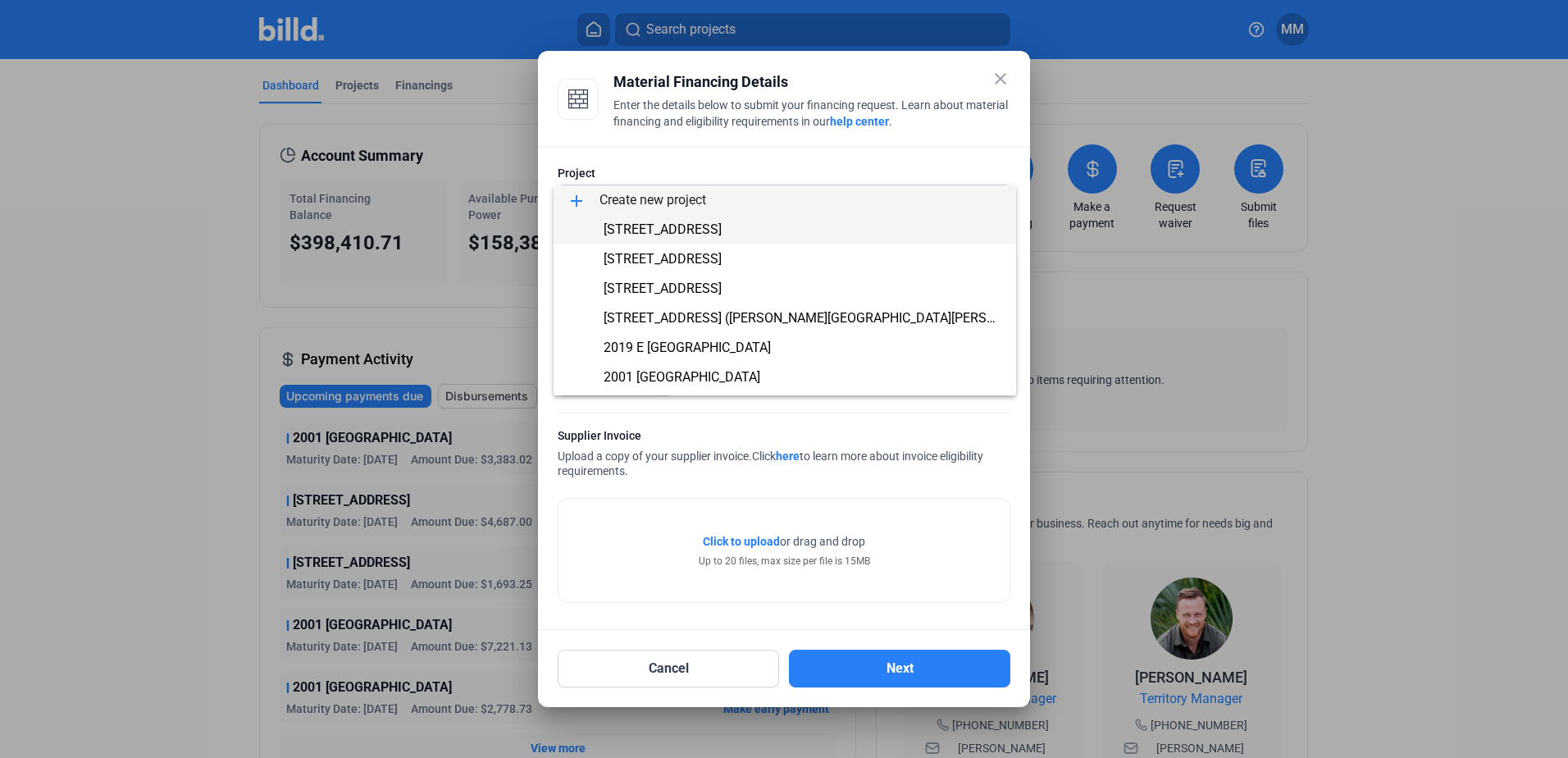
click at [625, 237] on span "[STREET_ADDRESS]" at bounding box center [785, 230] width 436 height 30
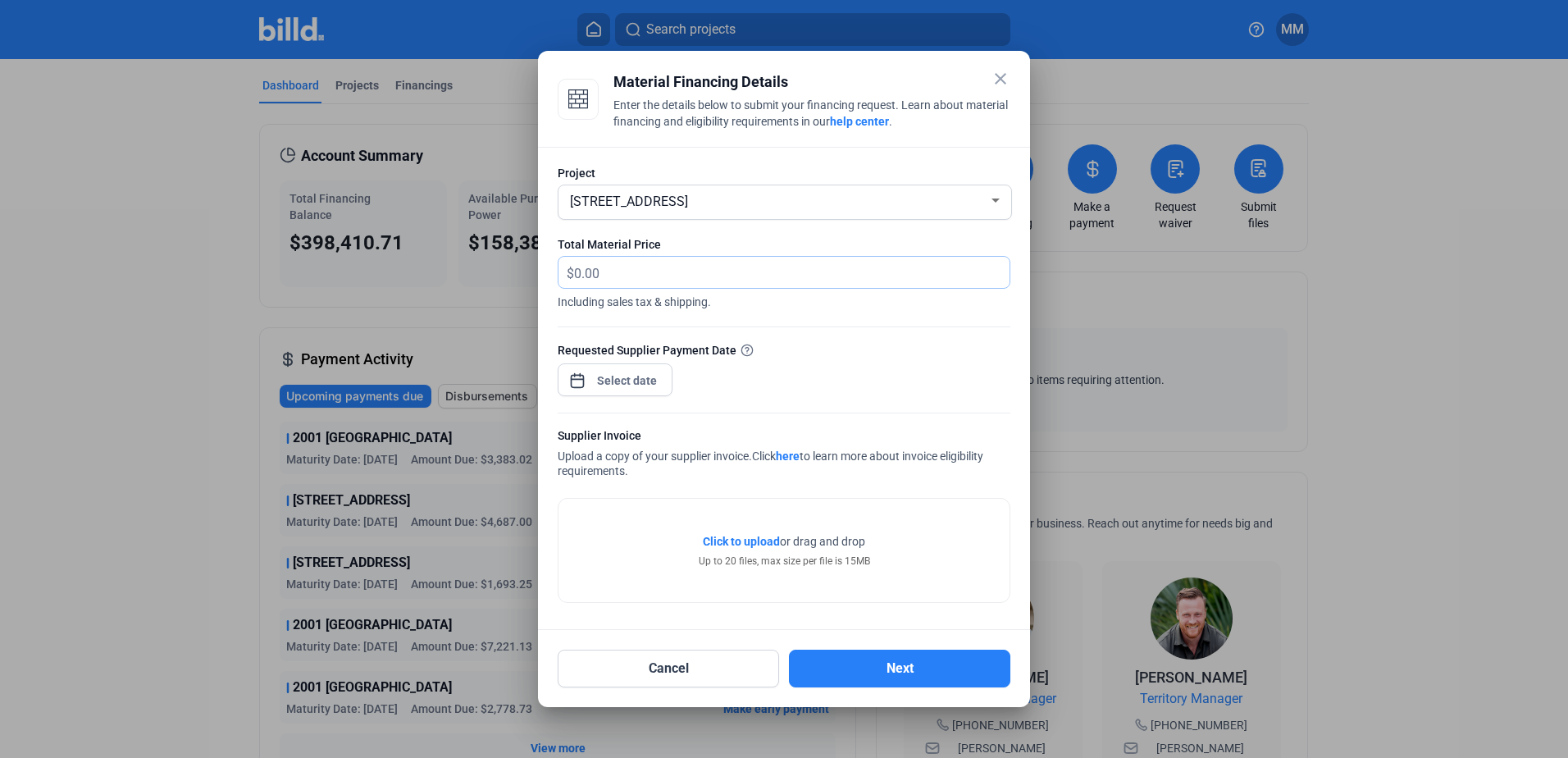
click at [625, 271] on input "text" at bounding box center [782, 273] width 417 height 32
type input "8"
type input "1,811.15"
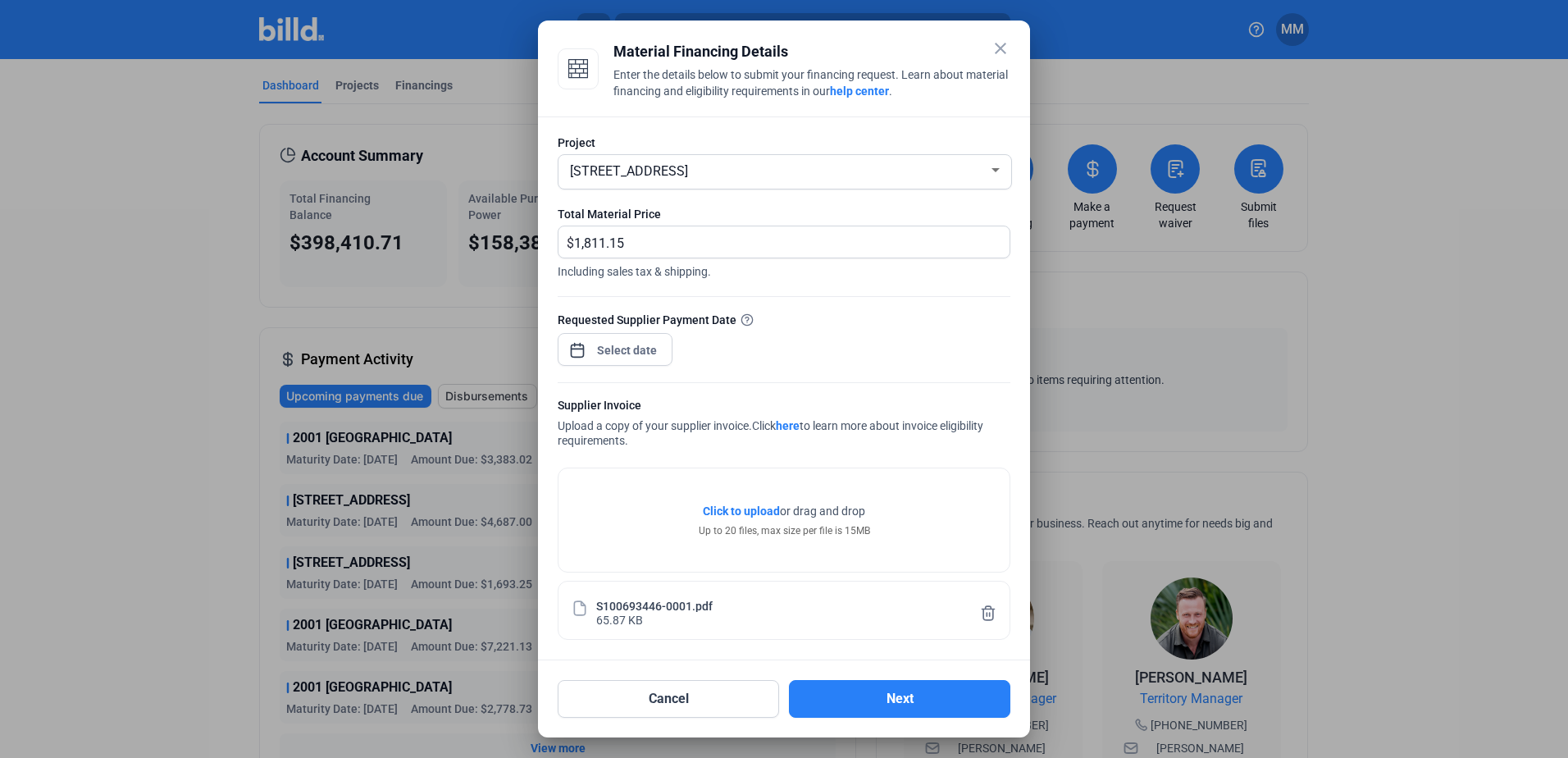
click at [645, 367] on div at bounding box center [784, 374] width 453 height 17
click at [638, 356] on div "close Material Financing Details Enter the details below to submit your financi…" at bounding box center [784, 379] width 1568 height 758
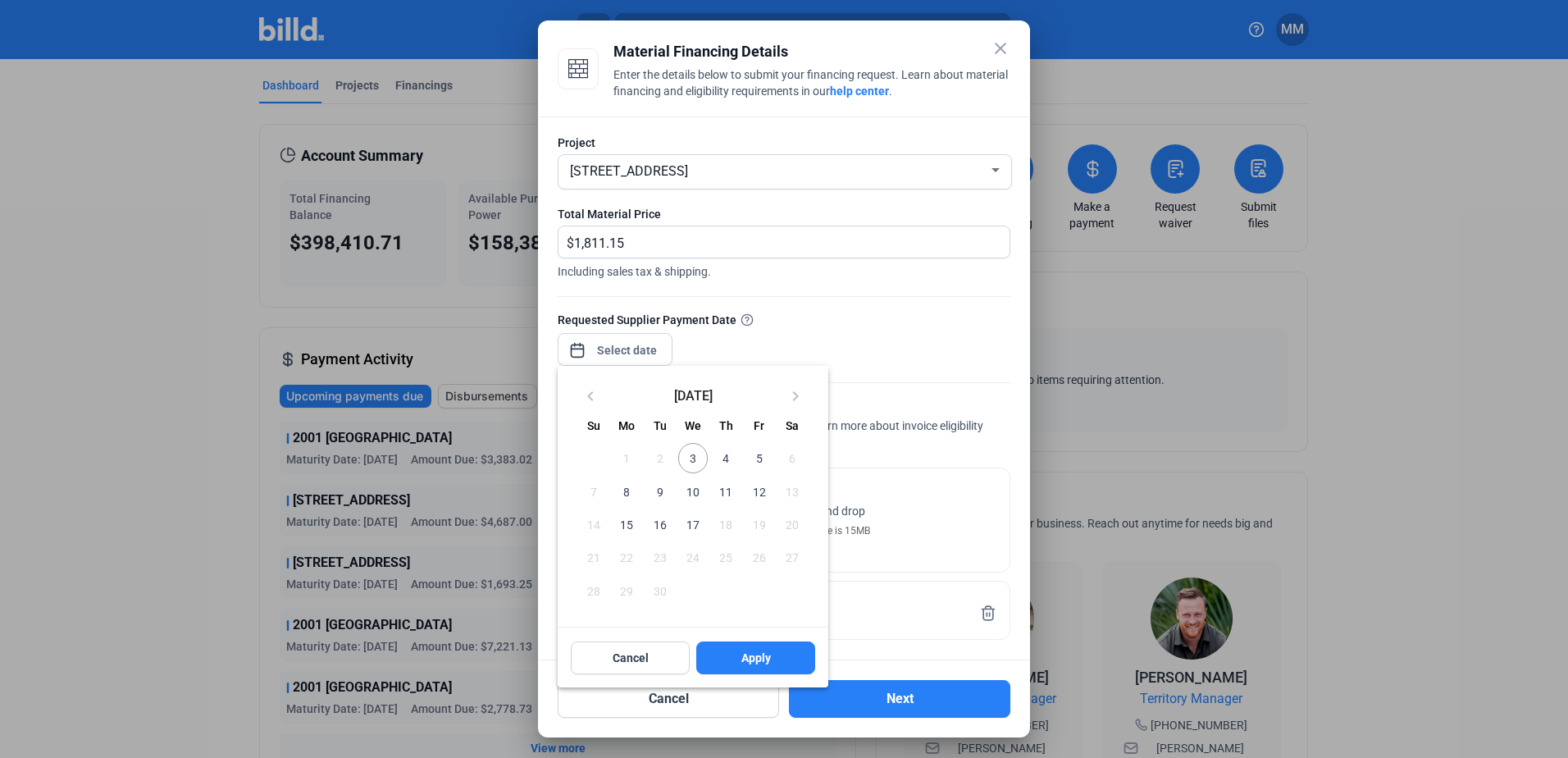
click at [689, 451] on span "3" at bounding box center [693, 457] width 30 height 30
click at [726, 659] on button "Apply" at bounding box center [755, 657] width 119 height 32
type input "[DATE]"
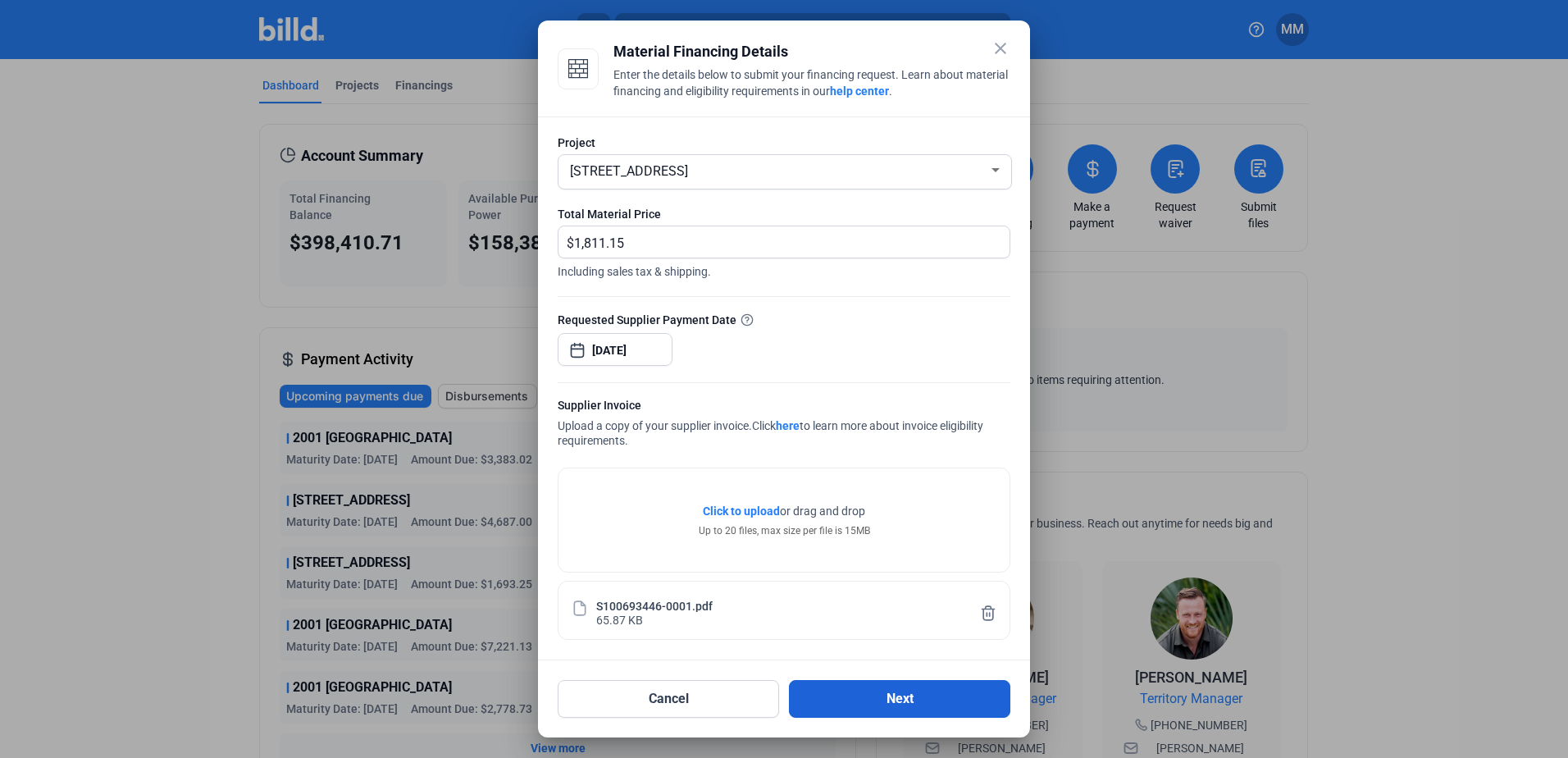
click at [835, 704] on button "Next" at bounding box center [899, 699] width 222 height 38
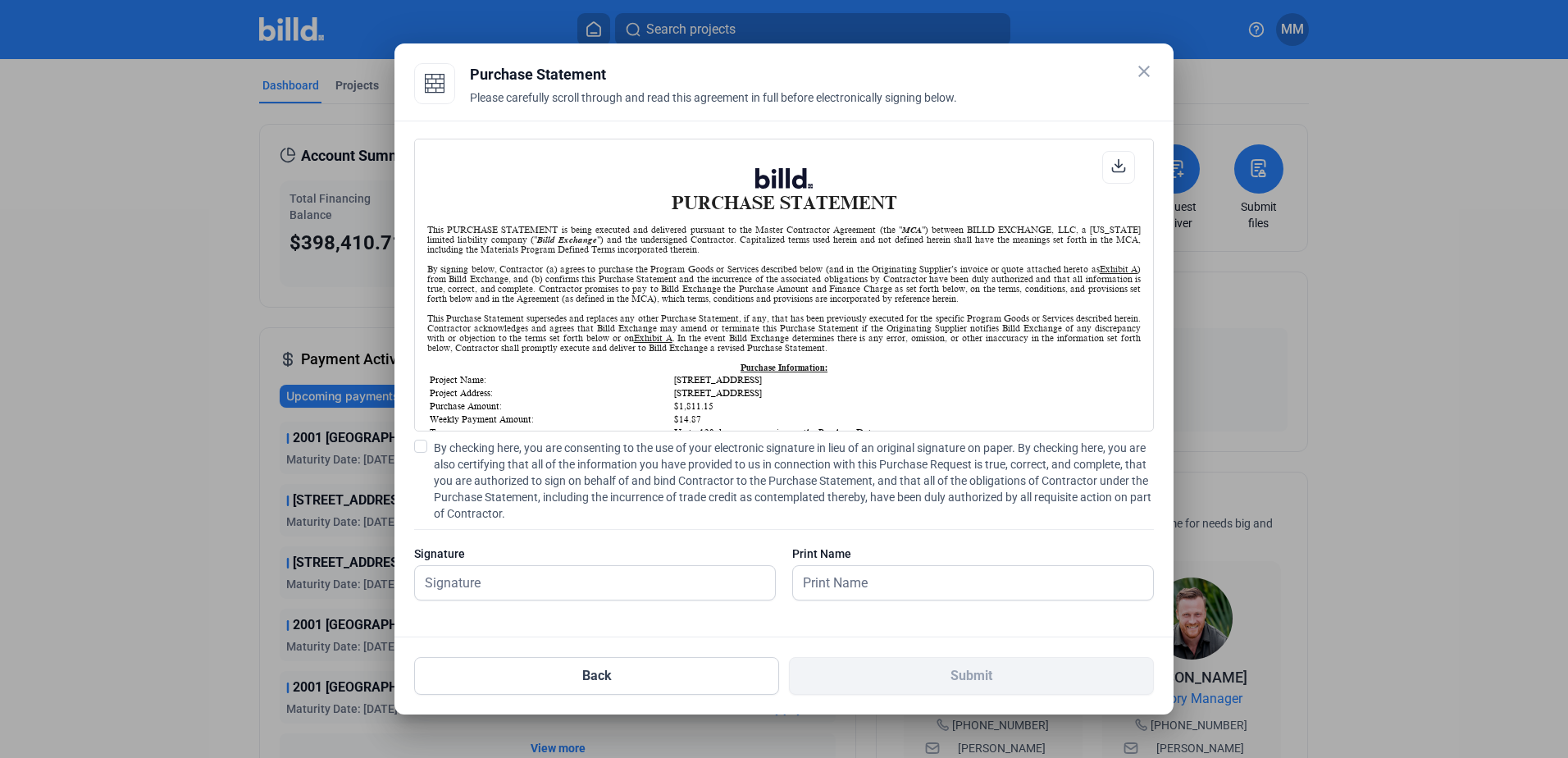
scroll to position [1, 0]
click at [632, 456] on span "By checking here, you are consenting to the use of your electronic signature in…" at bounding box center [794, 481] width 720 height 82
click at [0, 0] on input "By checking here, you are consenting to the use of your electronic signature in…" at bounding box center [0, 0] width 0 height 0
click at [613, 561] on div "Signature" at bounding box center [595, 581] width 362 height 71
click at [609, 581] on input "text" at bounding box center [585, 583] width 342 height 33
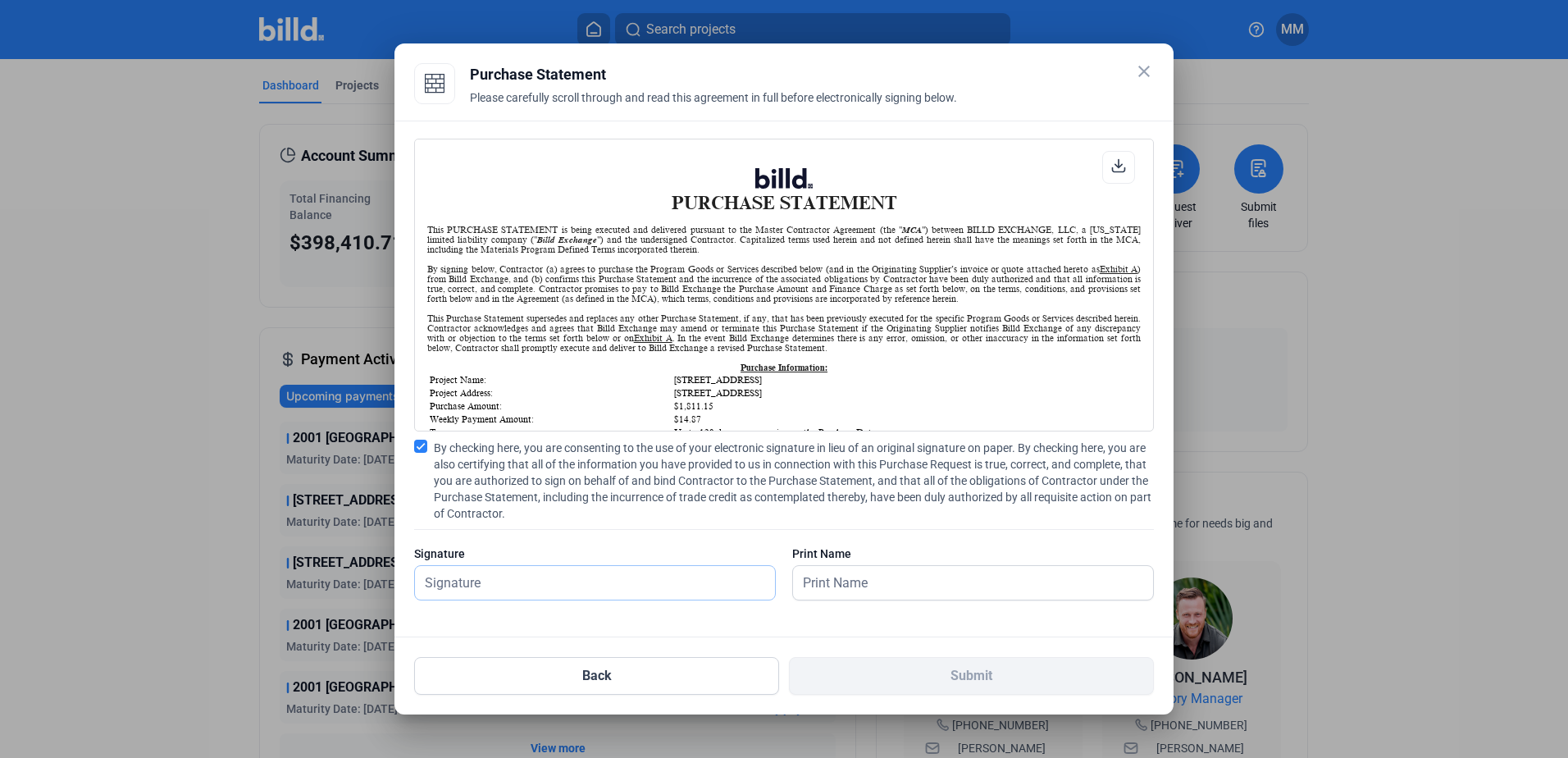
type input "[PERSON_NAME][DATE]"
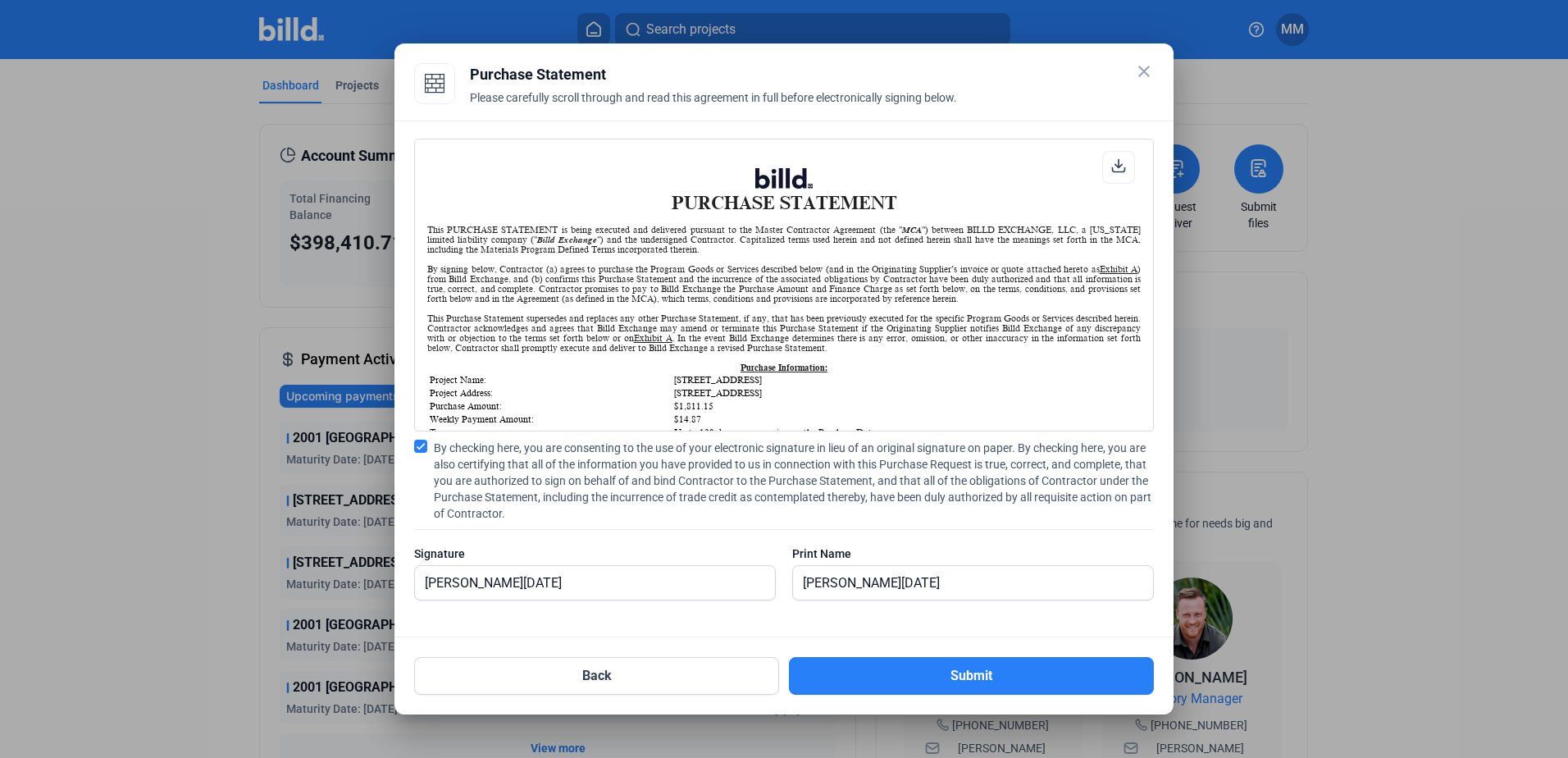
click at [1055, 704] on mat-dialog-container "close Purchase Statement Please carefully scroll through and read this agreemen…" at bounding box center [784, 379] width 779 height 671
click at [1060, 684] on button "Submit" at bounding box center [970, 675] width 365 height 38
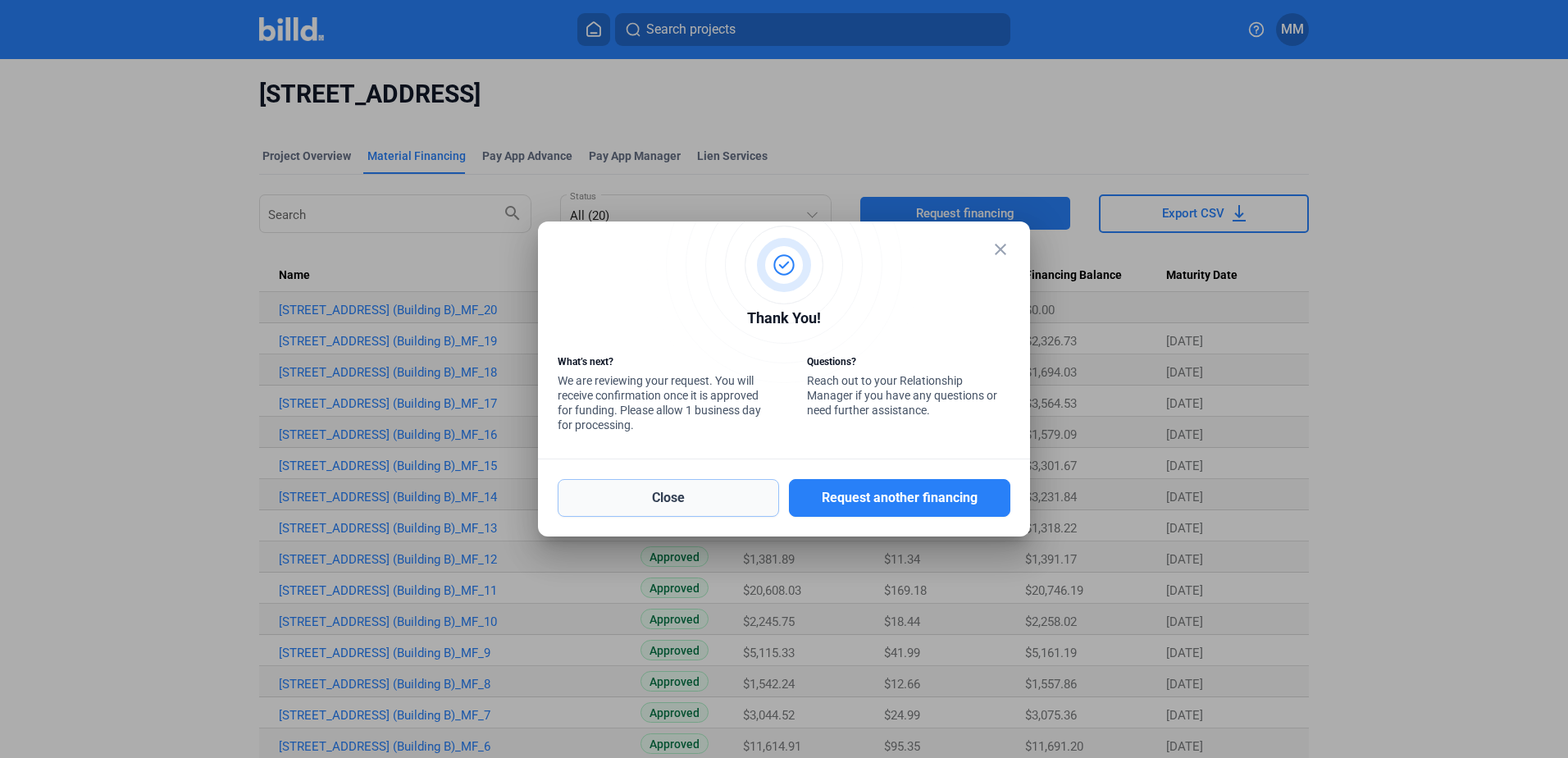
click at [718, 510] on button "Close" at bounding box center [668, 497] width 222 height 38
